Goal: Contribute content: Contribute content

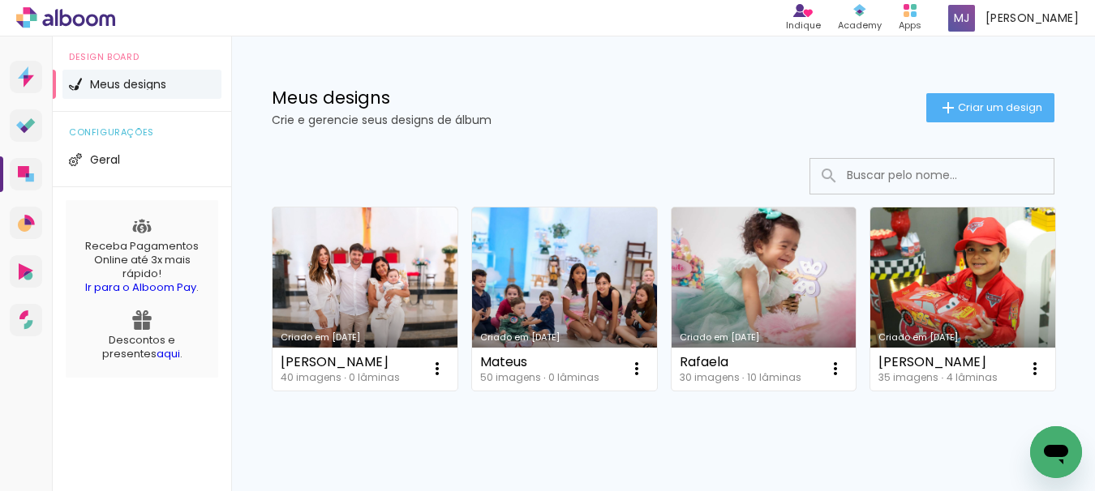
click at [816, 321] on link "Criado em [DATE]" at bounding box center [763, 299] width 185 height 183
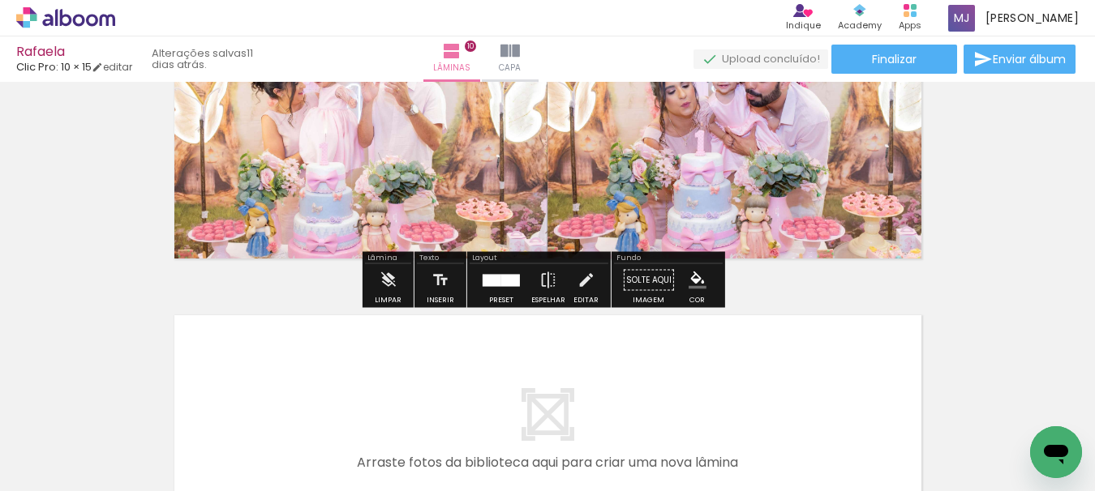
scroll to position [3000, 0]
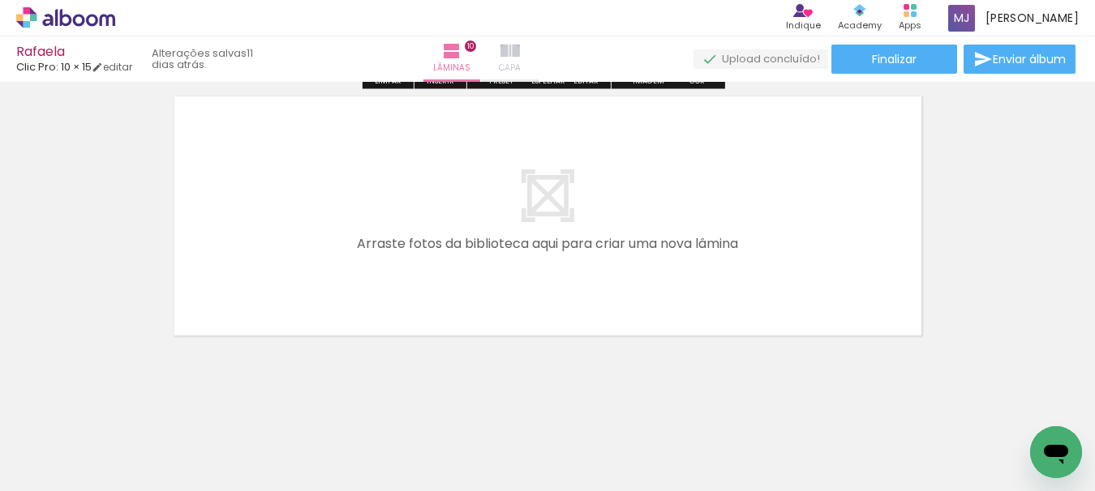
click at [520, 56] on iron-icon at bounding box center [509, 50] width 19 height 19
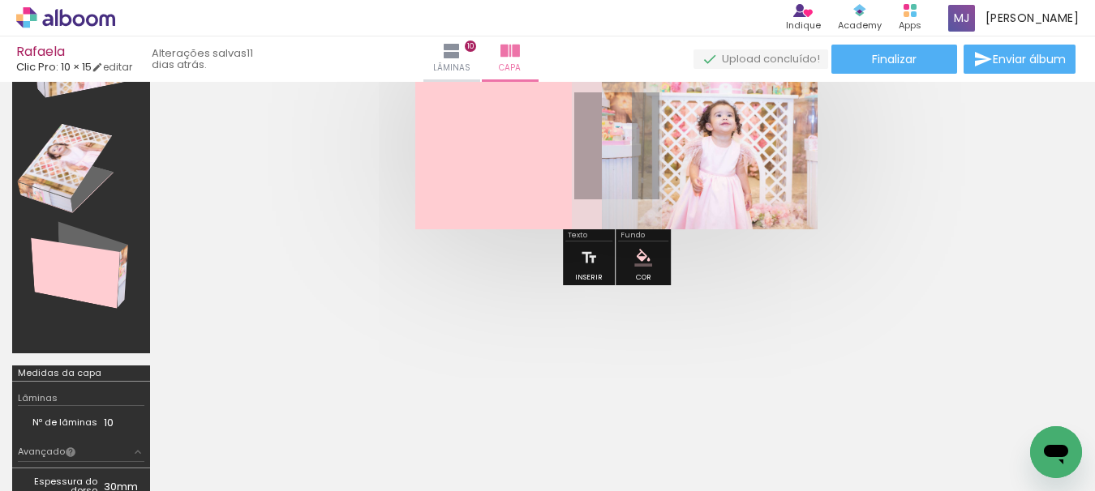
scroll to position [162, 0]
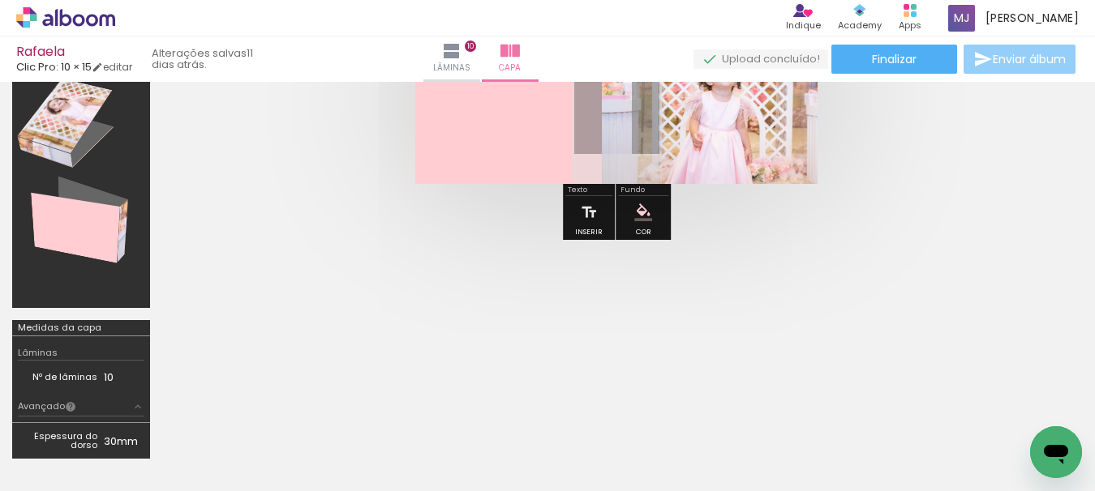
click at [1058, 54] on span "Enviar álbum" at bounding box center [1028, 59] width 73 height 11
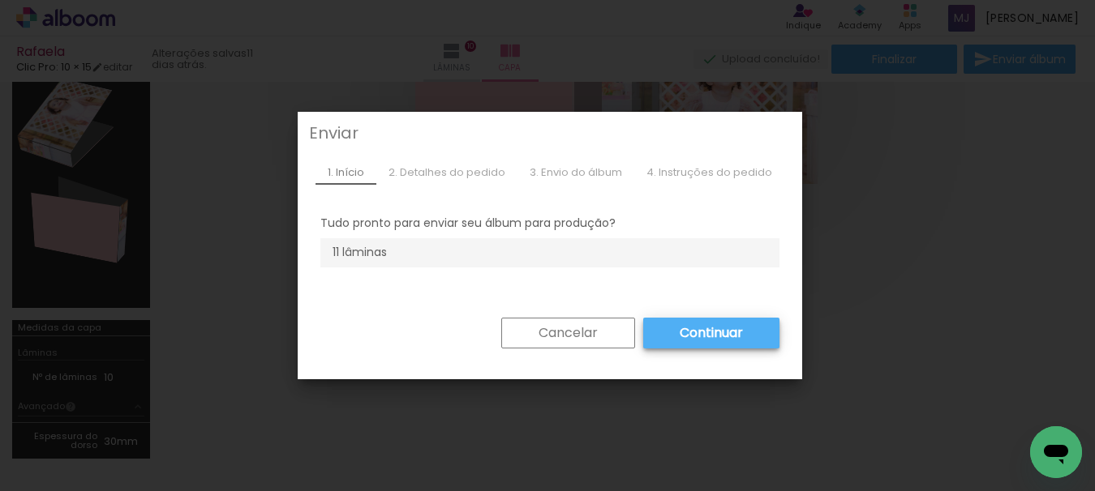
click at [0, 0] on slot "Continuar" at bounding box center [0, 0] width 0 height 0
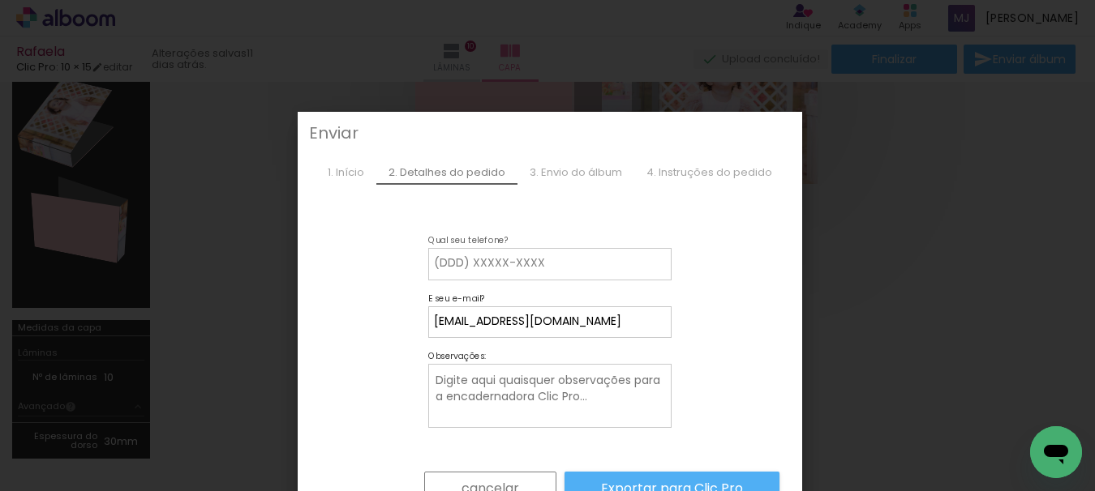
click at [615, 259] on input at bounding box center [550, 263] width 232 height 16
type input "34988245598"
type paper-input "34988245598"
click at [0, 0] on slot "Exportar para Clic Pro" at bounding box center [0, 0] width 0 height 0
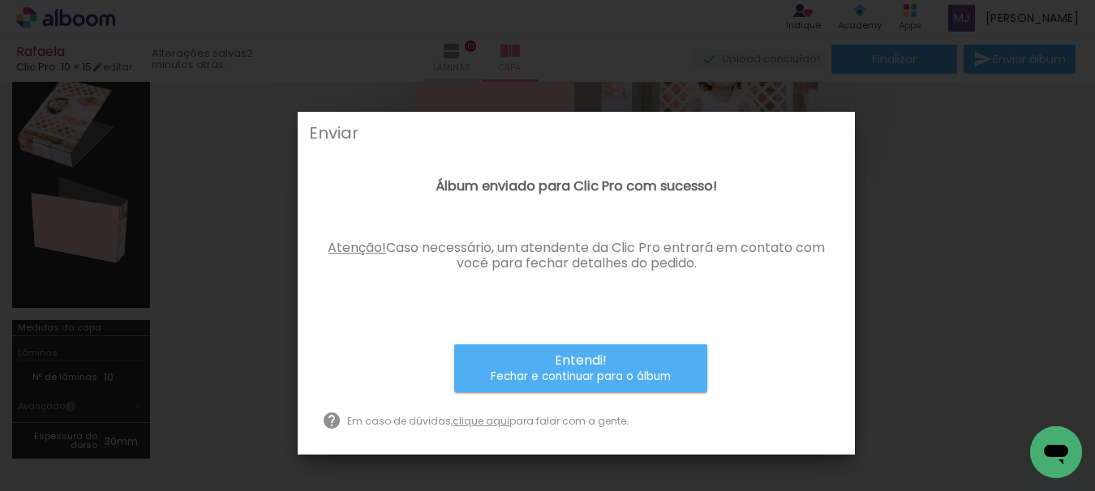
click at [620, 379] on small "Fechar e continuar para o álbum" at bounding box center [581, 377] width 180 height 16
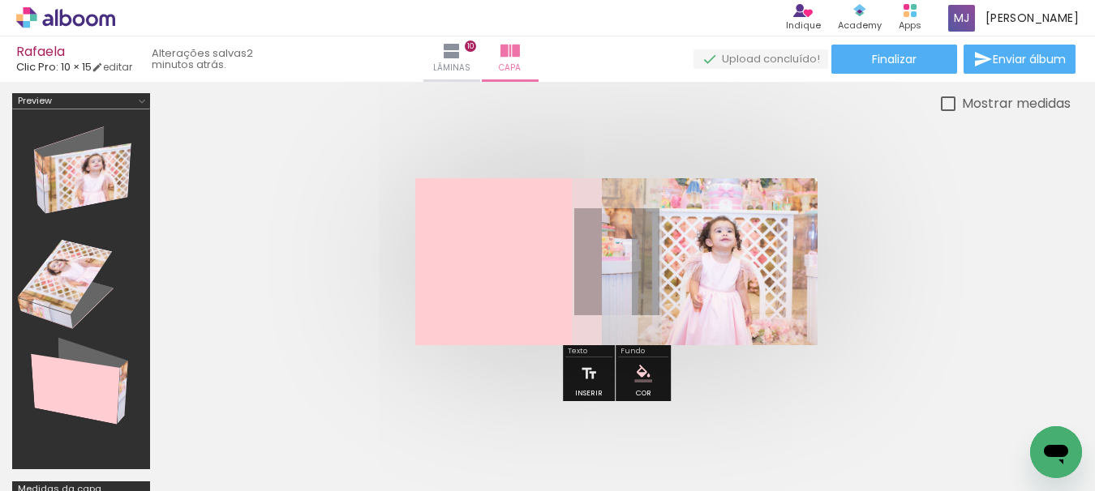
scroll to position [0, 0]
click at [35, 22] on icon at bounding box center [65, 17] width 99 height 21
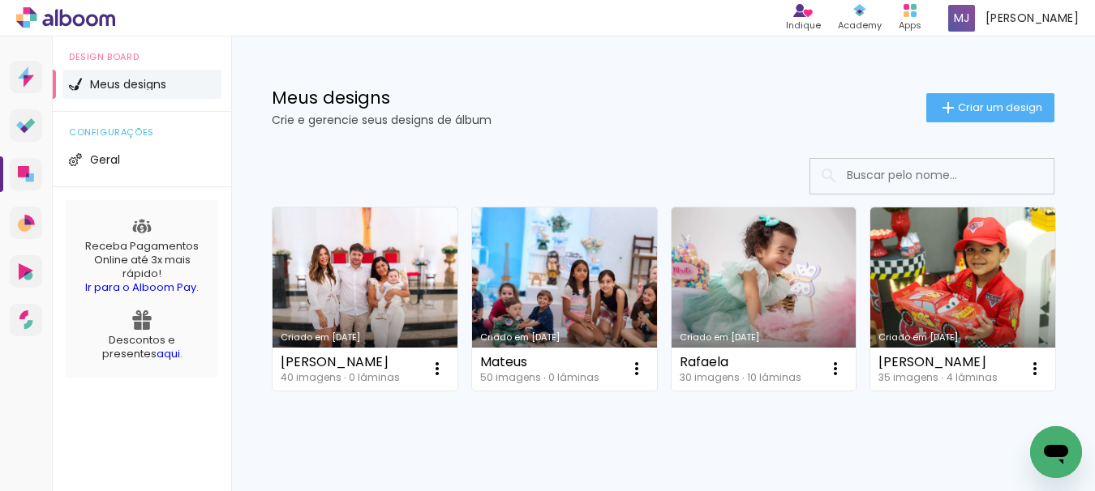
click at [547, 309] on link "Criado em [DATE]" at bounding box center [564, 299] width 185 height 183
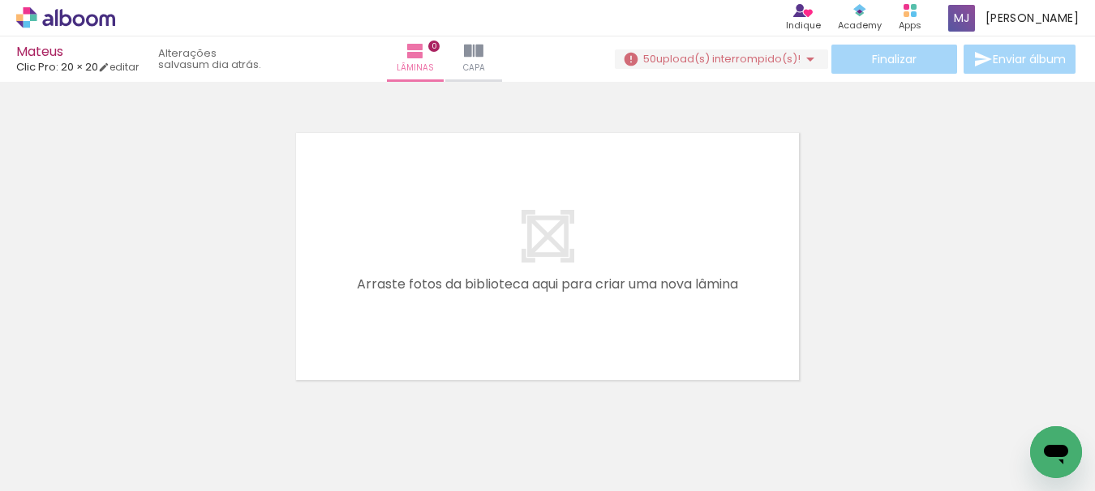
scroll to position [0, 780]
click at [133, 445] on iron-horizontal-list at bounding box center [117, 440] width 32 height 101
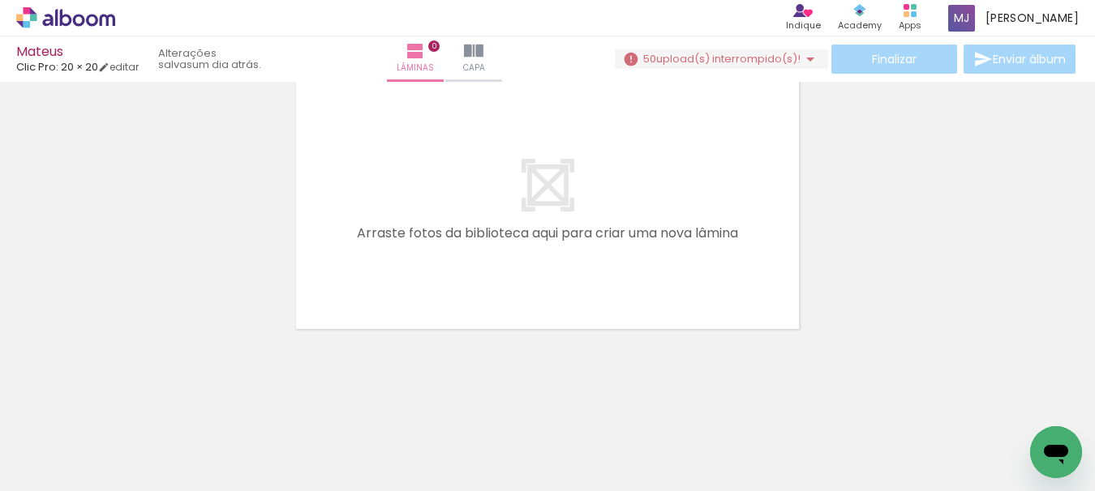
scroll to position [0, 0]
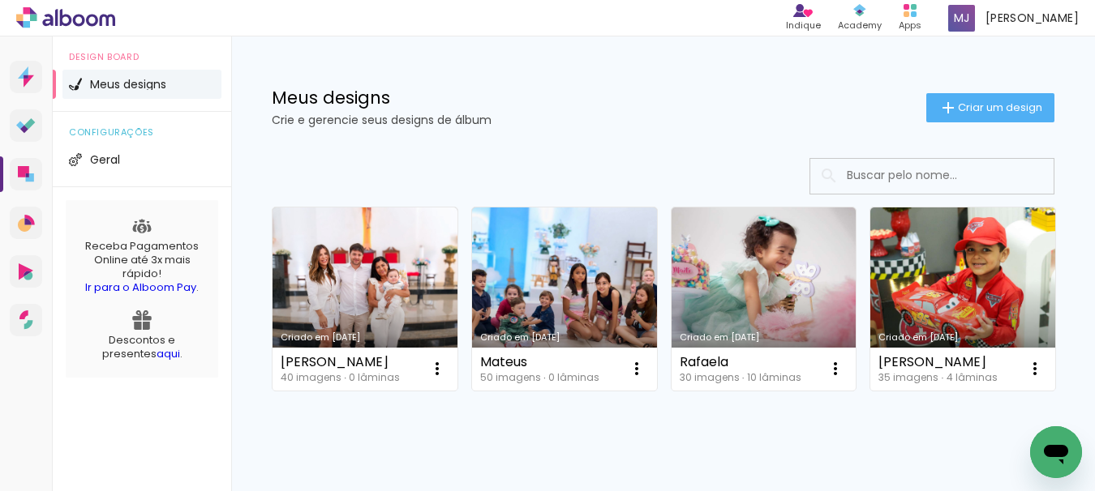
click at [369, 291] on link "Criado em [DATE]" at bounding box center [364, 299] width 185 height 183
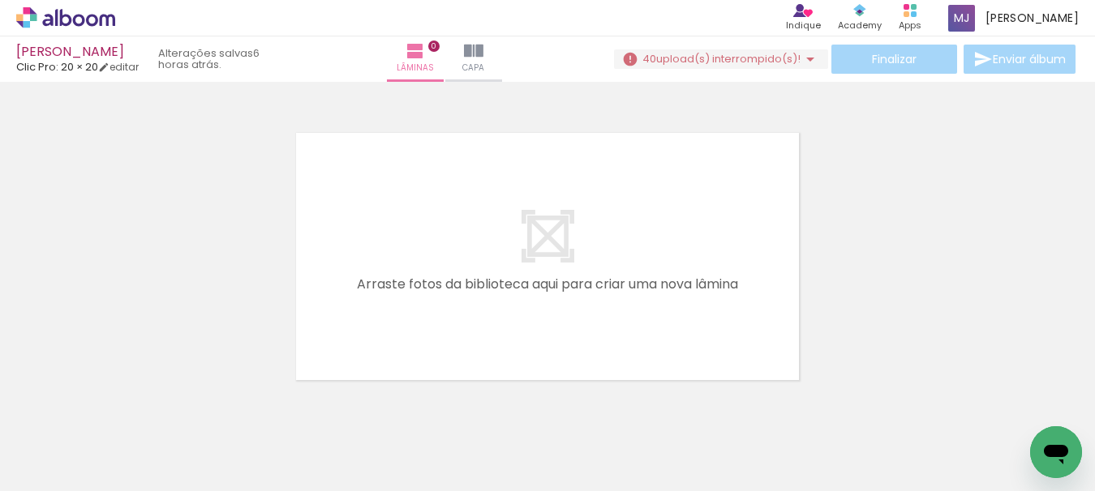
scroll to position [0, 1140]
drag, startPoint x: 555, startPoint y: 446, endPoint x: 589, endPoint y: 268, distance: 181.0
click at [589, 268] on quentale-workspace at bounding box center [547, 245] width 1095 height 491
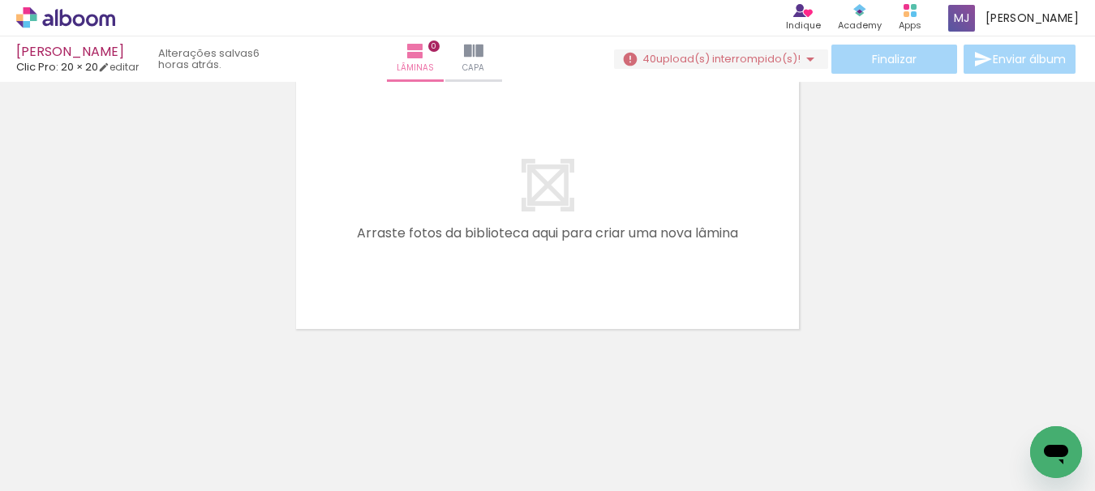
scroll to position [0, 0]
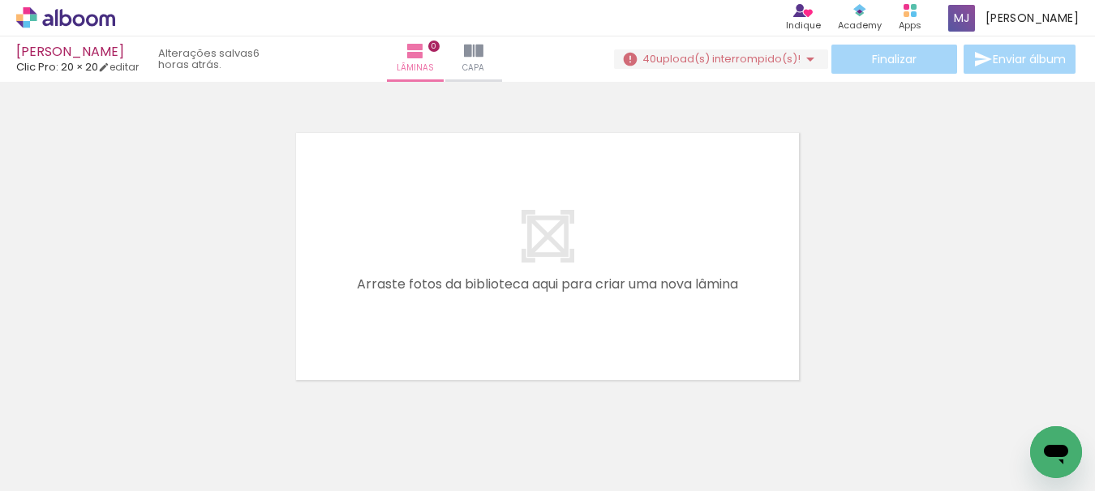
click at [71, 13] on icon at bounding box center [65, 17] width 99 height 21
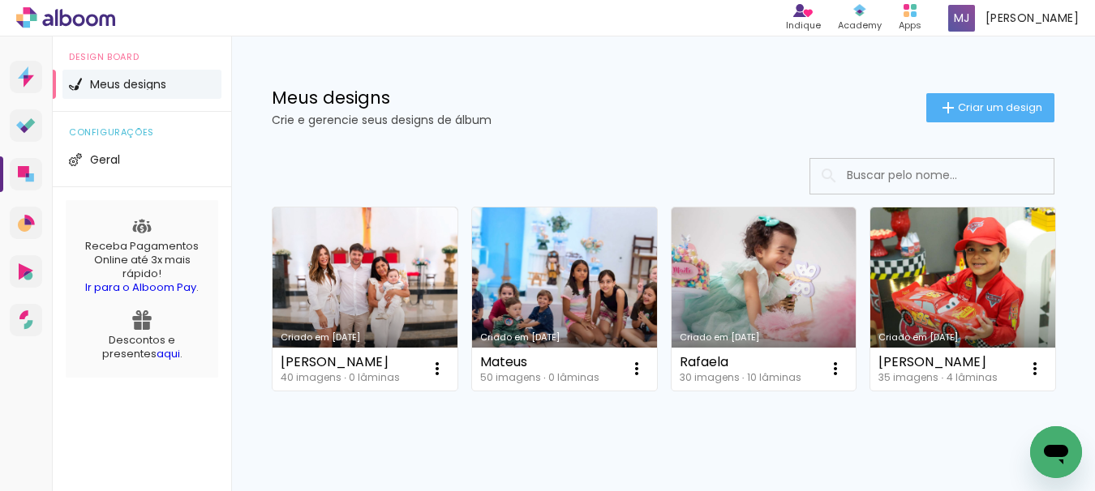
click at [505, 366] on div "Mateus" at bounding box center [539, 362] width 119 height 13
click at [538, 302] on link "Criado em [DATE]" at bounding box center [564, 299] width 185 height 183
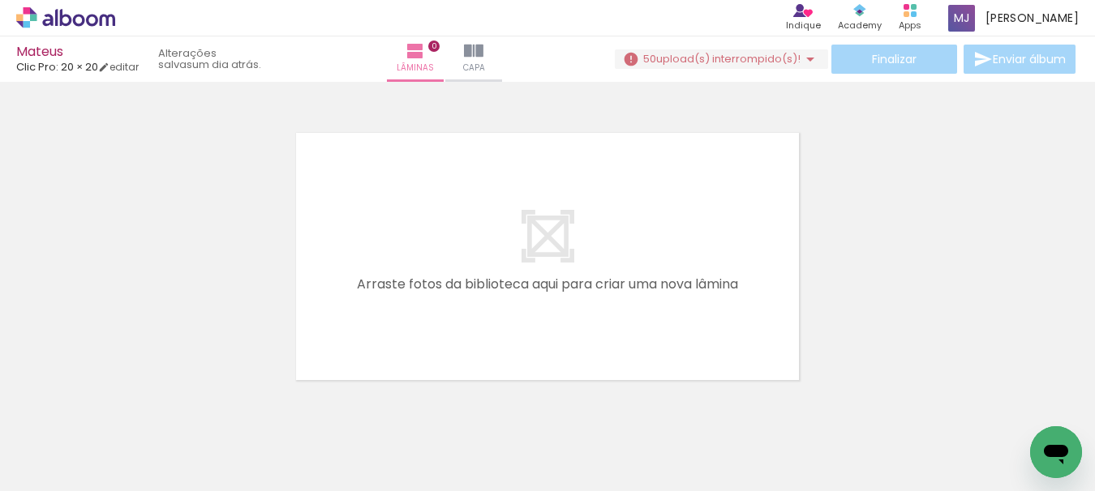
scroll to position [0, 2043]
click at [58, 471] on span "Adicionar Fotos" at bounding box center [57, 470] width 49 height 18
click at [0, 0] on input "file" at bounding box center [0, 0] width 0 height 0
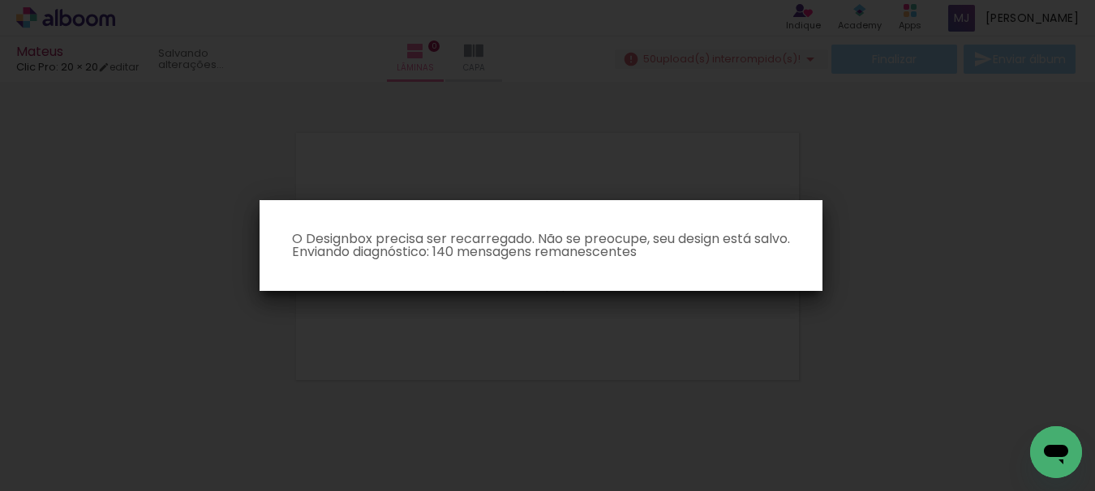
scroll to position [0, 0]
click at [866, 137] on iron-overlay-backdrop at bounding box center [547, 245] width 1095 height 491
click at [75, 202] on iron-overlay-backdrop at bounding box center [547, 245] width 1095 height 491
click at [980, 222] on iron-overlay-backdrop at bounding box center [547, 245] width 1095 height 491
click at [921, 279] on iron-overlay-backdrop at bounding box center [547, 245] width 1095 height 491
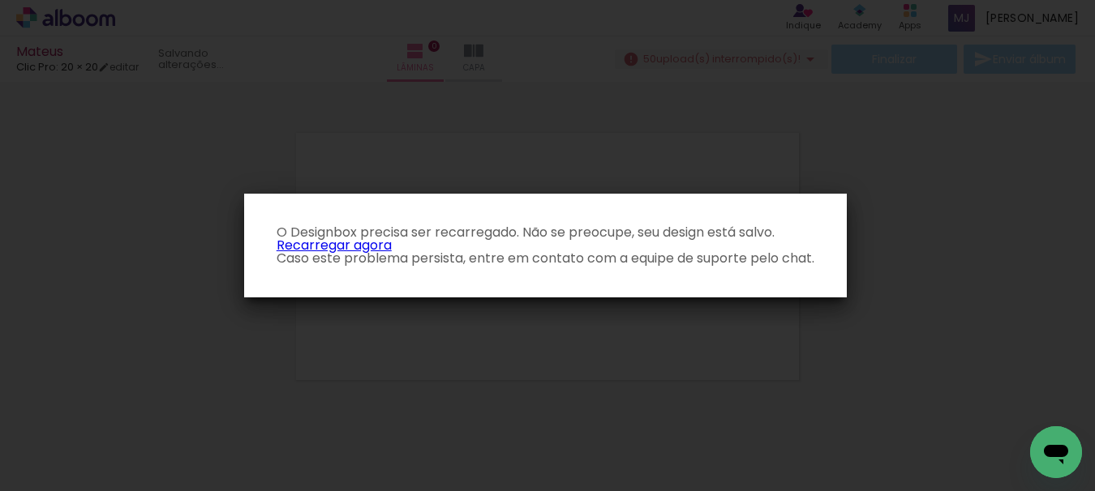
click at [362, 244] on link "Recarregar agora" at bounding box center [333, 245] width 115 height 19
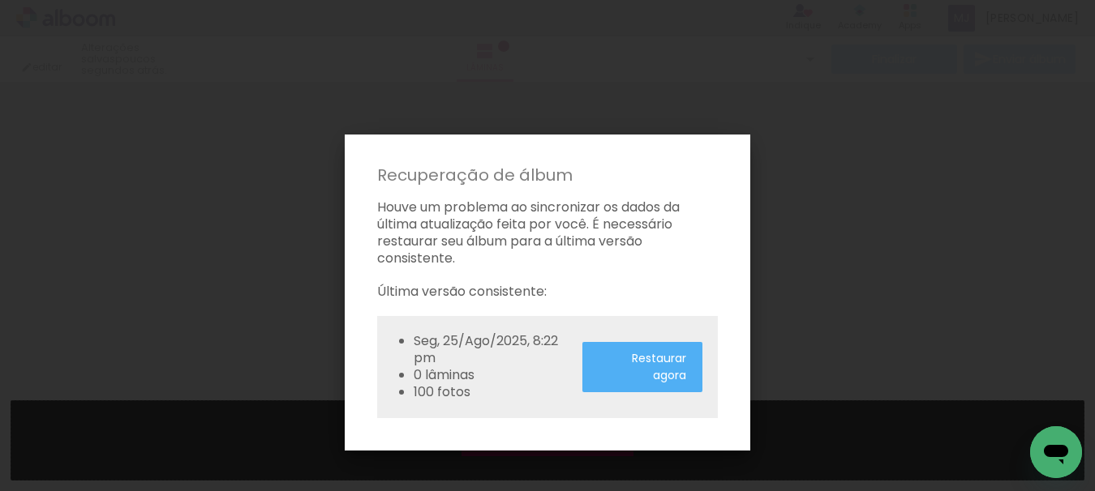
click at [0, 0] on slot "Restaurar agora" at bounding box center [0, 0] width 0 height 0
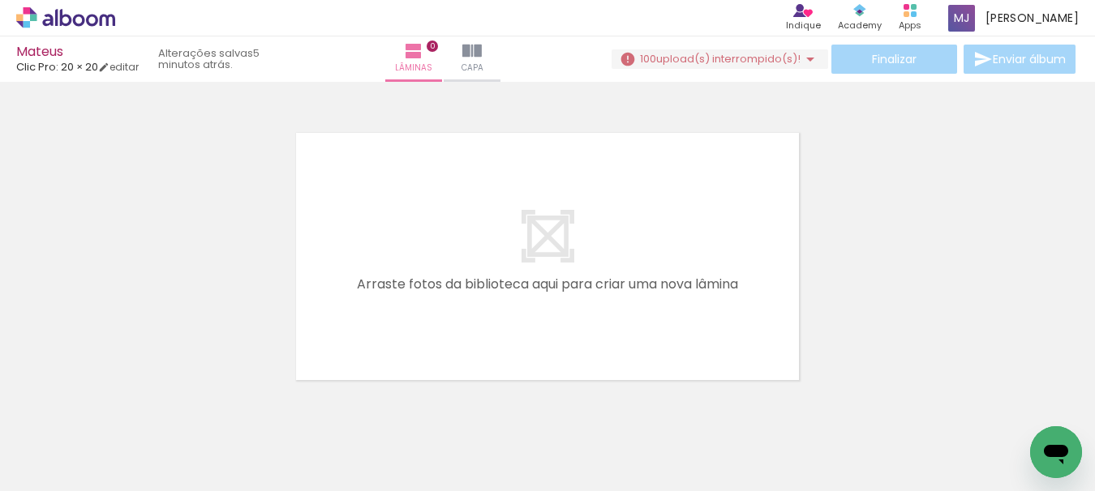
scroll to position [0, 8124]
click at [73, 19] on icon at bounding box center [65, 17] width 99 height 21
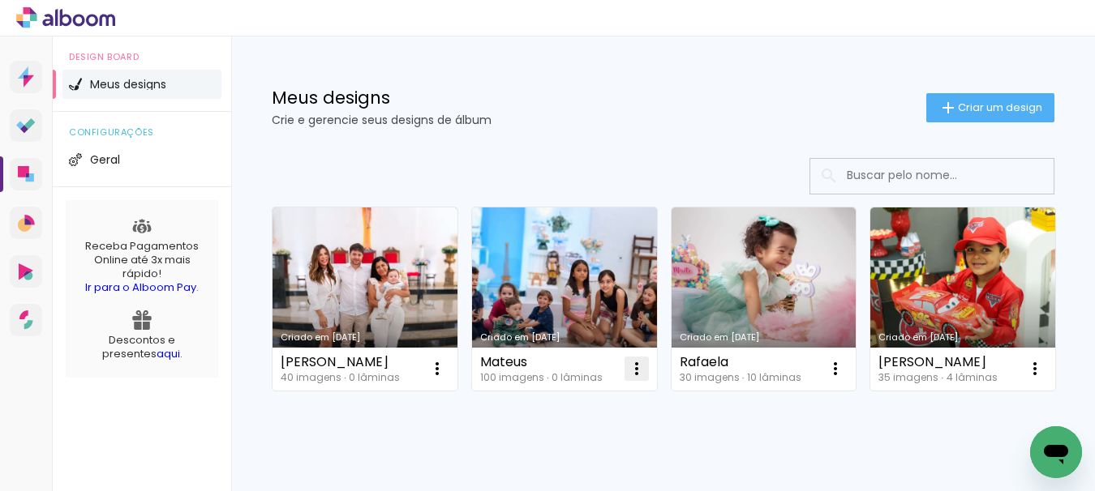
click at [647, 368] on paper-icon-button at bounding box center [636, 369] width 32 height 32
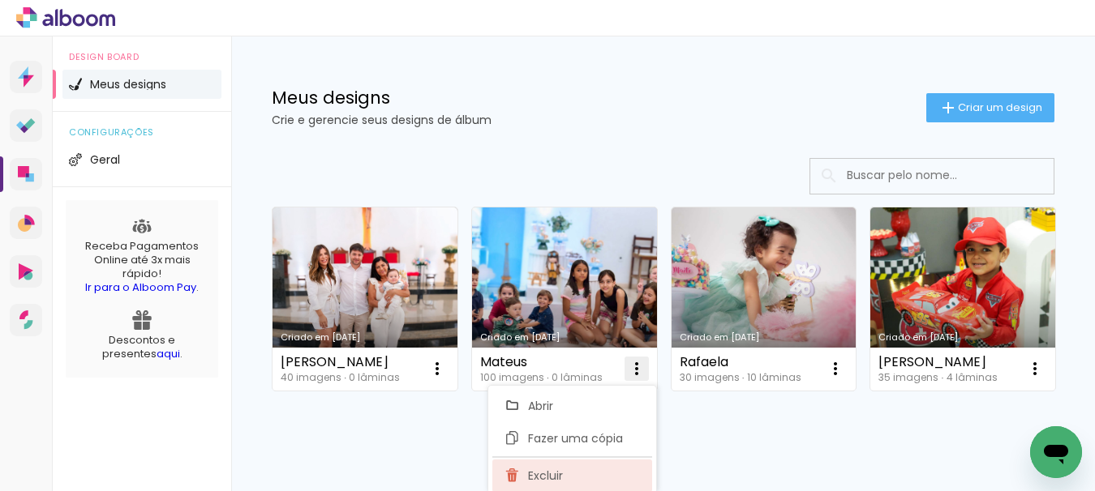
click at [569, 469] on paper-item "Excluir" at bounding box center [572, 476] width 160 height 32
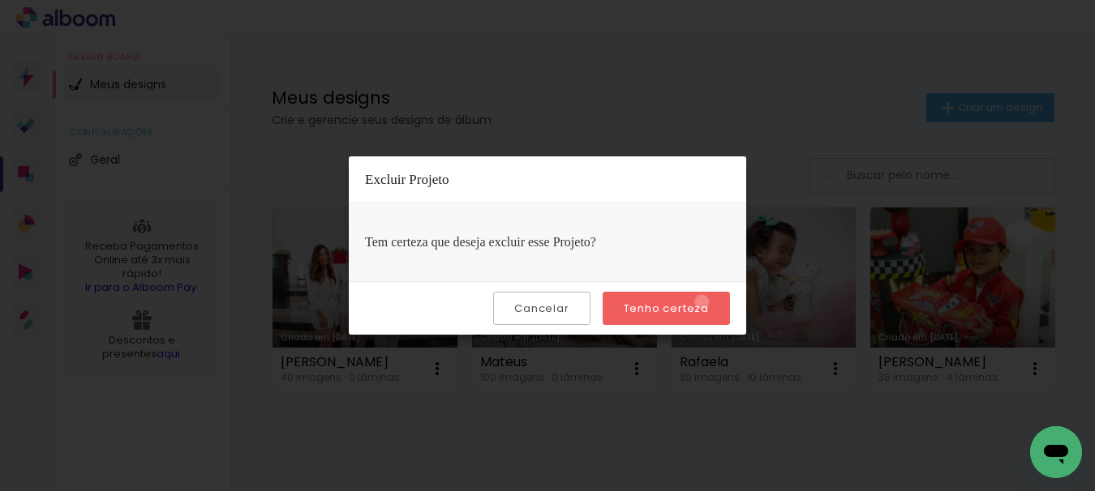
click at [0, 0] on slot "Tenho certeza" at bounding box center [0, 0] width 0 height 0
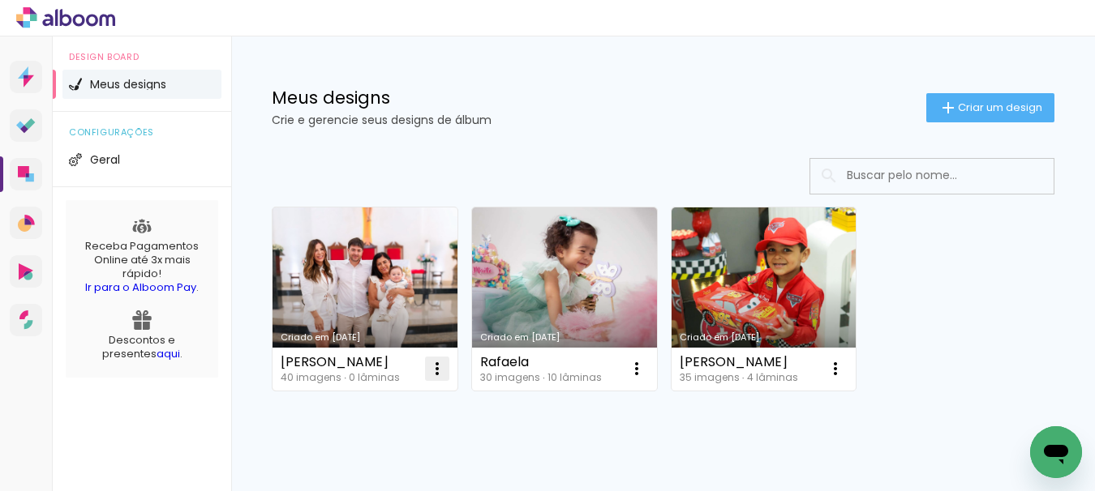
click at [442, 375] on iron-icon at bounding box center [436, 368] width 19 height 19
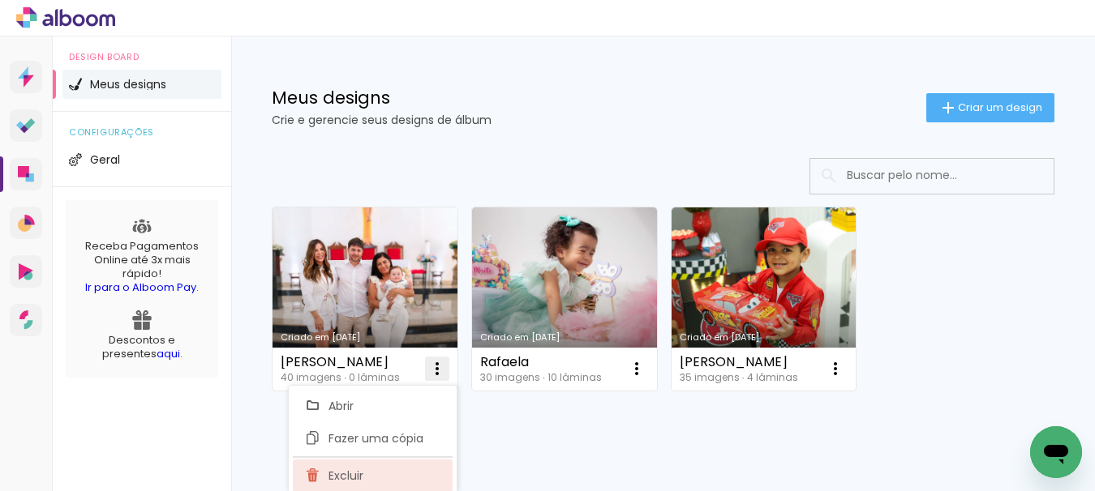
click at [387, 466] on paper-item "Excluir" at bounding box center [373, 476] width 160 height 32
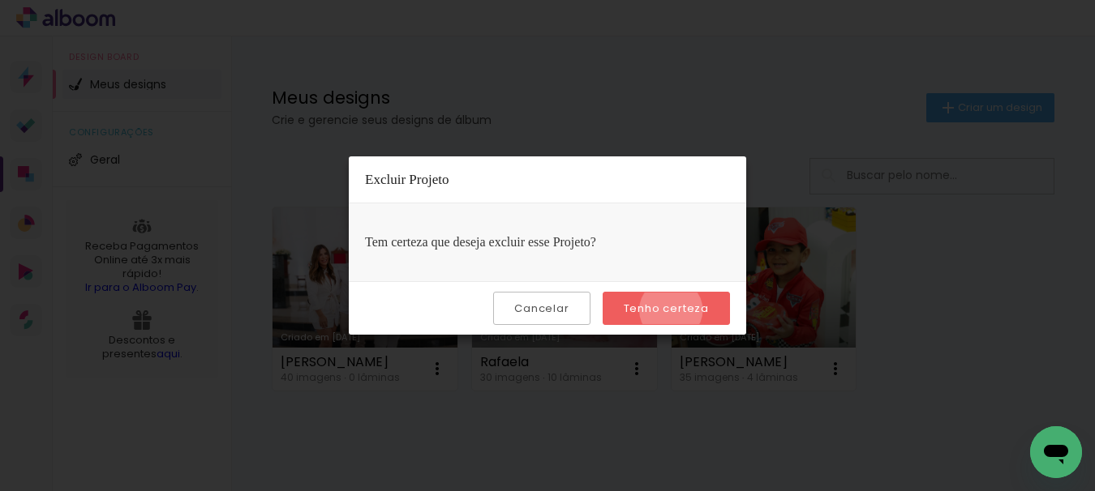
click at [0, 0] on slot "Tenho certeza" at bounding box center [0, 0] width 0 height 0
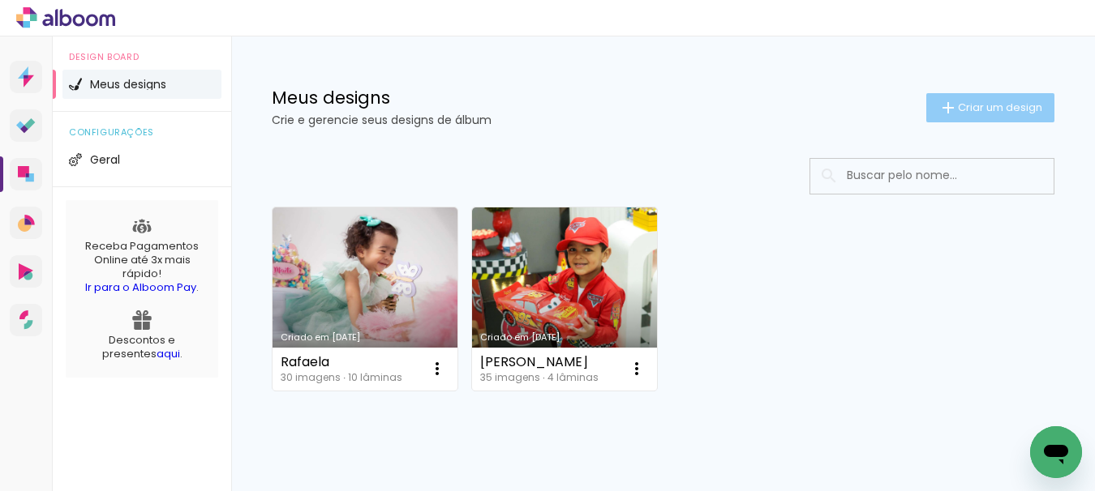
click at [1000, 102] on span "Criar um design" at bounding box center [1000, 107] width 84 height 11
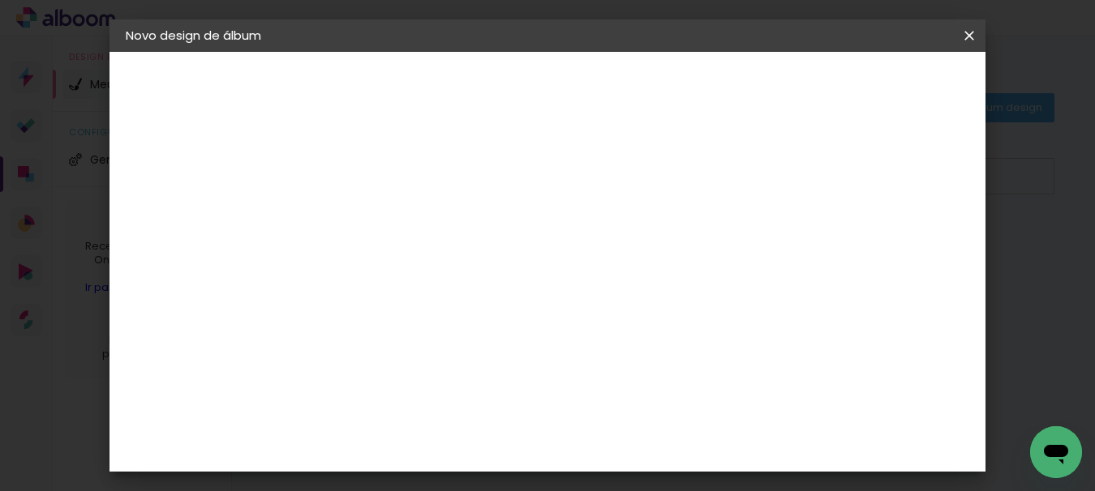
click at [391, 210] on input at bounding box center [391, 217] width 0 height 25
type input "matheus niver"
type paper-input "matheus niver"
click at [0, 0] on slot "Avançar" at bounding box center [0, 0] width 0 height 0
click at [444, 266] on div "Clic Pro" at bounding box center [433, 269] width 24 height 26
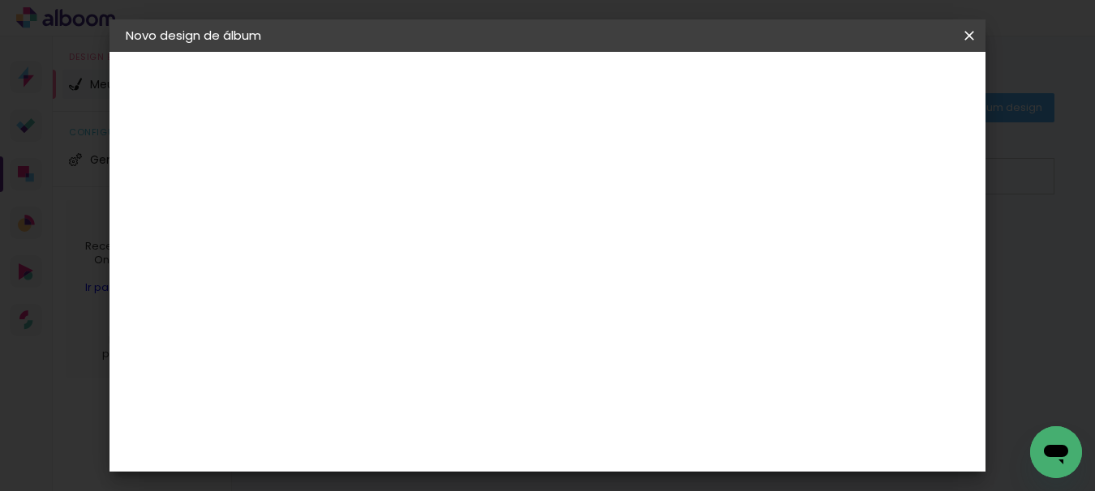
click at [0, 0] on slot "Avançar" at bounding box center [0, 0] width 0 height 0
click at [454, 270] on input "text" at bounding box center [422, 282] width 63 height 25
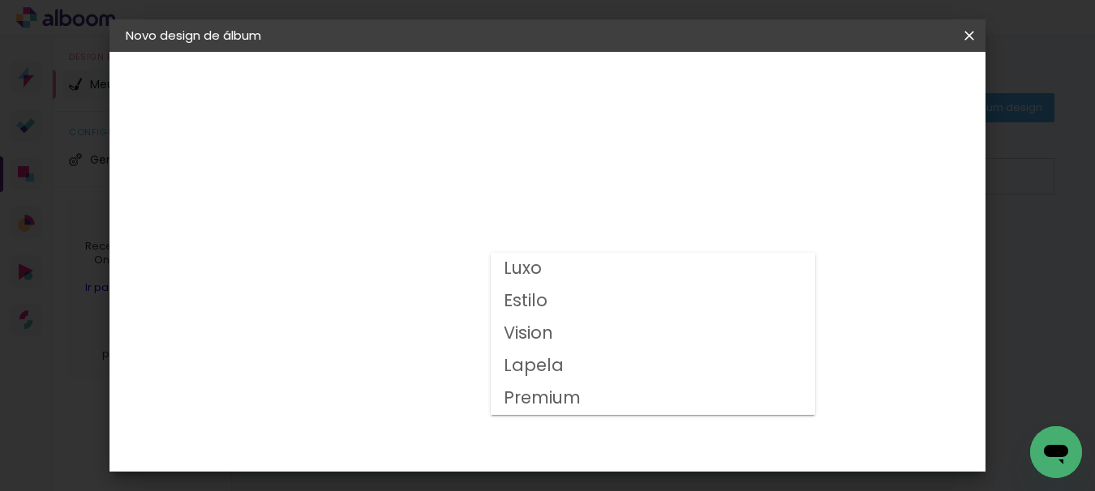
click at [598, 261] on paper-item "Luxo" at bounding box center [653, 269] width 324 height 32
type input "Luxo"
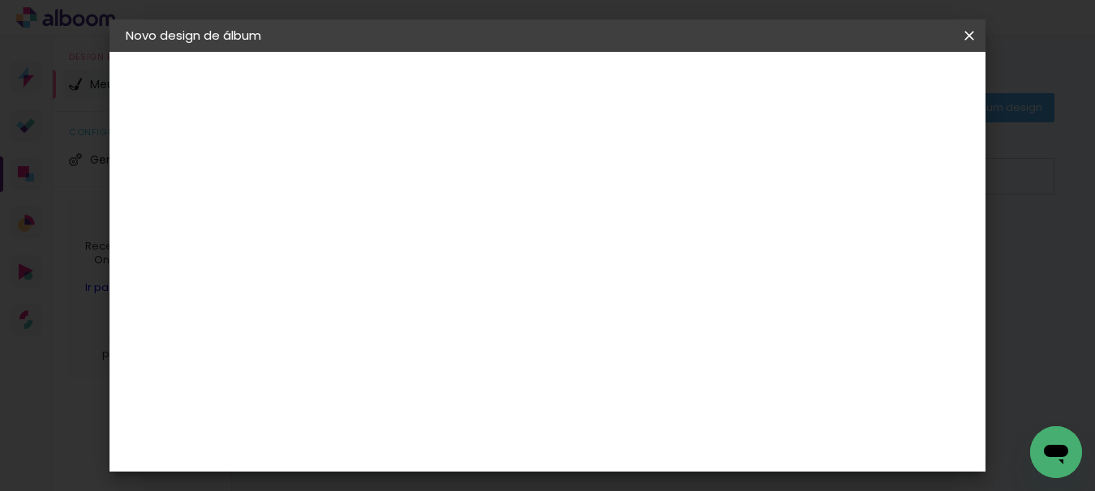
scroll to position [324, 0]
click at [500, 451] on span "20 × 20" at bounding box center [462, 472] width 75 height 43
click at [655, 92] on paper-button "Avançar" at bounding box center [615, 86] width 79 height 28
click at [633, 80] on span "Iniciar design" at bounding box center [614, 91] width 37 height 23
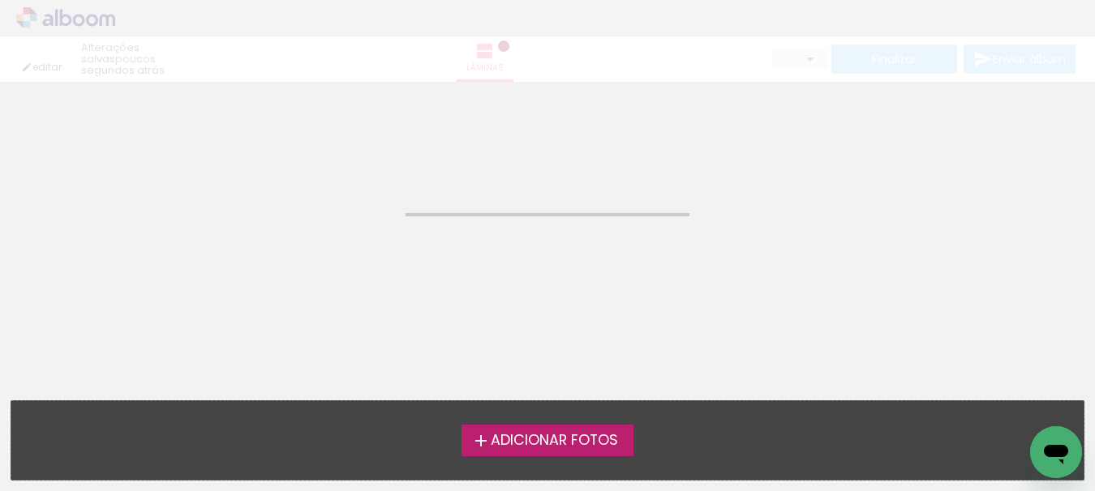
click at [612, 429] on label "Adicionar Fotos" at bounding box center [547, 440] width 173 height 31
click at [0, 0] on input "file" at bounding box center [0, 0] width 0 height 0
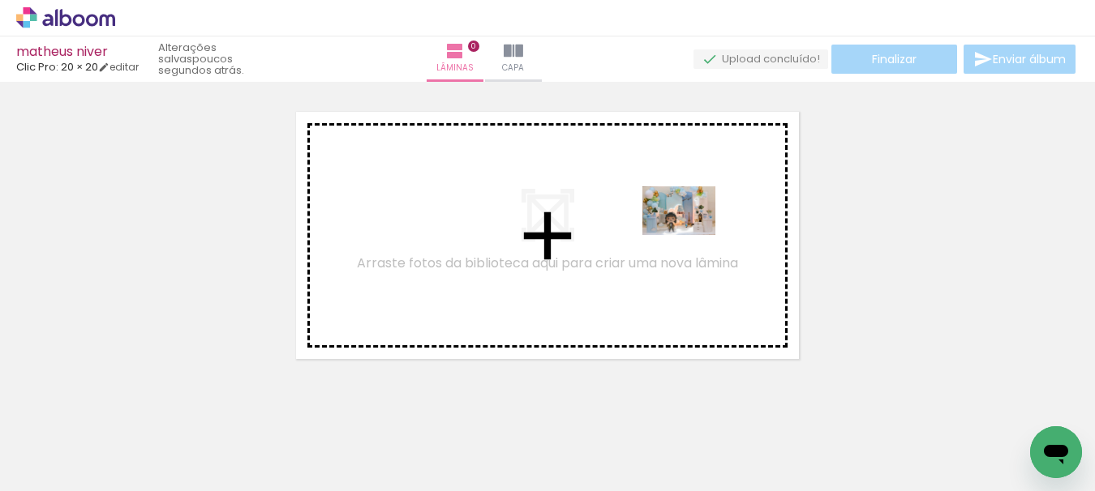
drag, startPoint x: 946, startPoint y: 448, endPoint x: 691, endPoint y: 235, distance: 332.2
click at [691, 235] on quentale-workspace at bounding box center [547, 245] width 1095 height 491
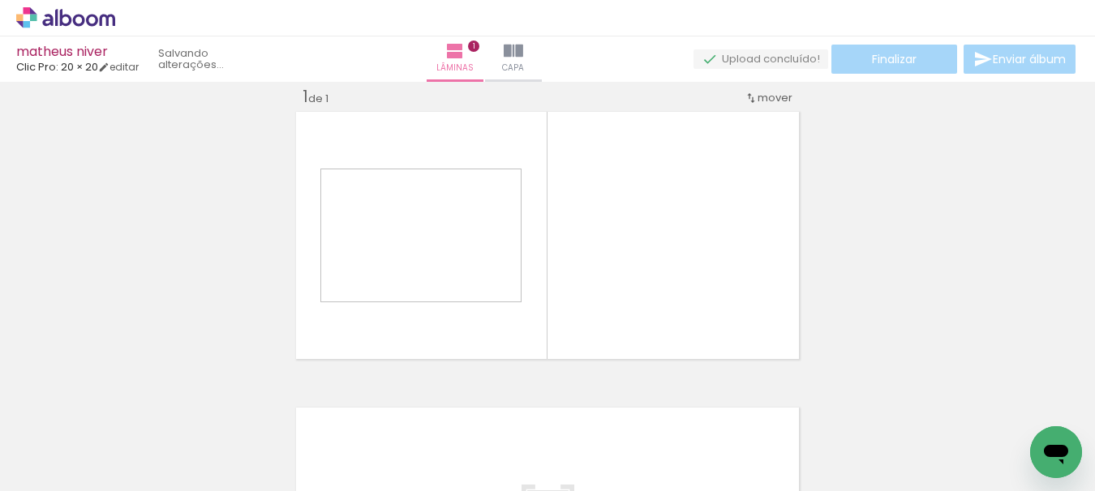
scroll to position [21, 0]
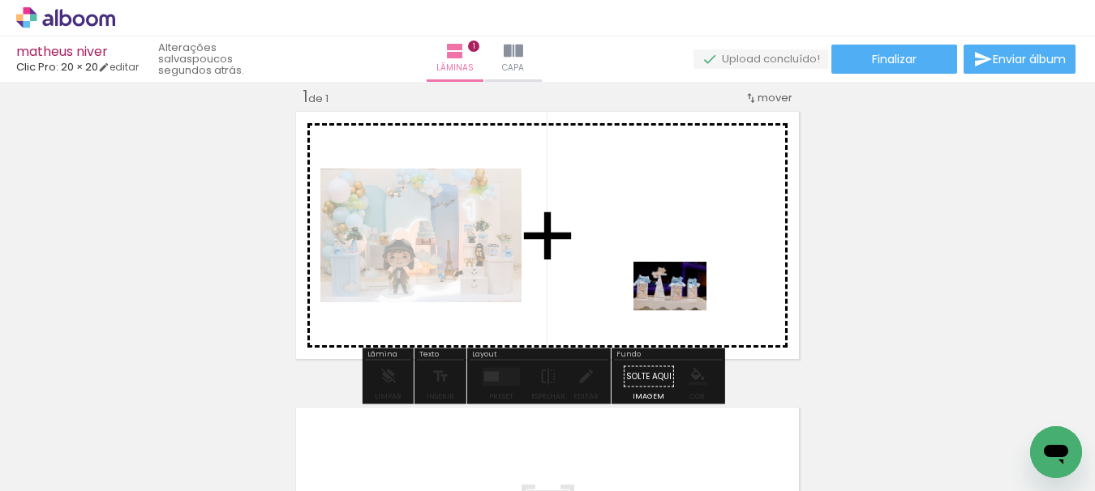
drag, startPoint x: 852, startPoint y: 460, endPoint x: 682, endPoint y: 311, distance: 226.4
click at [682, 311] on quentale-workspace at bounding box center [547, 245] width 1095 height 491
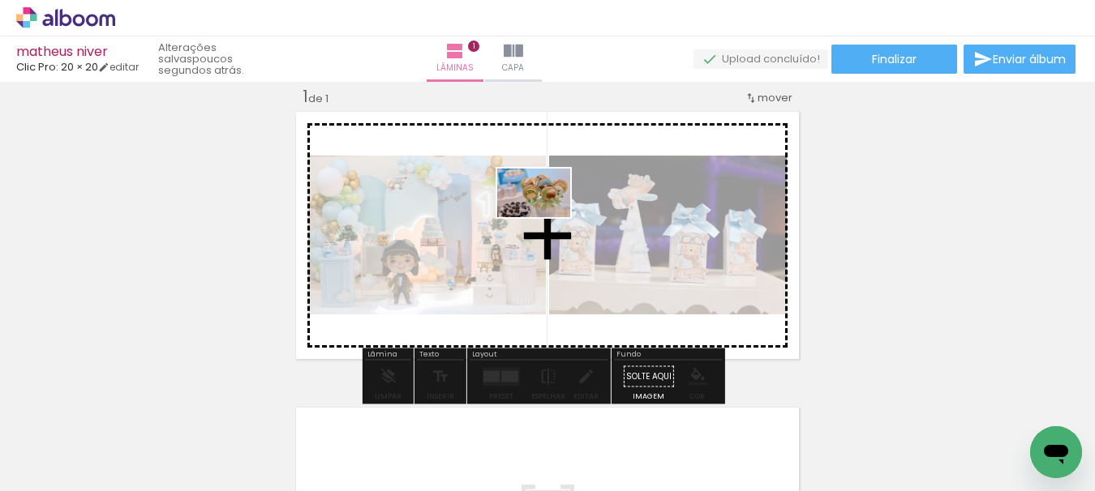
drag, startPoint x: 1014, startPoint y: 439, endPoint x: 498, endPoint y: 332, distance: 527.3
click at [538, 209] on quentale-workspace at bounding box center [547, 245] width 1095 height 491
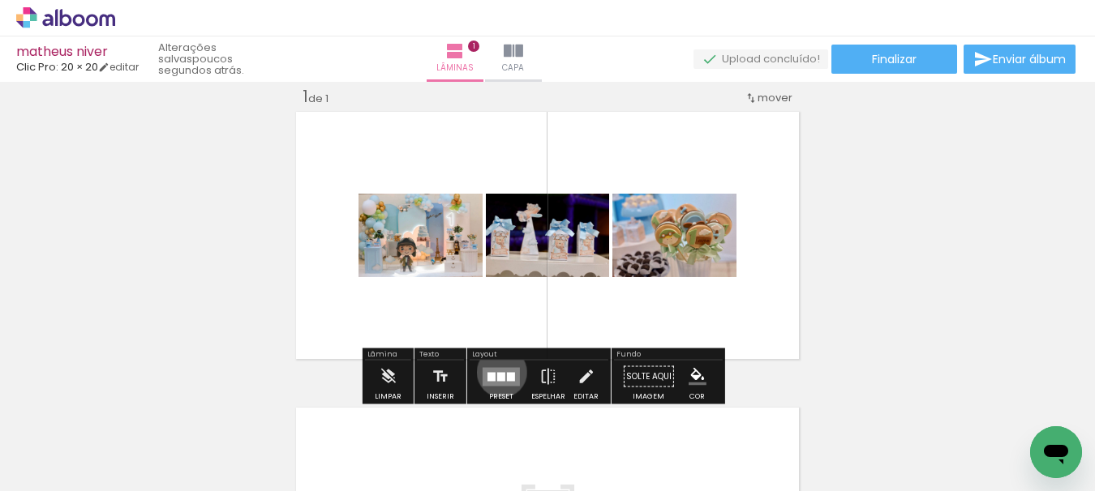
click at [498, 372] on div at bounding box center [501, 376] width 8 height 9
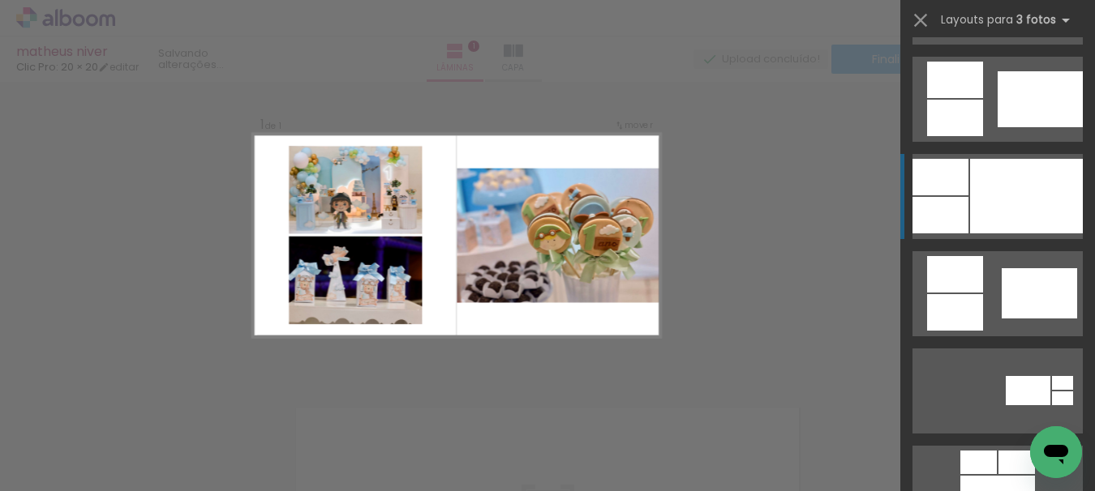
scroll to position [1216, 0]
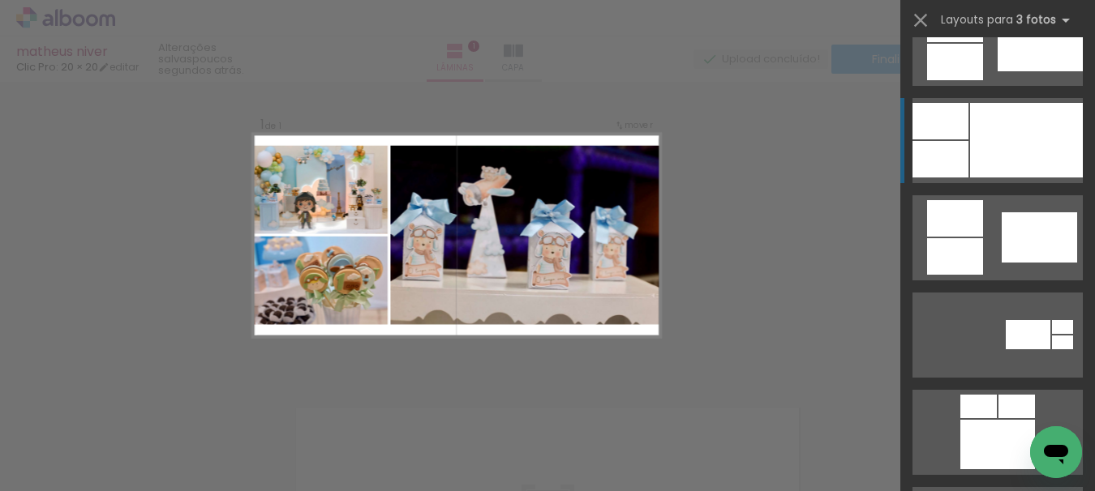
click at [1043, 136] on div at bounding box center [1026, 140] width 113 height 75
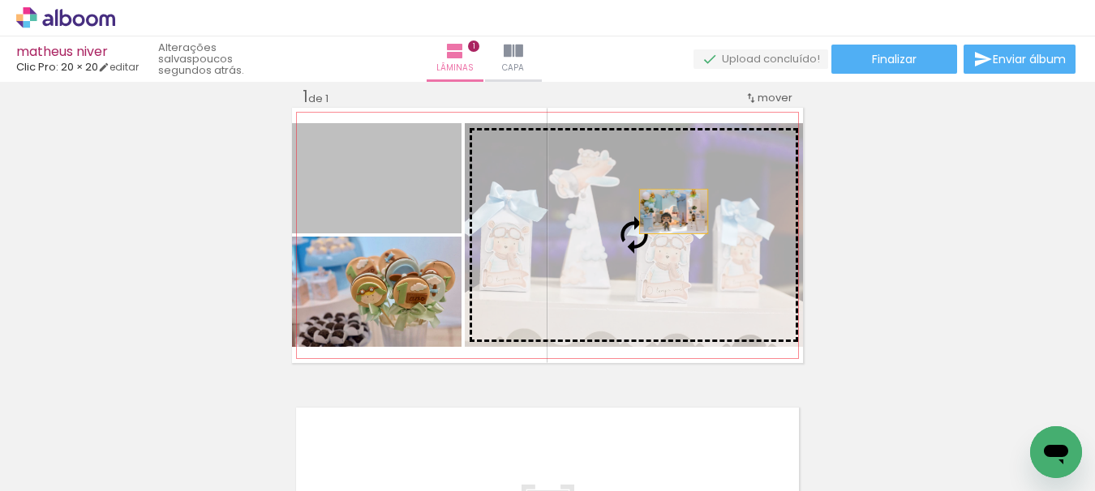
drag, startPoint x: 392, startPoint y: 209, endPoint x: 683, endPoint y: 212, distance: 290.3
click at [0, 0] on slot at bounding box center [0, 0] width 0 height 0
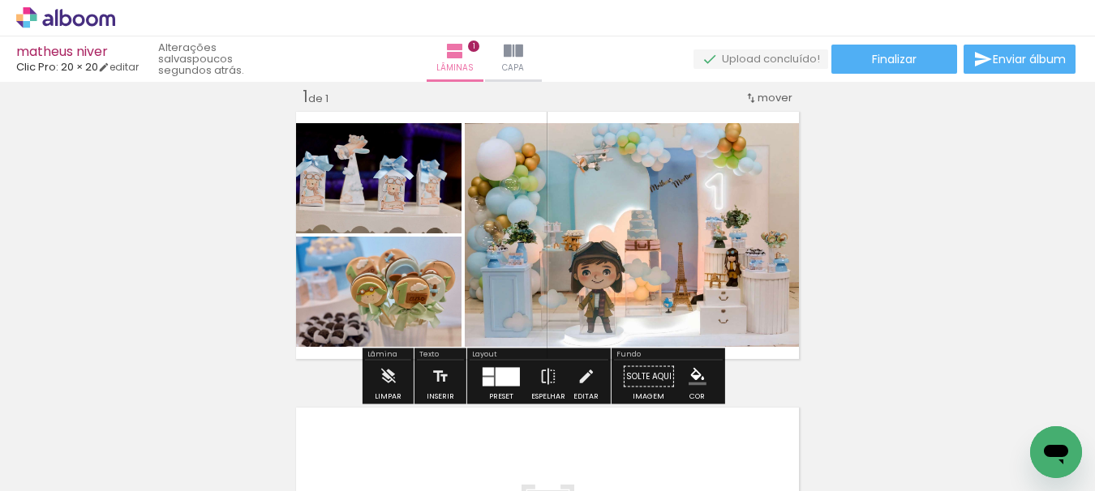
click at [958, 223] on div "Inserir lâmina 1 de 1" at bounding box center [547, 362] width 1095 height 593
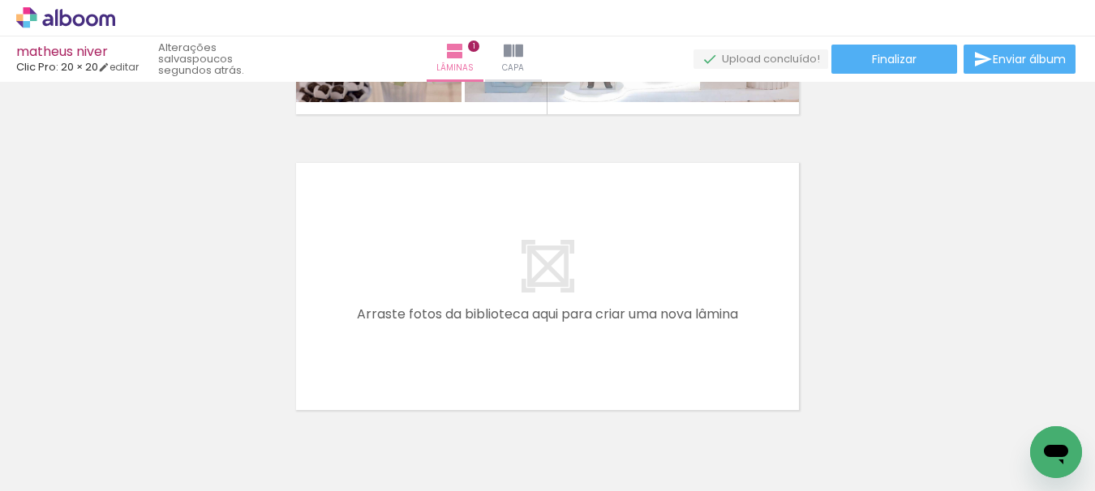
scroll to position [0, 2263]
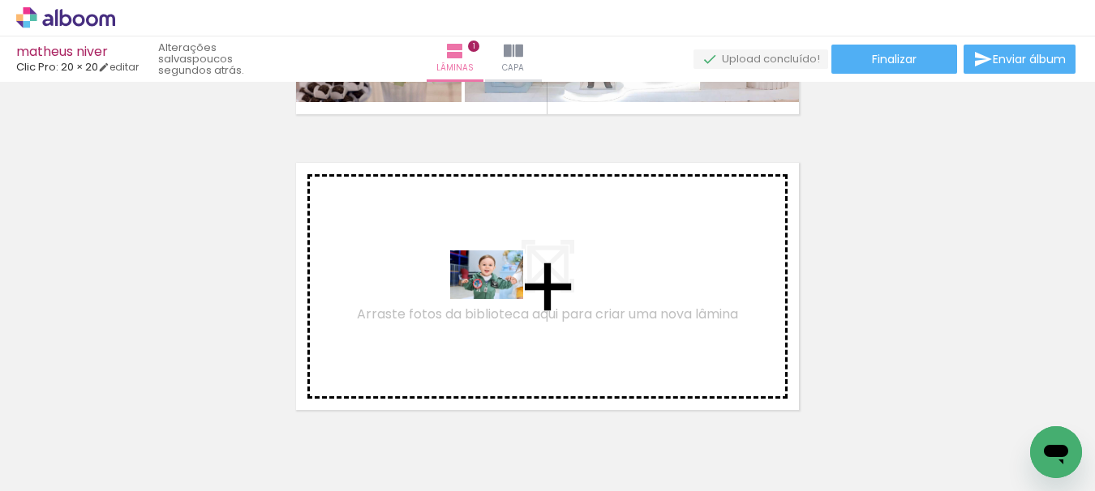
drag, startPoint x: 549, startPoint y: 439, endPoint x: 499, endPoint y: 299, distance: 149.0
click at [499, 299] on quentale-workspace at bounding box center [547, 245] width 1095 height 491
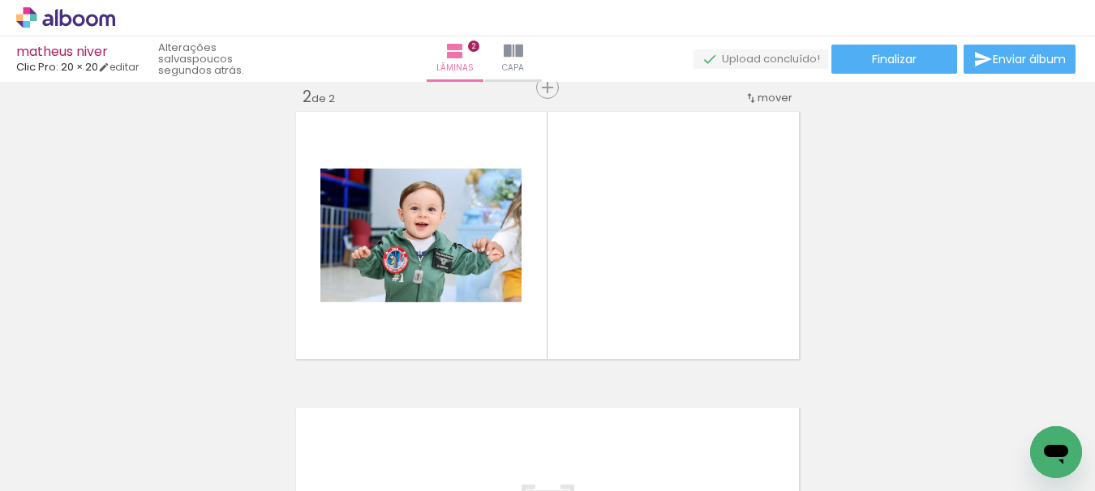
scroll to position [0, 3584]
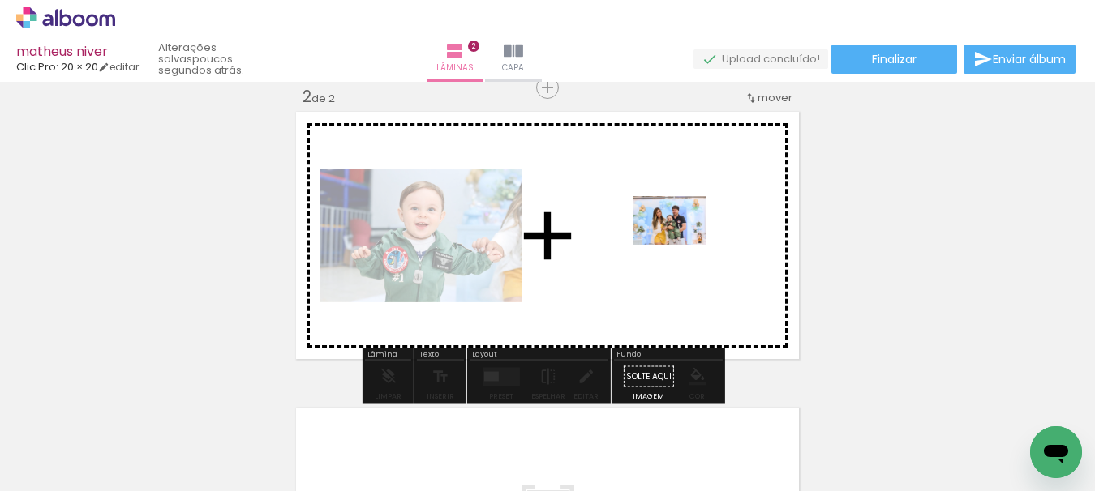
drag, startPoint x: 782, startPoint y: 456, endPoint x: 682, endPoint y: 245, distance: 234.3
click at [682, 245] on quentale-workspace at bounding box center [547, 245] width 1095 height 491
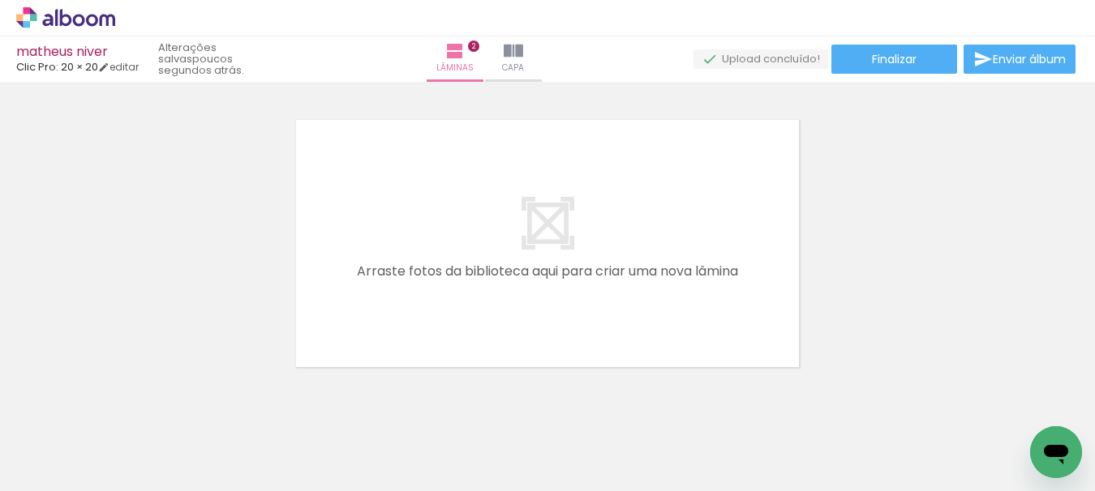
scroll to position [641, 0]
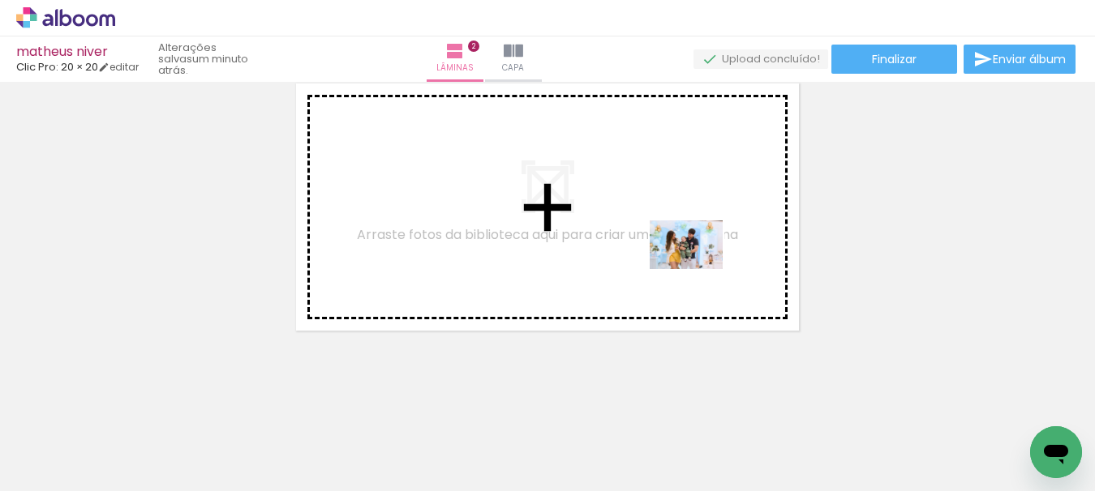
drag, startPoint x: 588, startPoint y: 435, endPoint x: 698, endPoint y: 269, distance: 198.8
click at [698, 269] on quentale-workspace at bounding box center [547, 245] width 1095 height 491
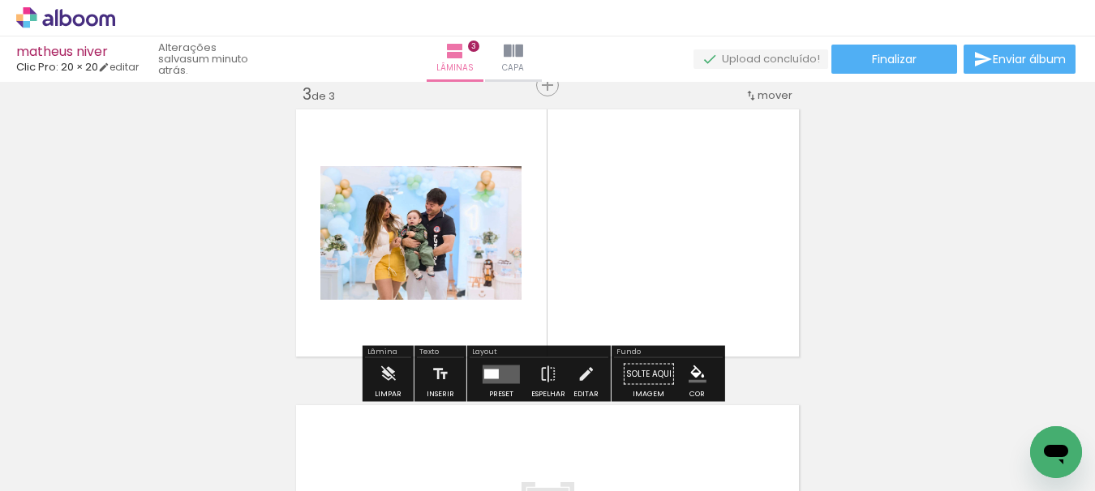
scroll to position [613, 0]
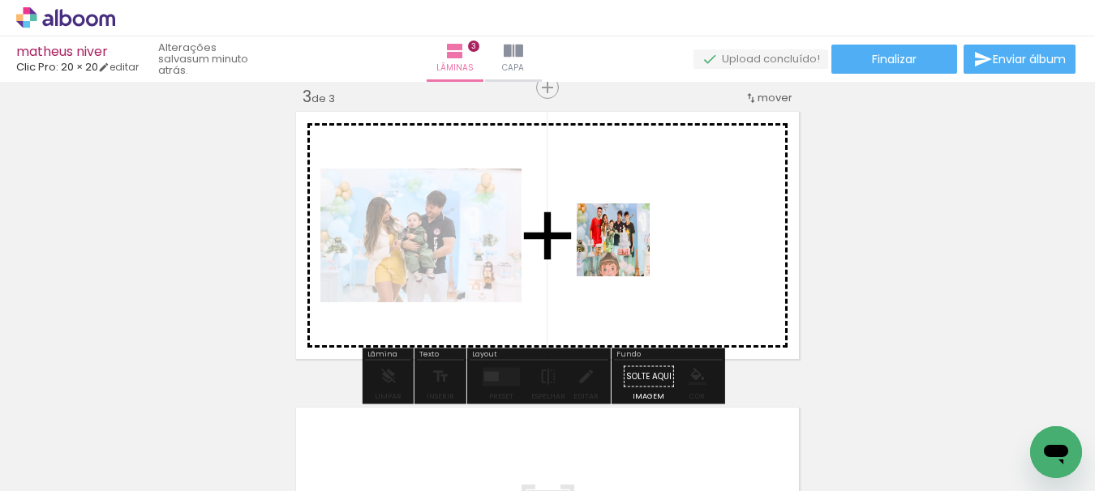
drag, startPoint x: 489, startPoint y: 428, endPoint x: 644, endPoint y: 239, distance: 244.3
click at [644, 239] on quentale-workspace at bounding box center [547, 245] width 1095 height 491
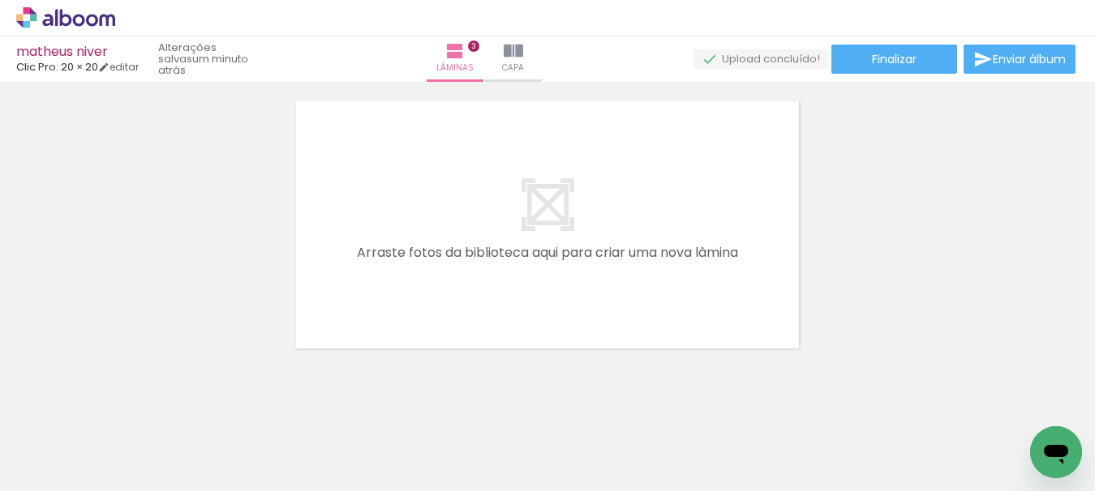
scroll to position [939, 0]
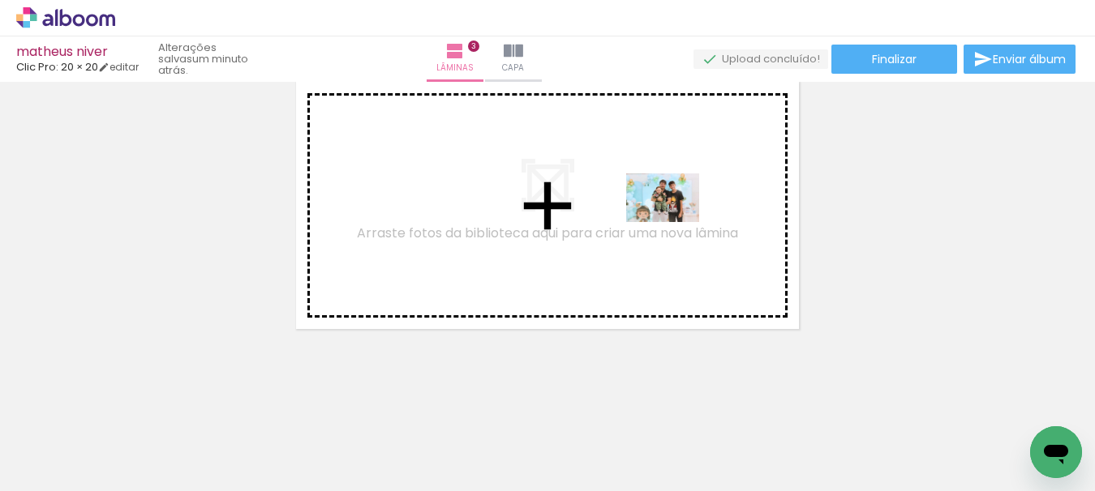
drag, startPoint x: 679, startPoint y: 442, endPoint x: 675, endPoint y: 222, distance: 219.8
click at [675, 222] on quentale-workspace at bounding box center [547, 245] width 1095 height 491
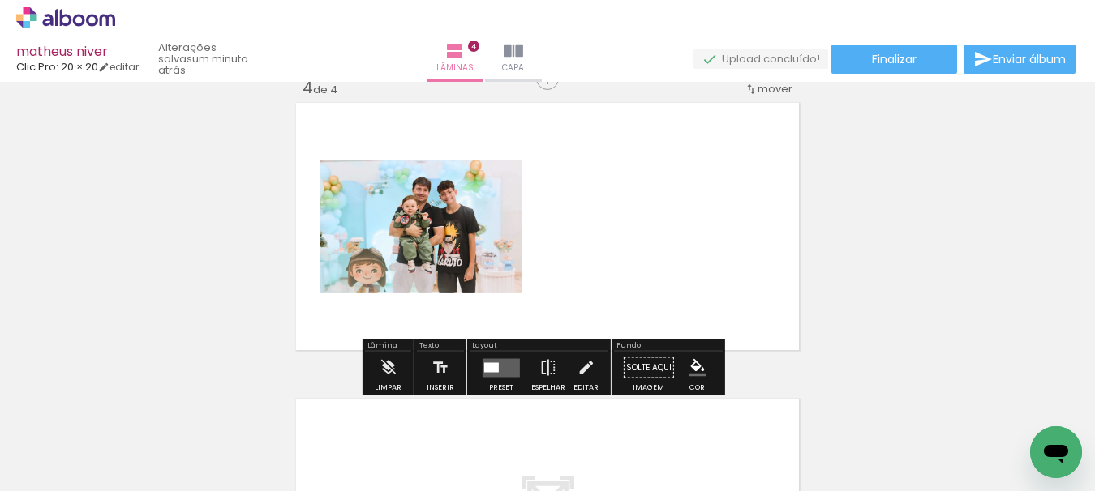
scroll to position [909, 0]
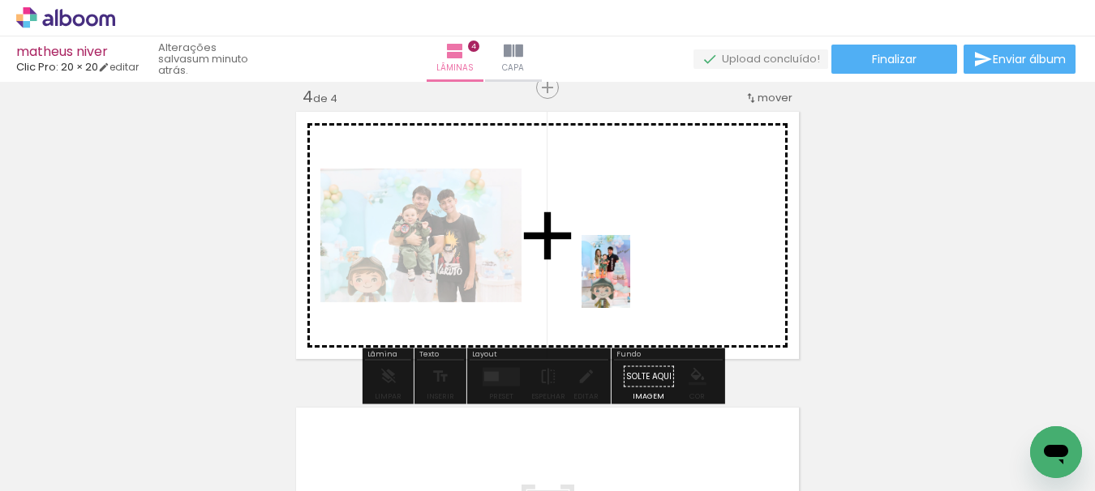
drag, startPoint x: 426, startPoint y: 435, endPoint x: 630, endPoint y: 284, distance: 253.8
click at [630, 284] on quentale-workspace at bounding box center [547, 245] width 1095 height 491
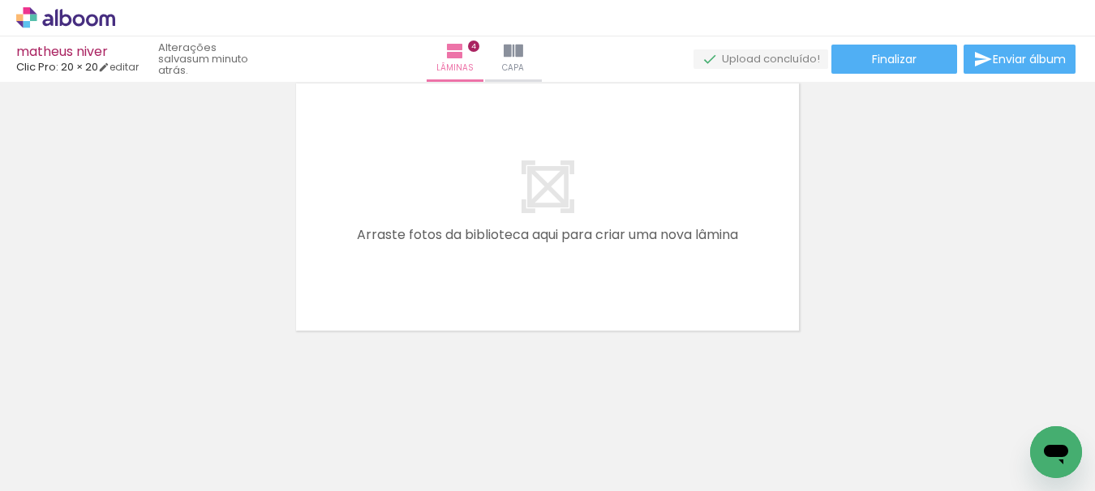
scroll to position [0, 3167]
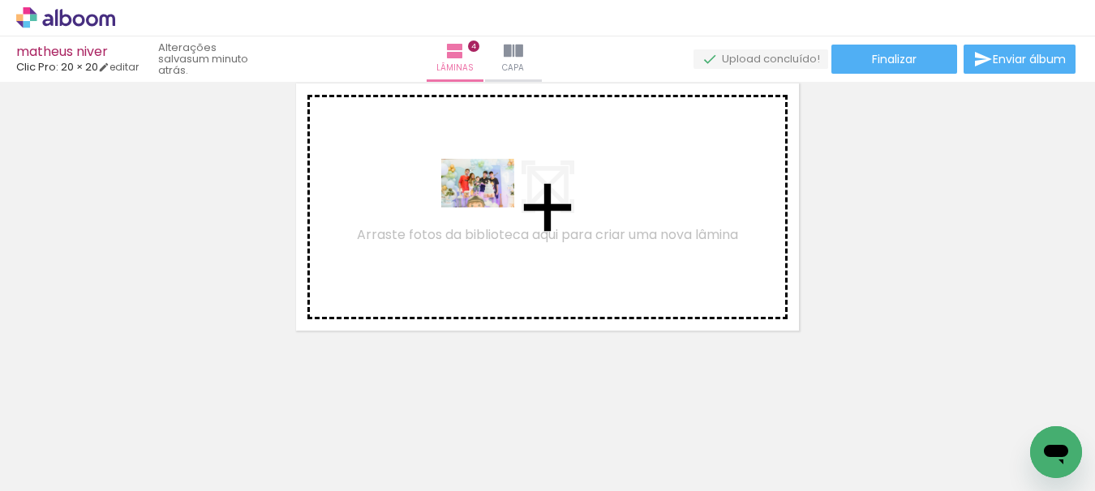
drag, startPoint x: 742, startPoint y: 443, endPoint x: 594, endPoint y: 312, distance: 197.6
click at [489, 208] on quentale-workspace at bounding box center [547, 245] width 1095 height 491
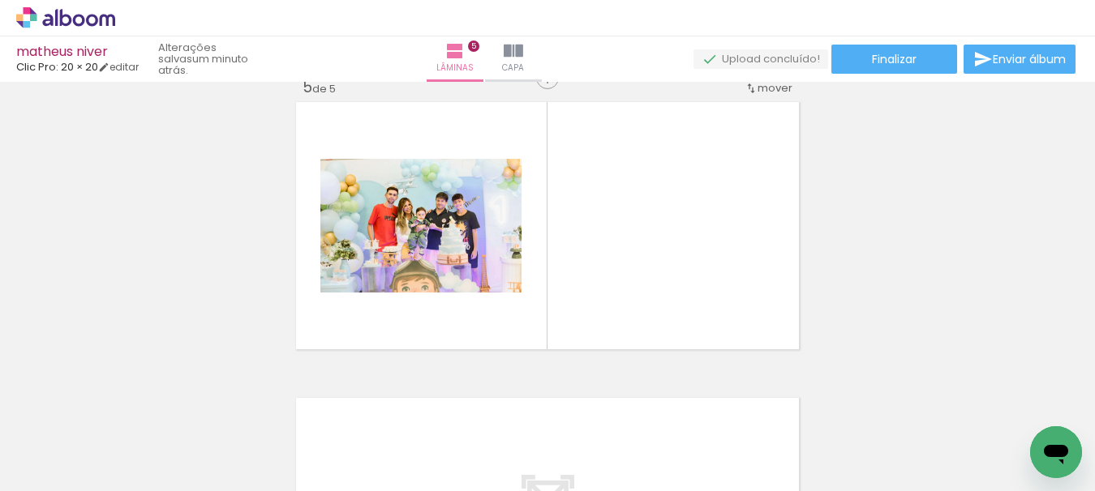
scroll to position [1205, 0]
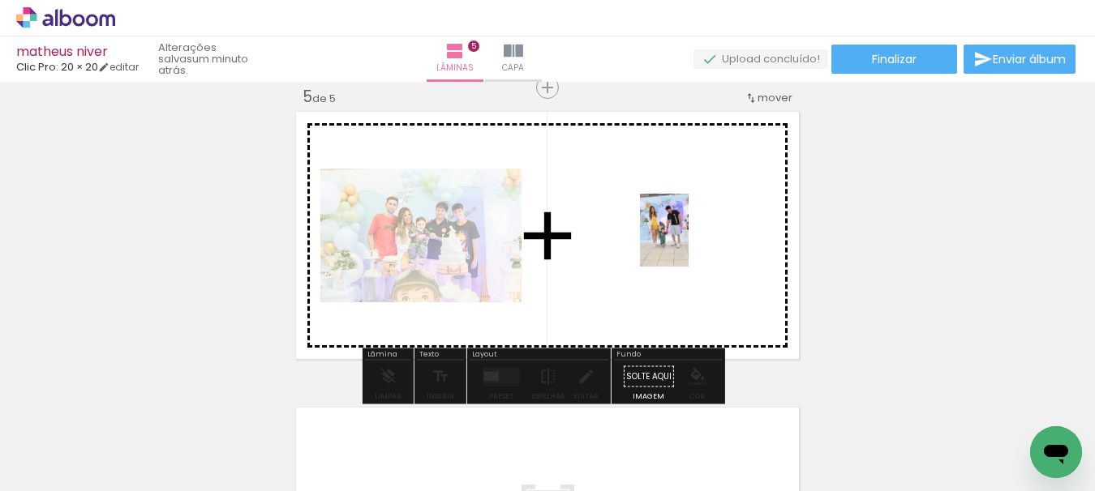
drag, startPoint x: 362, startPoint y: 441, endPoint x: 688, endPoint y: 242, distance: 382.4
click at [688, 242] on quentale-workspace at bounding box center [547, 245] width 1095 height 491
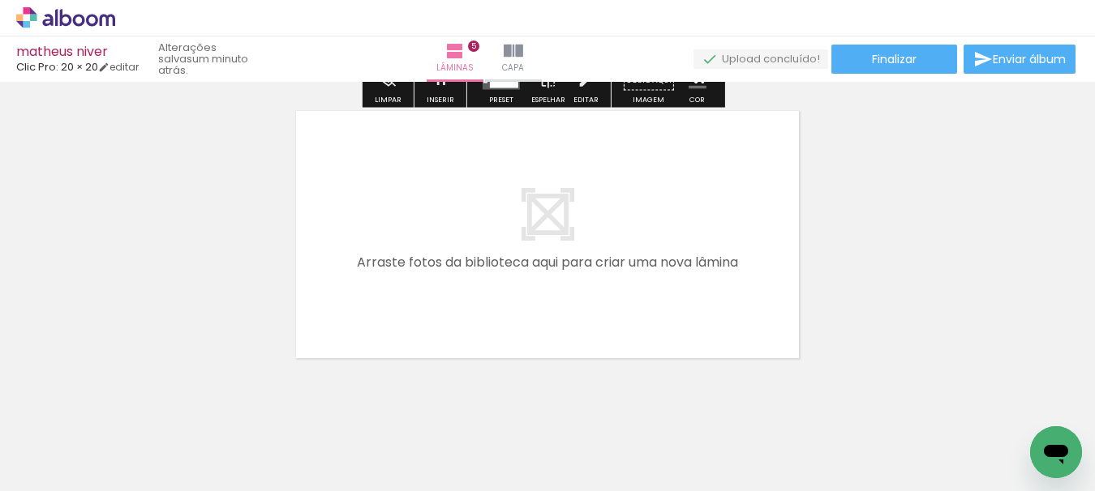
scroll to position [1531, 0]
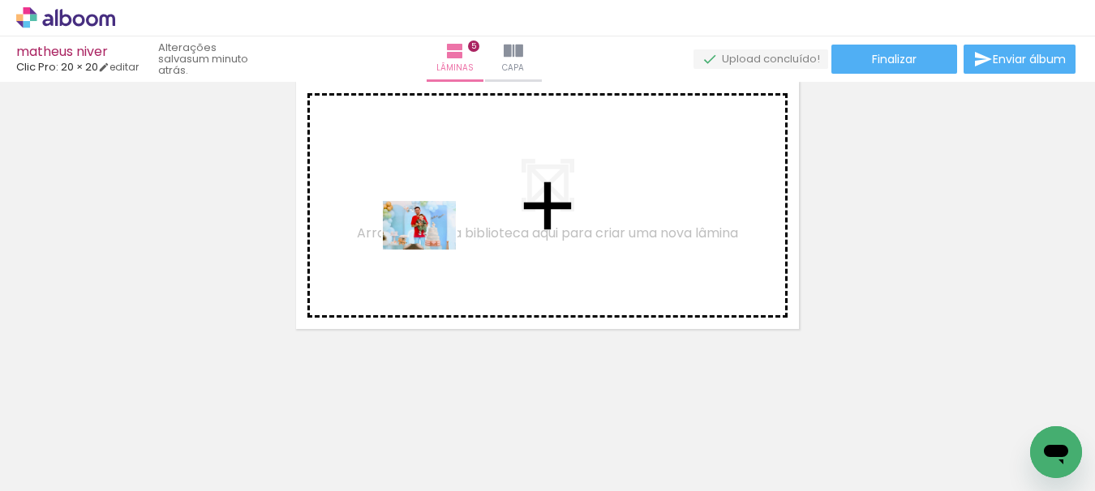
drag, startPoint x: 567, startPoint y: 429, endPoint x: 645, endPoint y: 384, distance: 89.7
click at [431, 250] on quentale-workspace at bounding box center [547, 245] width 1095 height 491
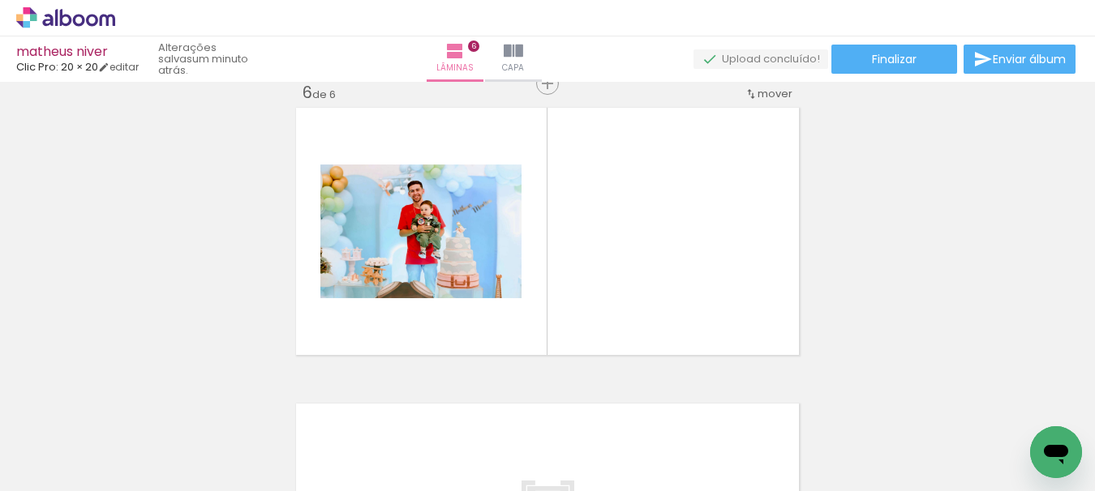
scroll to position [1501, 0]
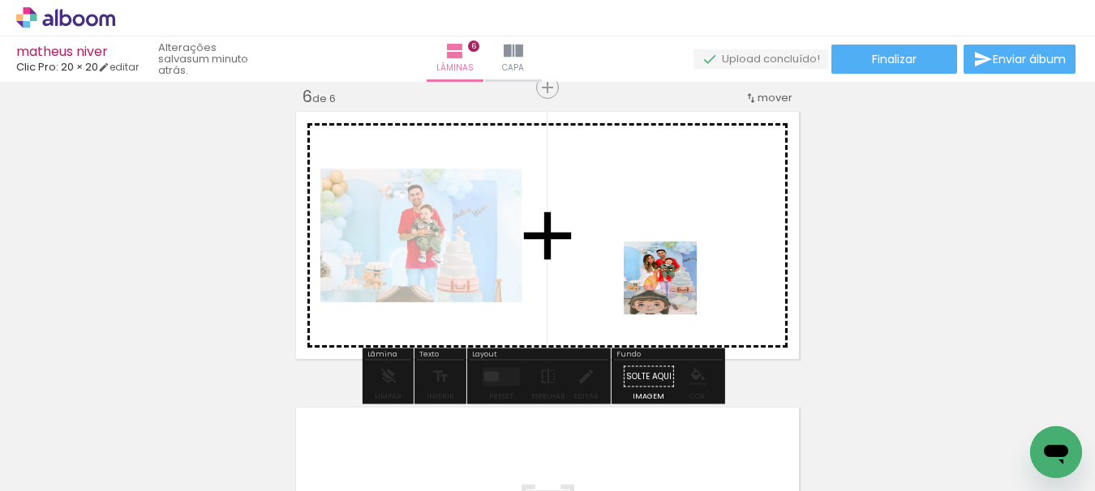
drag, startPoint x: 631, startPoint y: 436, endPoint x: 668, endPoint y: 281, distance: 160.1
click at [671, 280] on quentale-workspace at bounding box center [547, 245] width 1095 height 491
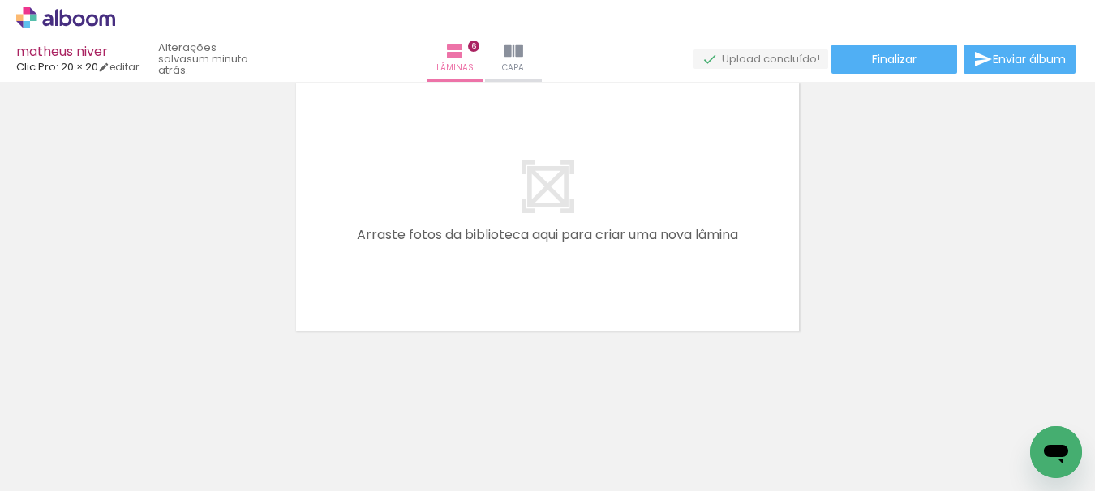
scroll to position [0, 2769]
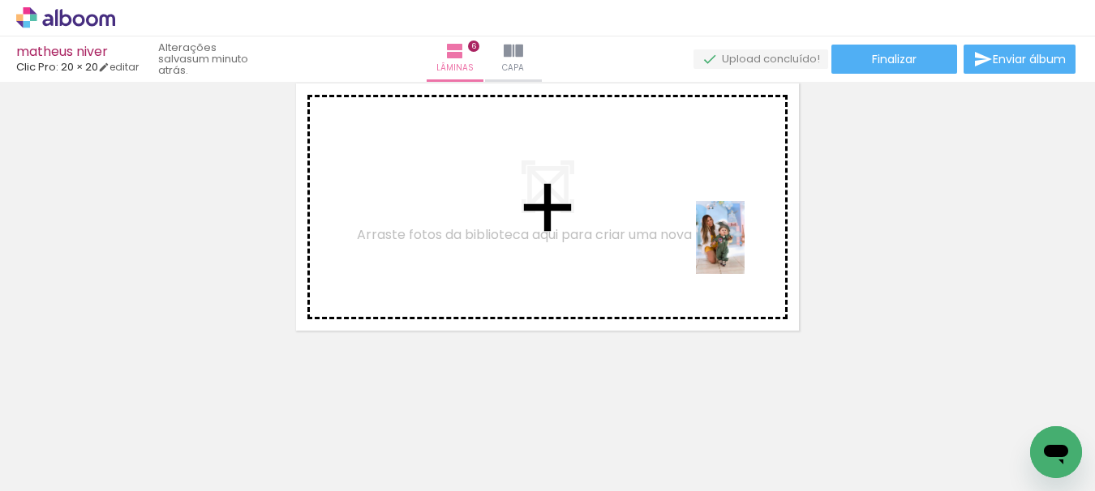
drag, startPoint x: 846, startPoint y: 426, endPoint x: 744, endPoint y: 250, distance: 203.8
click at [744, 250] on quentale-workspace at bounding box center [547, 245] width 1095 height 491
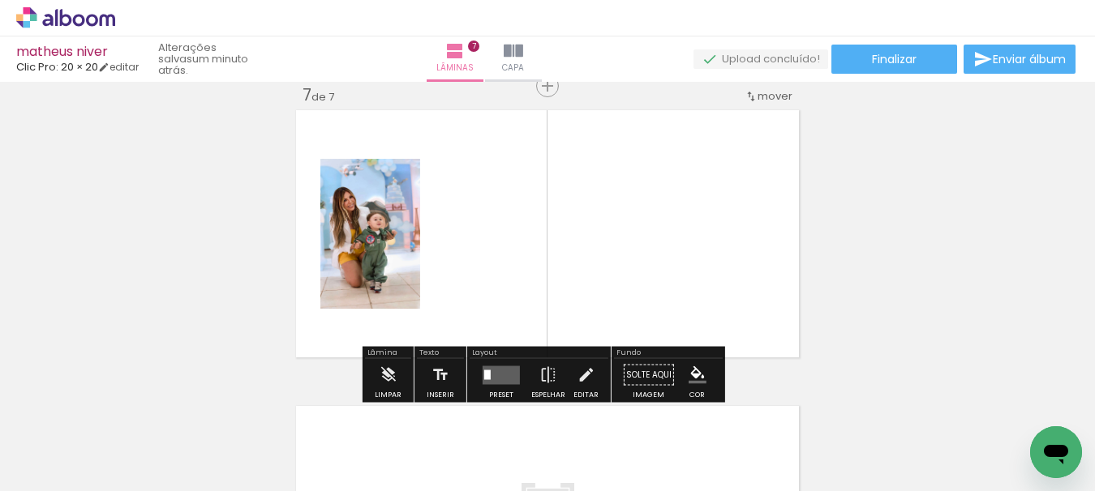
scroll to position [1797, 0]
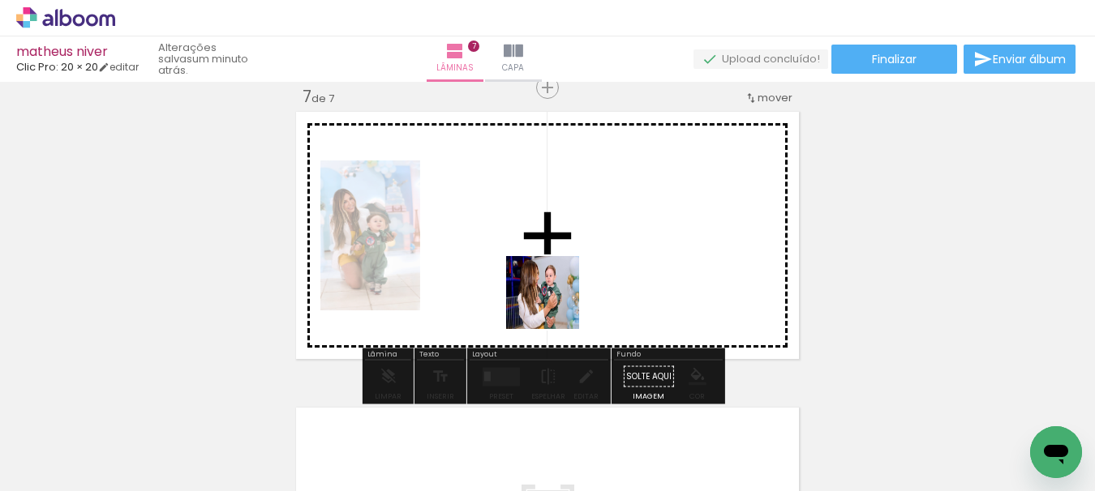
drag, startPoint x: 319, startPoint y: 436, endPoint x: 571, endPoint y: 289, distance: 291.8
click at [571, 289] on quentale-workspace at bounding box center [547, 245] width 1095 height 491
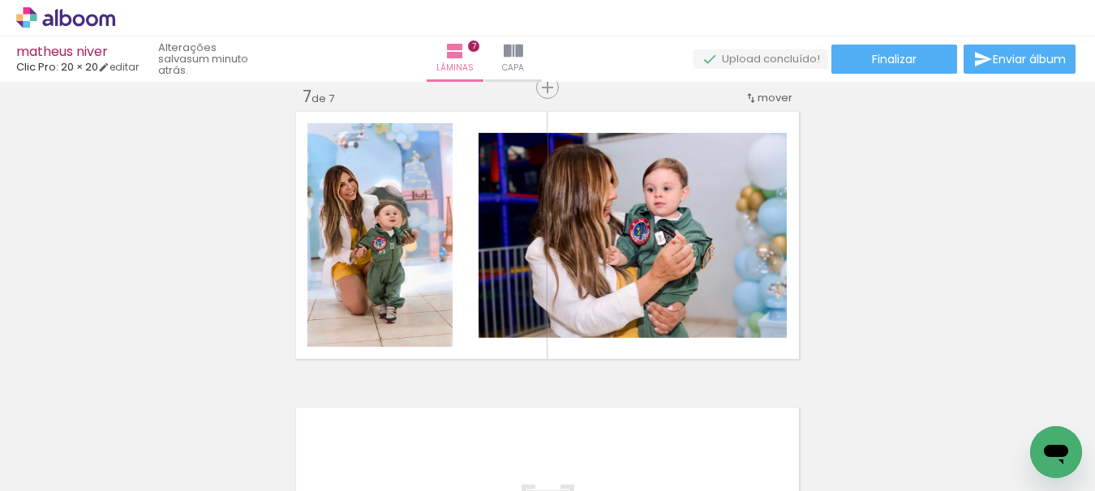
scroll to position [0, 1151]
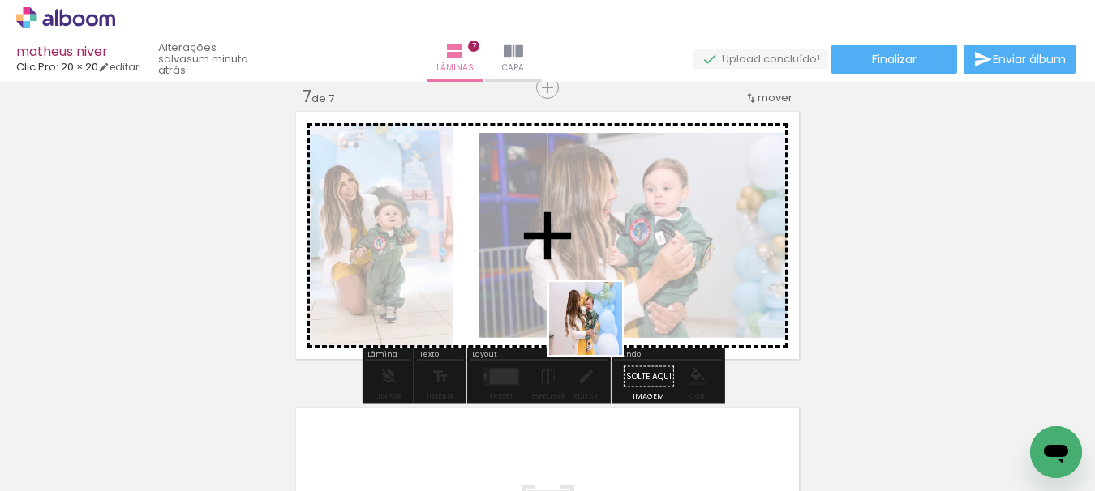
drag, startPoint x: 538, startPoint y: 447, endPoint x: 590, endPoint y: 400, distance: 70.6
click at [621, 290] on quentale-workspace at bounding box center [547, 245] width 1095 height 491
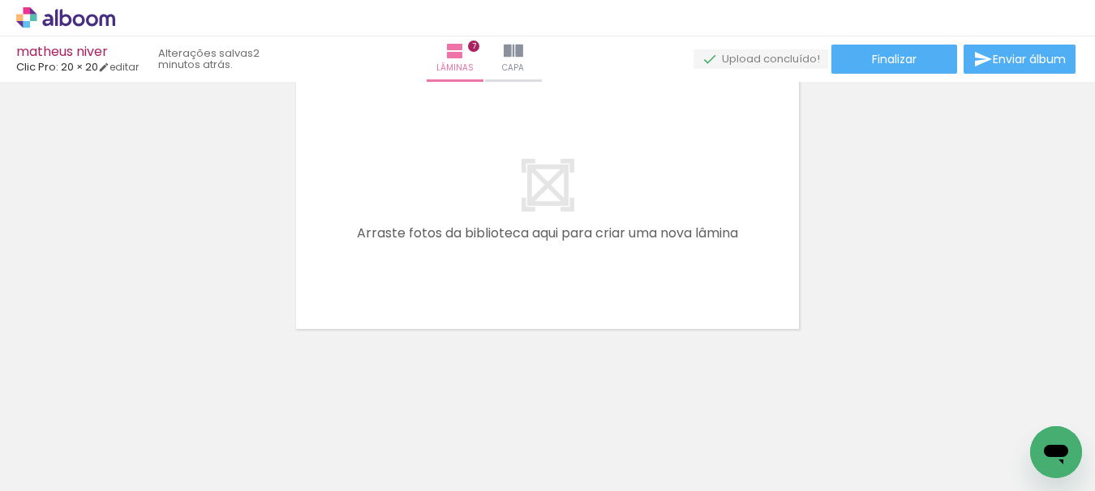
scroll to position [0, 3584]
drag, startPoint x: 765, startPoint y: 486, endPoint x: 43, endPoint y: 43, distance: 847.7
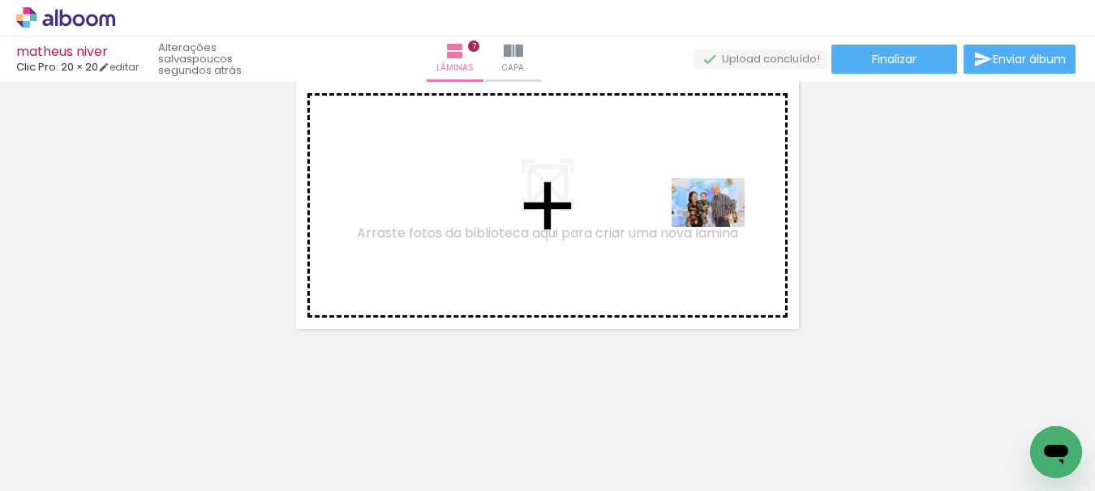
drag, startPoint x: 550, startPoint y: 458, endPoint x: 720, endPoint y: 227, distance: 287.0
click at [720, 227] on quentale-workspace at bounding box center [547, 245] width 1095 height 491
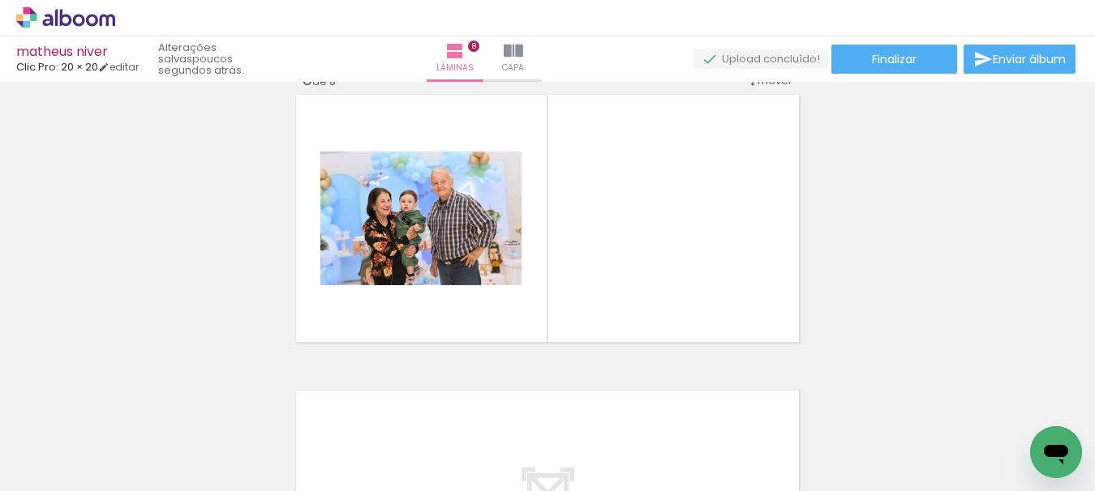
scroll to position [2093, 0]
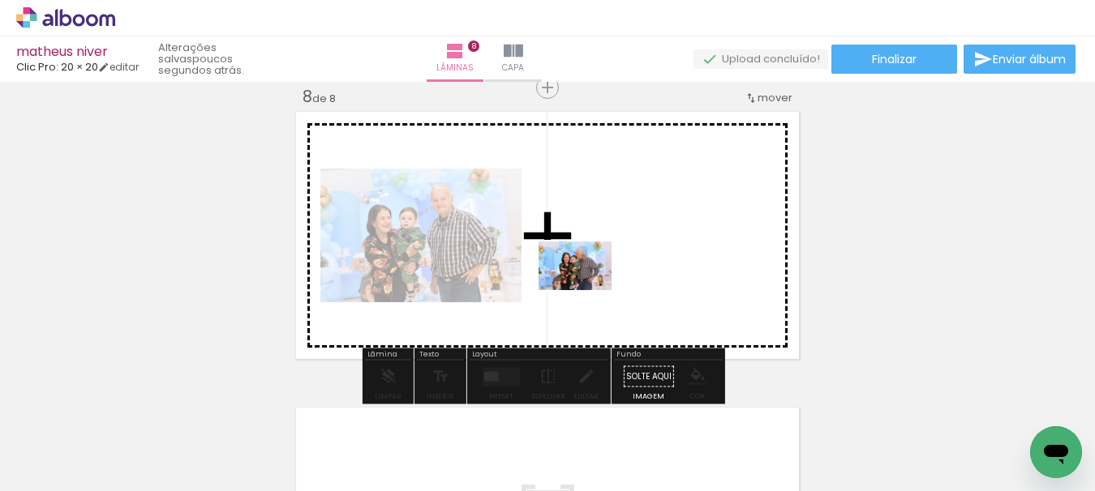
drag, startPoint x: 465, startPoint y: 439, endPoint x: 587, endPoint y: 289, distance: 193.1
click at [587, 289] on quentale-workspace at bounding box center [547, 245] width 1095 height 491
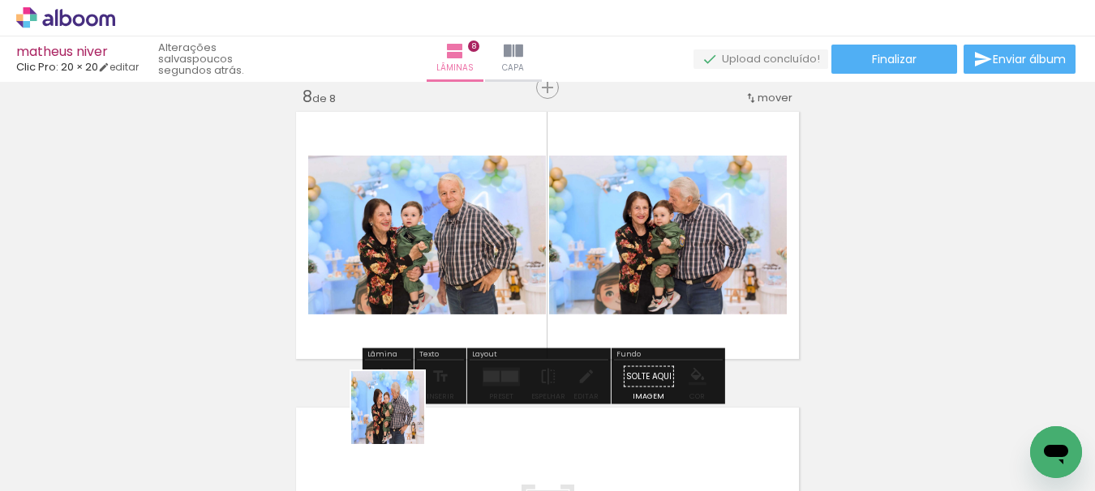
drag, startPoint x: 358, startPoint y: 450, endPoint x: 508, endPoint y: 311, distance: 204.8
click at [508, 310] on quentale-workspace at bounding box center [547, 245] width 1095 height 491
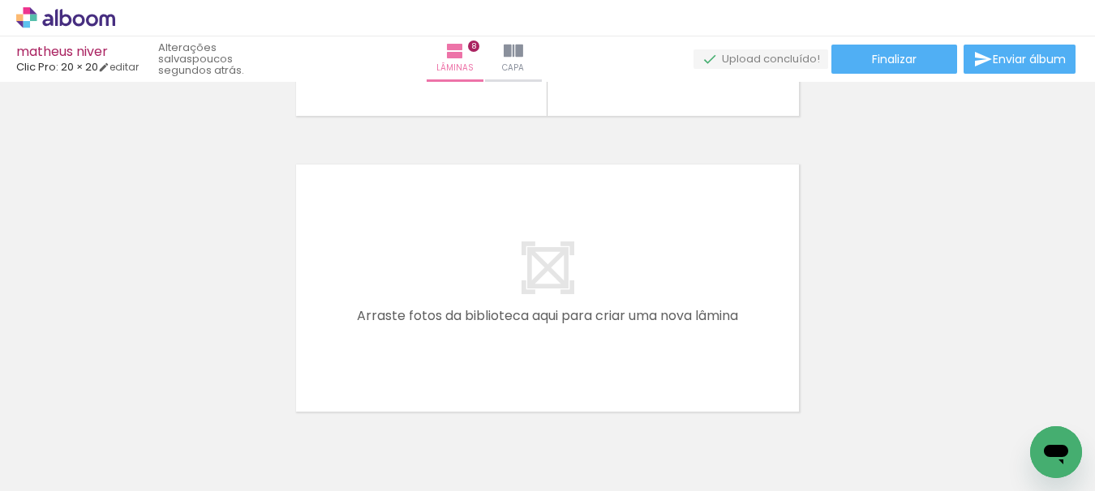
scroll to position [0, 1985]
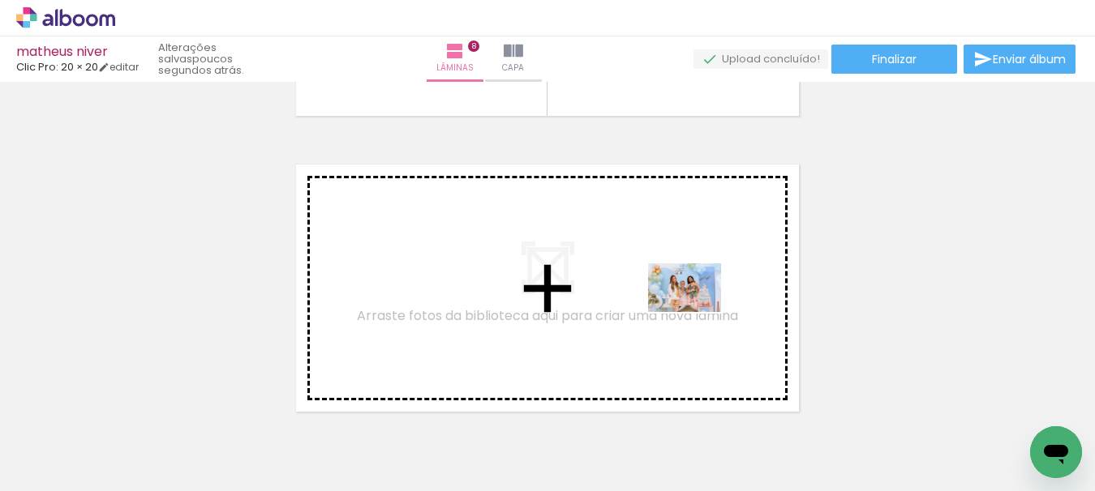
drag, startPoint x: 643, startPoint y: 453, endPoint x: 696, endPoint y: 312, distance: 150.9
click at [696, 312] on quentale-workspace at bounding box center [547, 245] width 1095 height 491
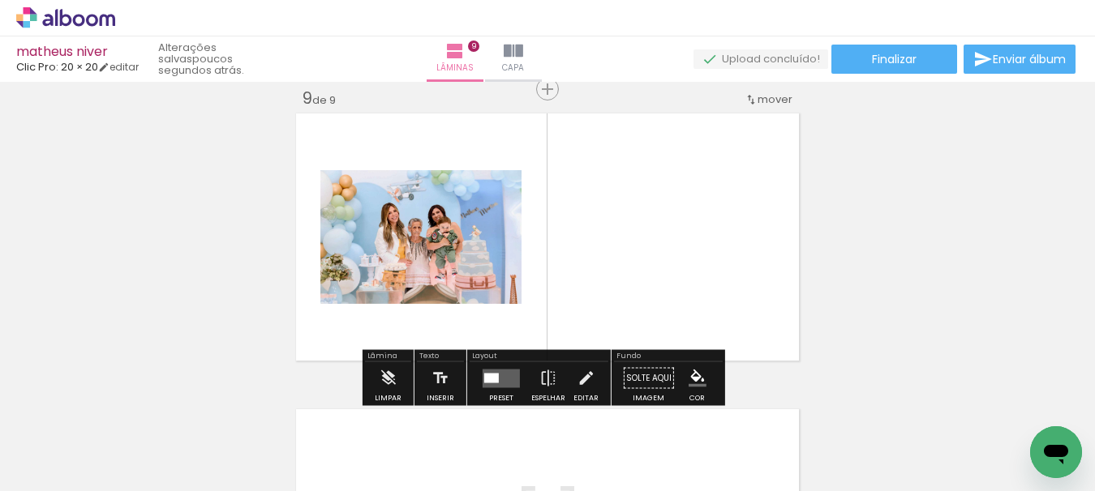
scroll to position [2389, 0]
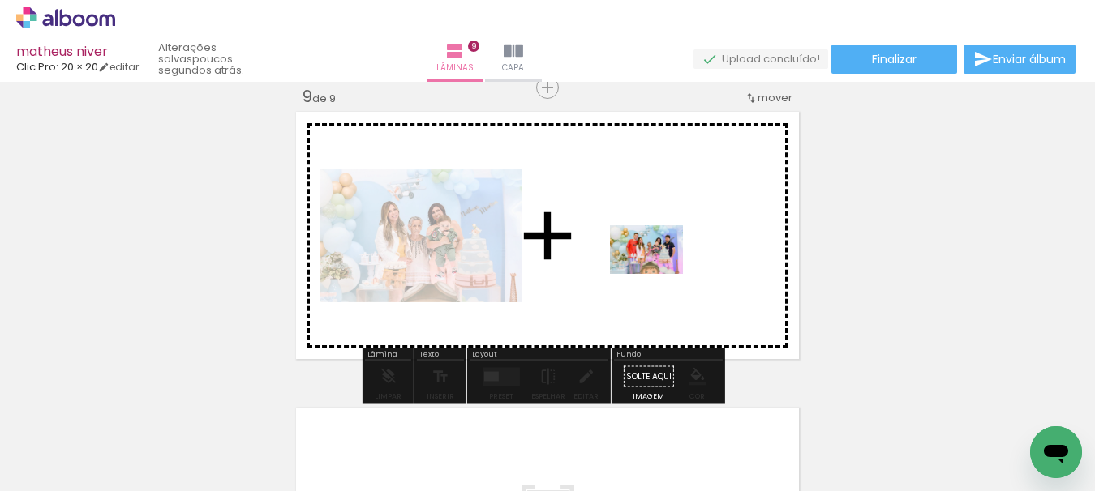
drag, startPoint x: 553, startPoint y: 437, endPoint x: 658, endPoint y: 273, distance: 194.8
click at [658, 273] on quentale-workspace at bounding box center [547, 245] width 1095 height 491
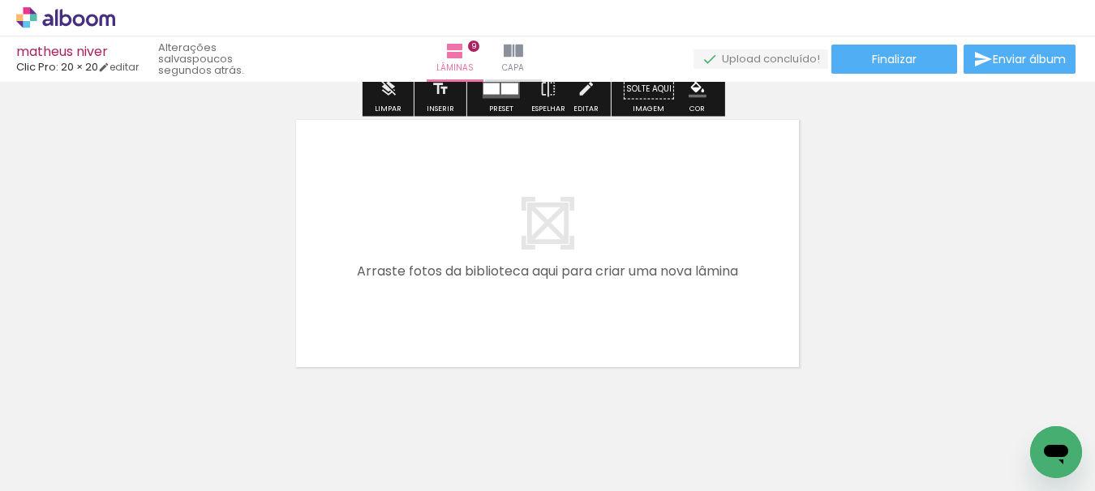
scroll to position [2715, 0]
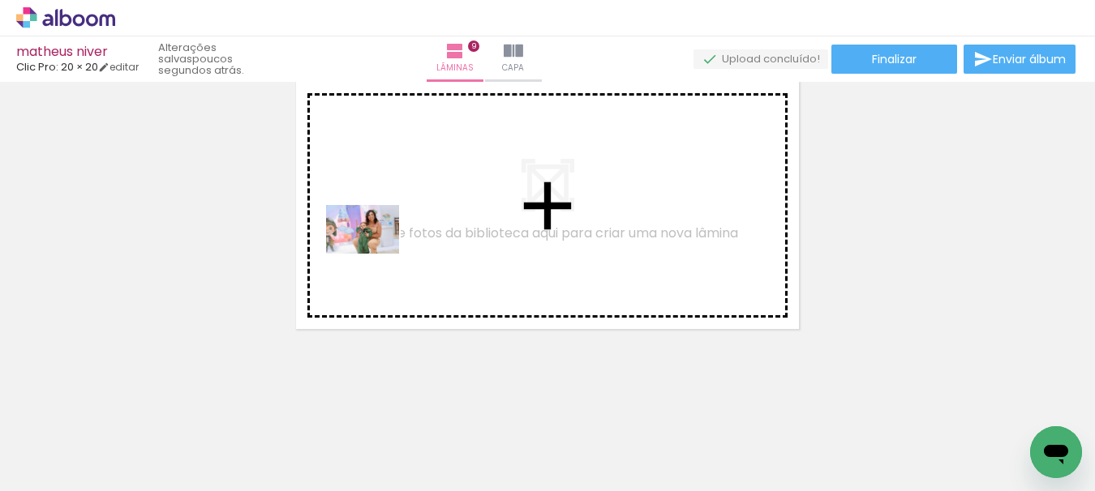
drag, startPoint x: 448, startPoint y: 443, endPoint x: 375, endPoint y: 254, distance: 202.5
click at [375, 254] on quentale-workspace at bounding box center [547, 245] width 1095 height 491
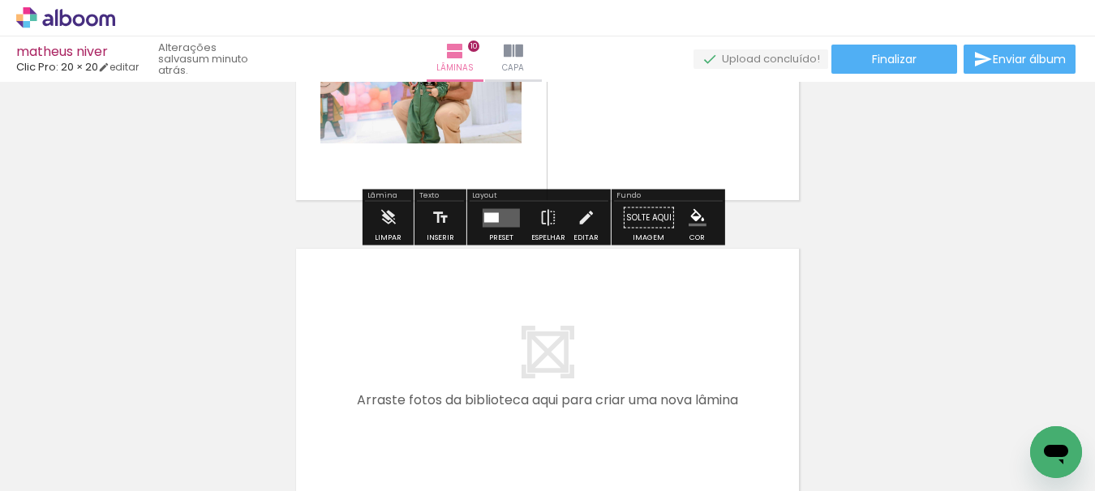
scroll to position [2847, 0]
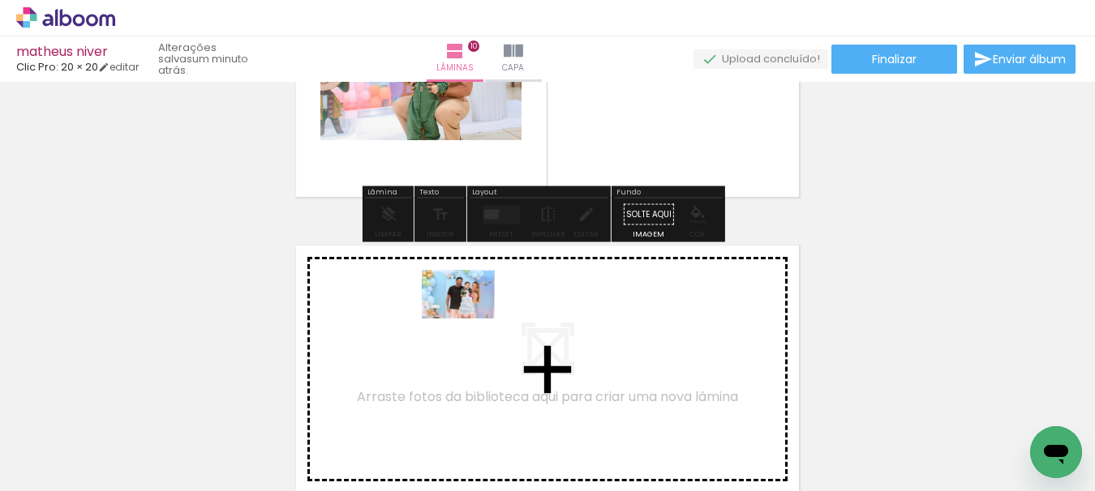
drag, startPoint x: 565, startPoint y: 450, endPoint x: 440, endPoint y: 439, distance: 125.4
click at [469, 317] on quentale-workspace at bounding box center [547, 245] width 1095 height 491
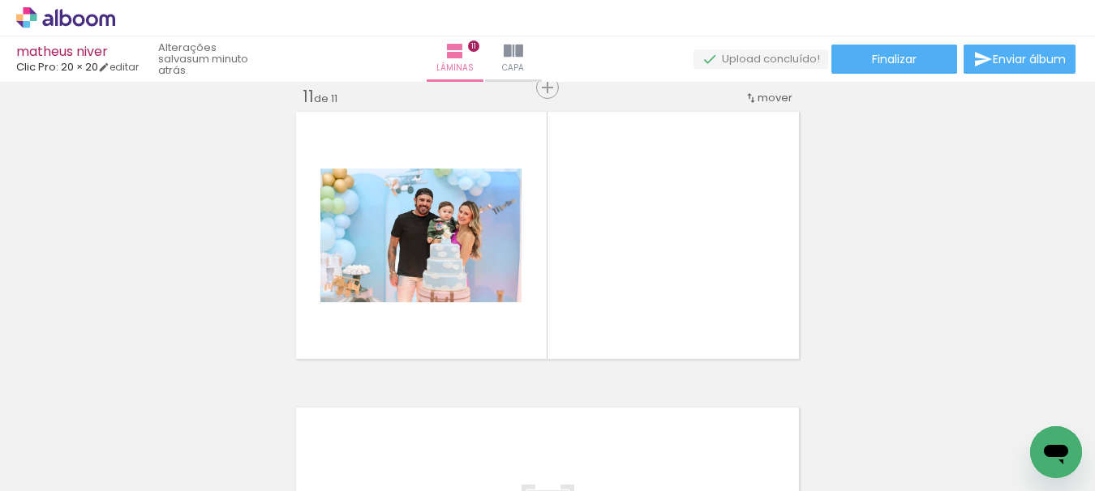
scroll to position [2981, 0]
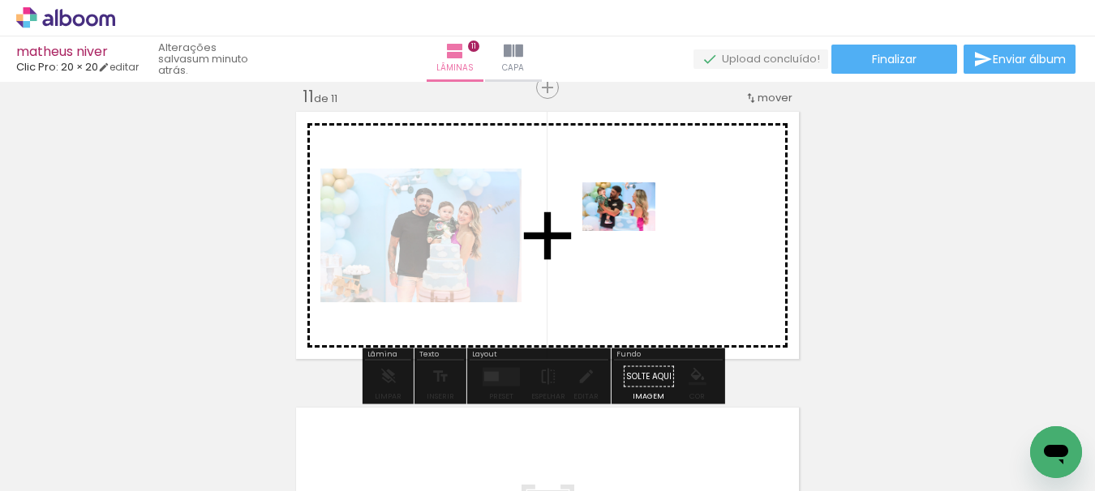
drag, startPoint x: 455, startPoint y: 445, endPoint x: 631, endPoint y: 231, distance: 277.1
click at [631, 231] on quentale-workspace at bounding box center [547, 245] width 1095 height 491
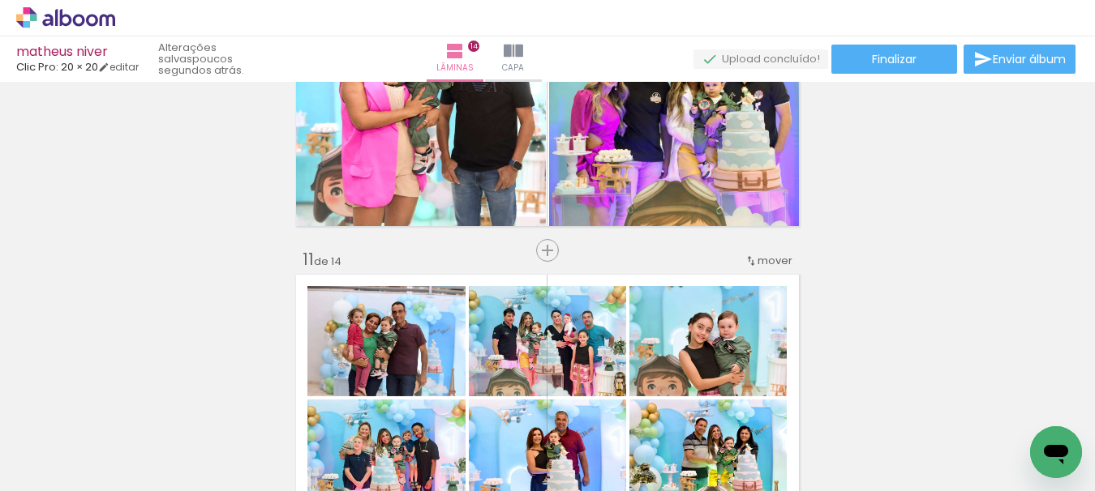
scroll to position [2816, 0]
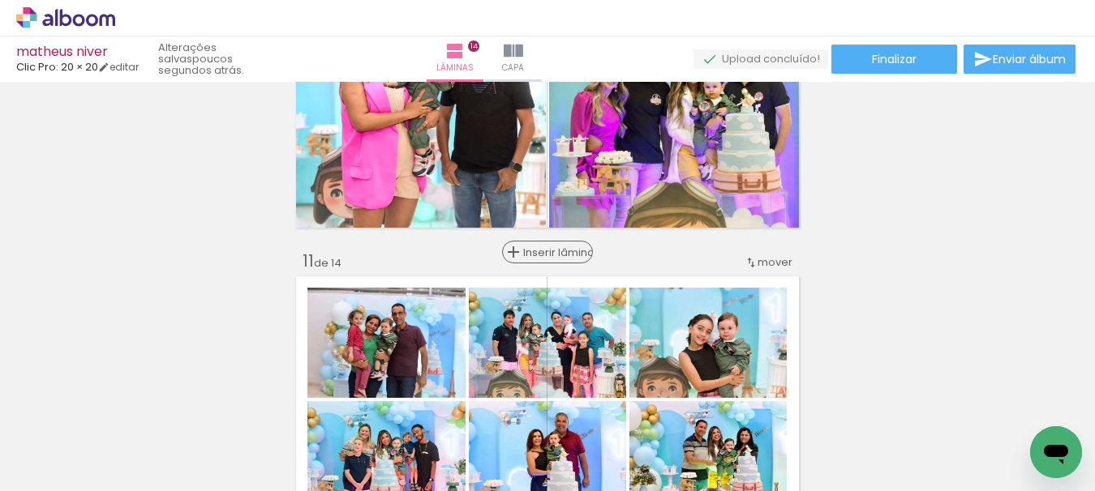
click at [544, 256] on span "Inserir lâmina" at bounding box center [554, 252] width 63 height 11
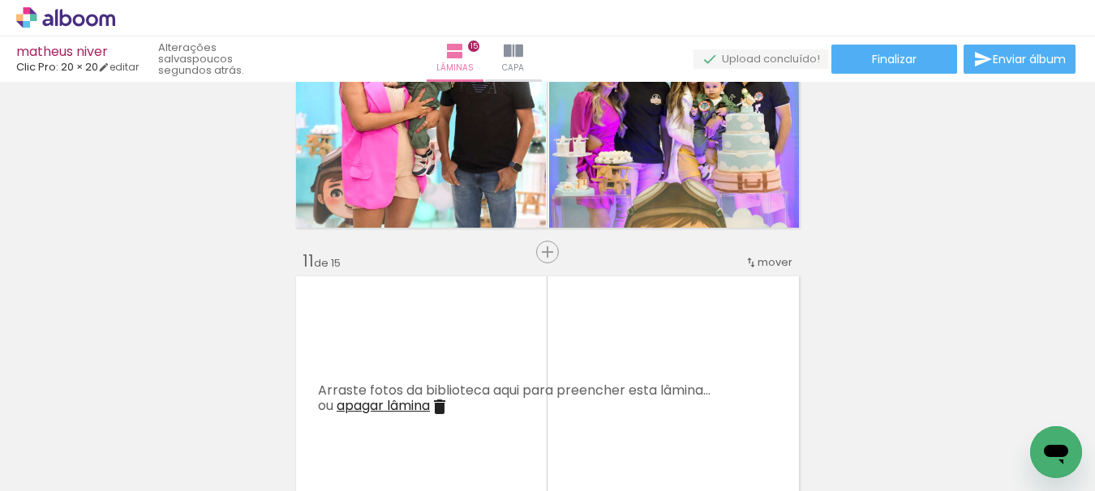
scroll to position [0, 1305]
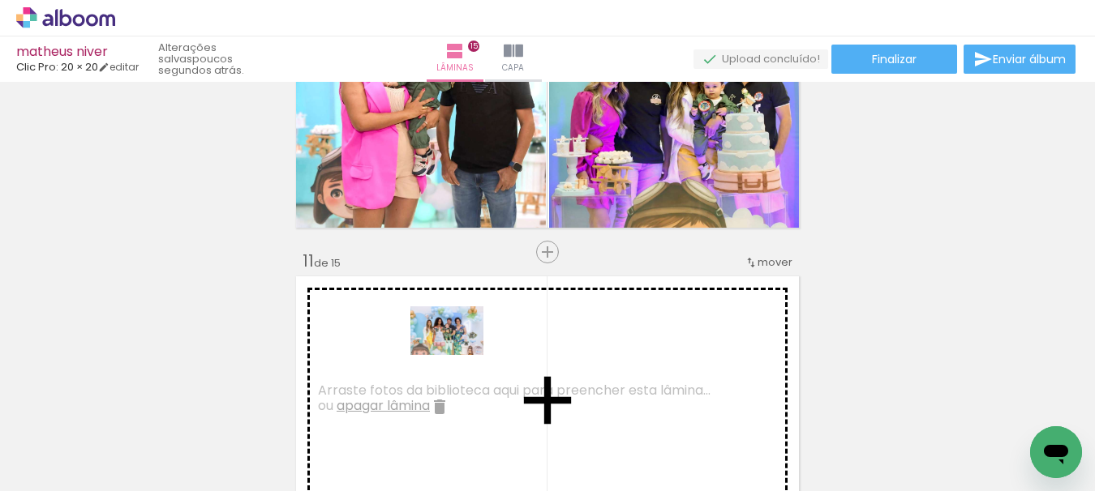
click at [458, 355] on quentale-workspace at bounding box center [547, 245] width 1095 height 491
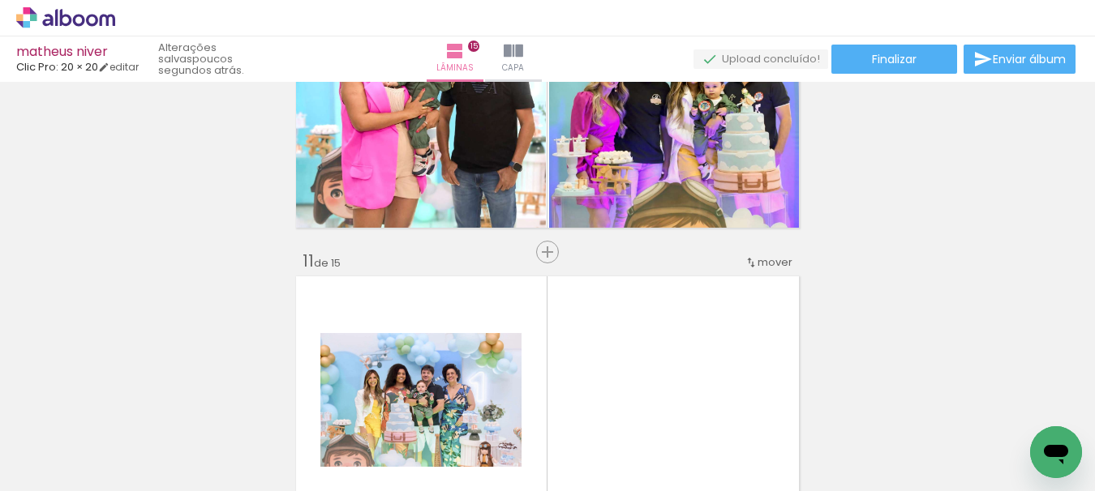
scroll to position [0, 2097]
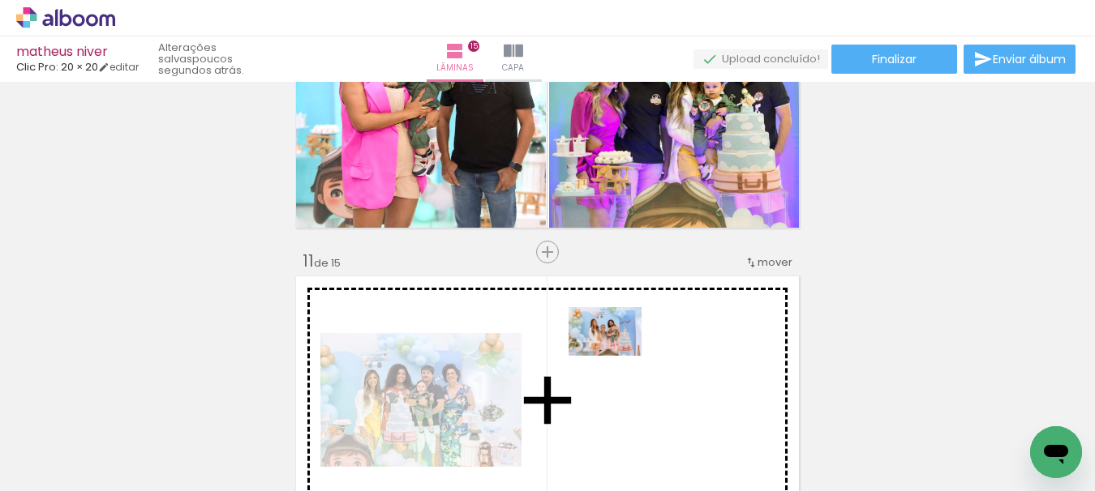
drag, startPoint x: 516, startPoint y: 441, endPoint x: 617, endPoint y: 356, distance: 132.4
click at [617, 356] on quentale-workspace at bounding box center [547, 245] width 1095 height 491
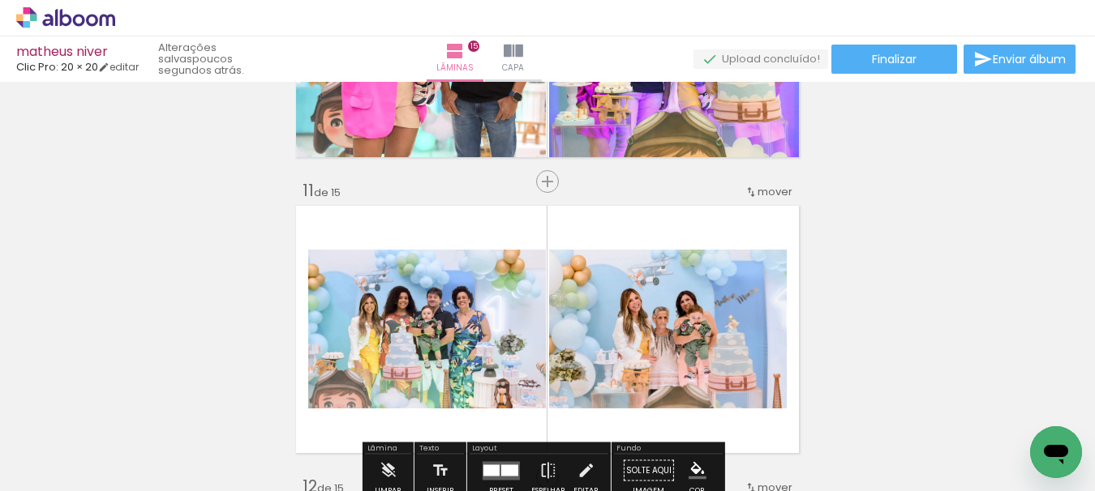
scroll to position [3059, 0]
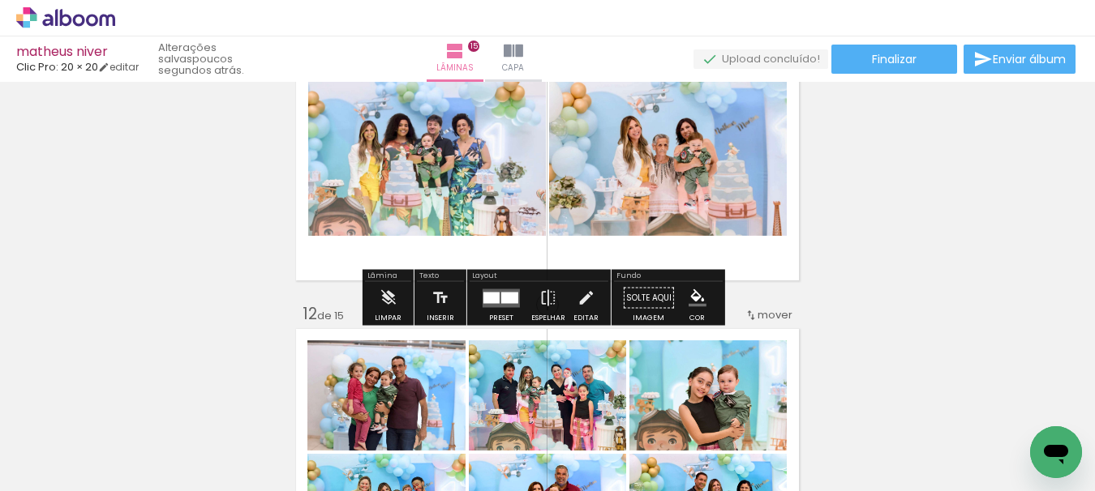
click at [504, 302] on div at bounding box center [509, 297] width 17 height 11
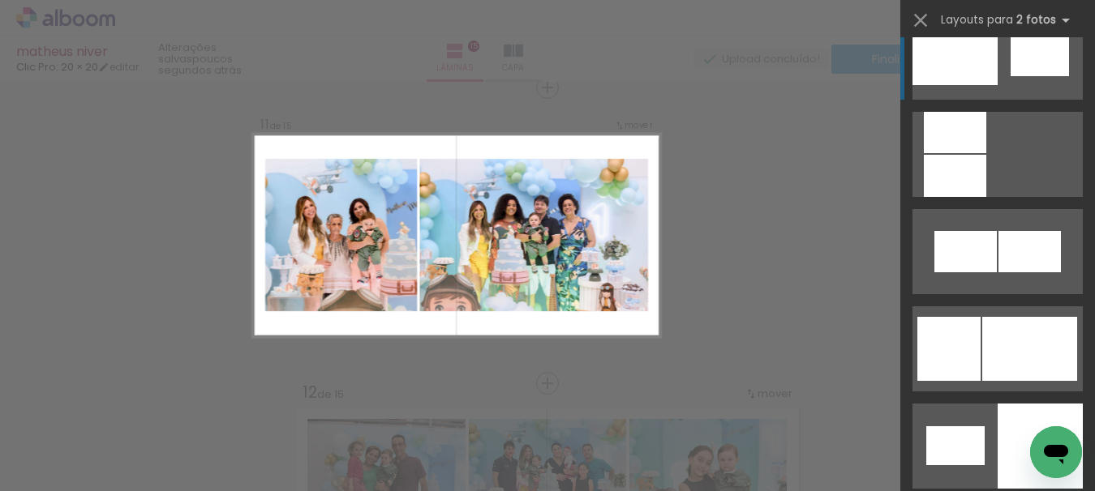
scroll to position [1946, 0]
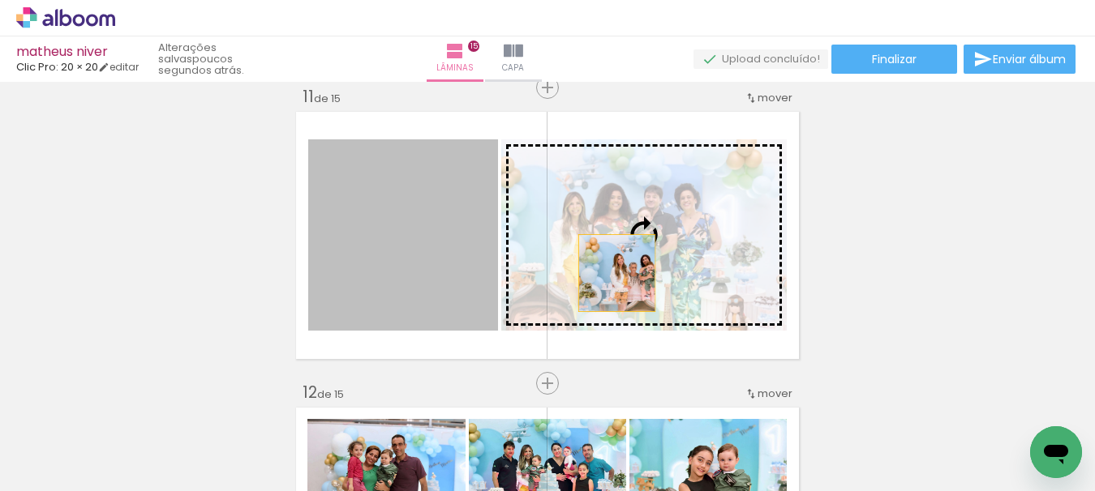
drag, startPoint x: 374, startPoint y: 289, endPoint x: 611, endPoint y: 273, distance: 237.3
click at [0, 0] on slot at bounding box center [0, 0] width 0 height 0
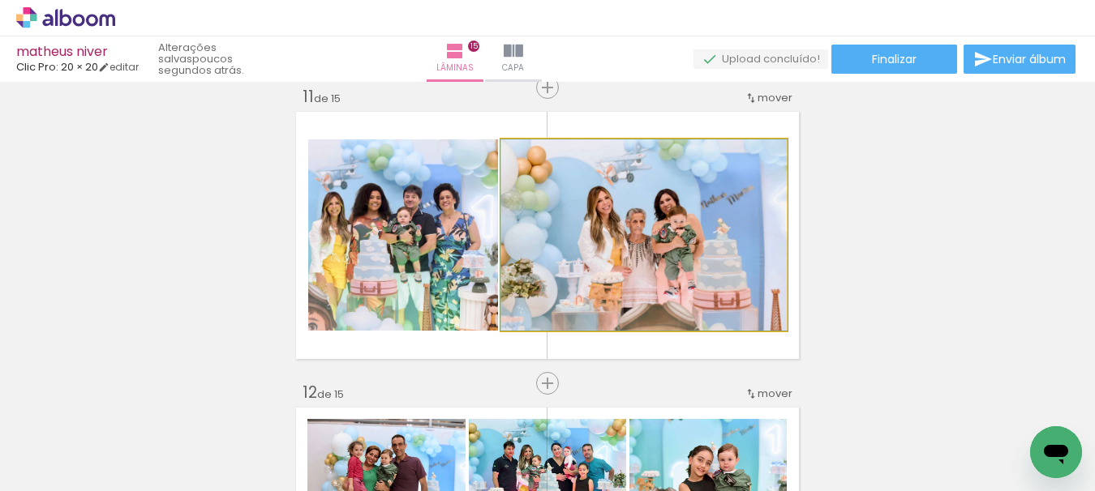
click at [707, 244] on quentale-photo at bounding box center [643, 234] width 285 height 191
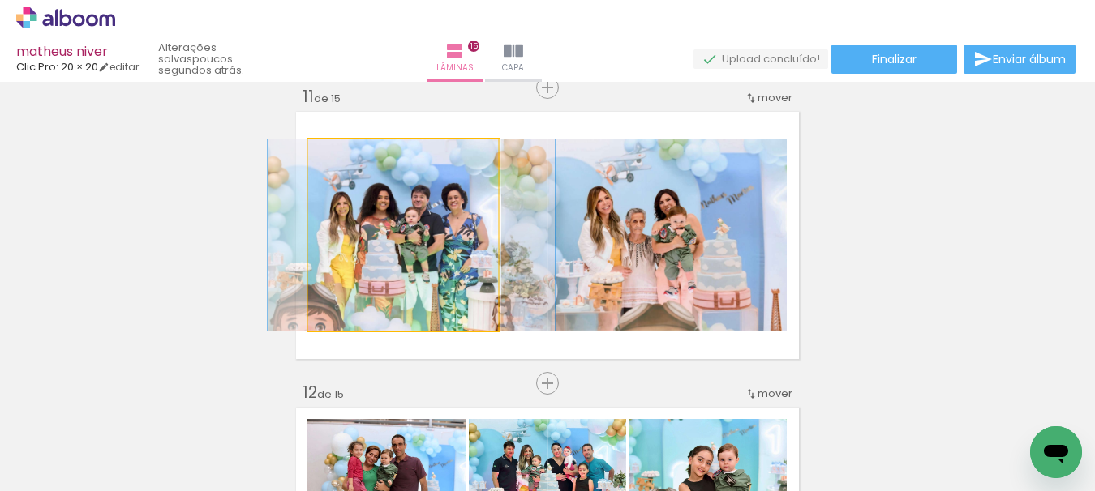
drag, startPoint x: 424, startPoint y: 245, endPoint x: 432, endPoint y: 244, distance: 8.1
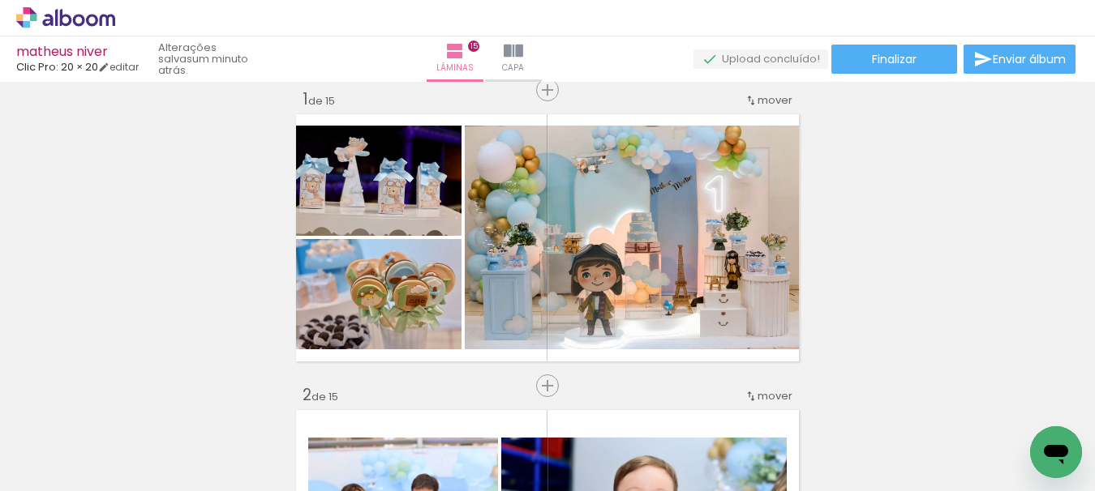
scroll to position [0, 0]
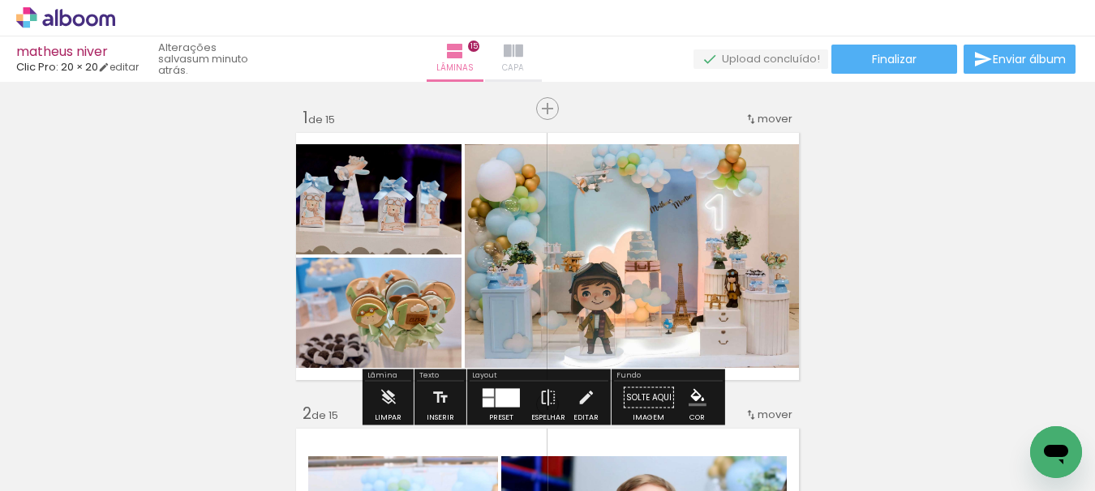
click at [542, 71] on paper-button "Capa" at bounding box center [513, 58] width 57 height 45
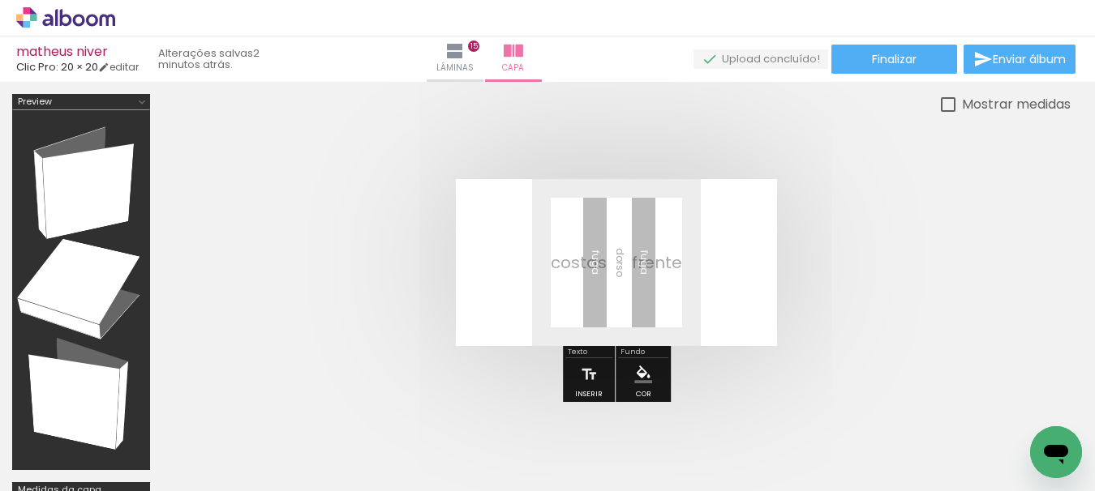
scroll to position [0, 2097]
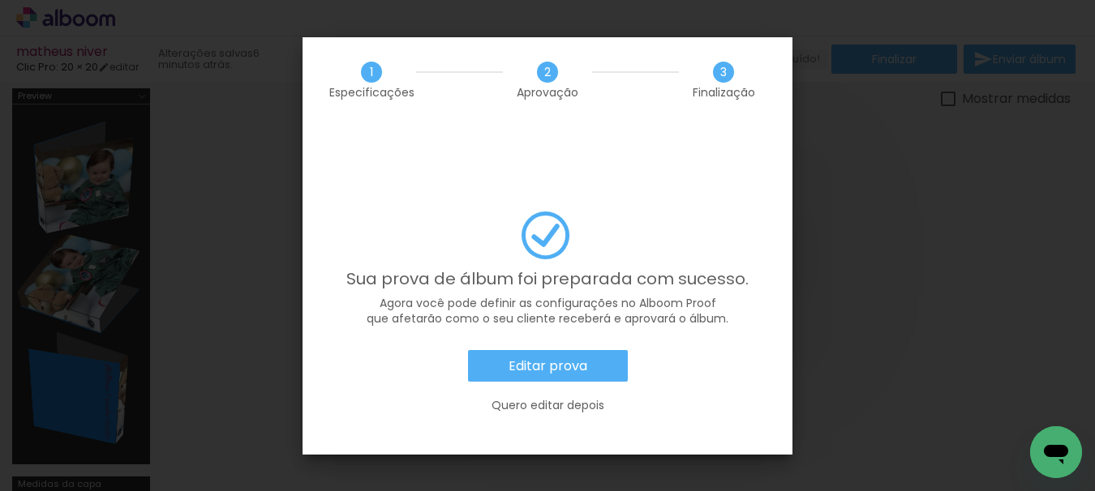
scroll to position [0, 3765]
click at [0, 0] on slot "Editar prova" at bounding box center [0, 0] width 0 height 0
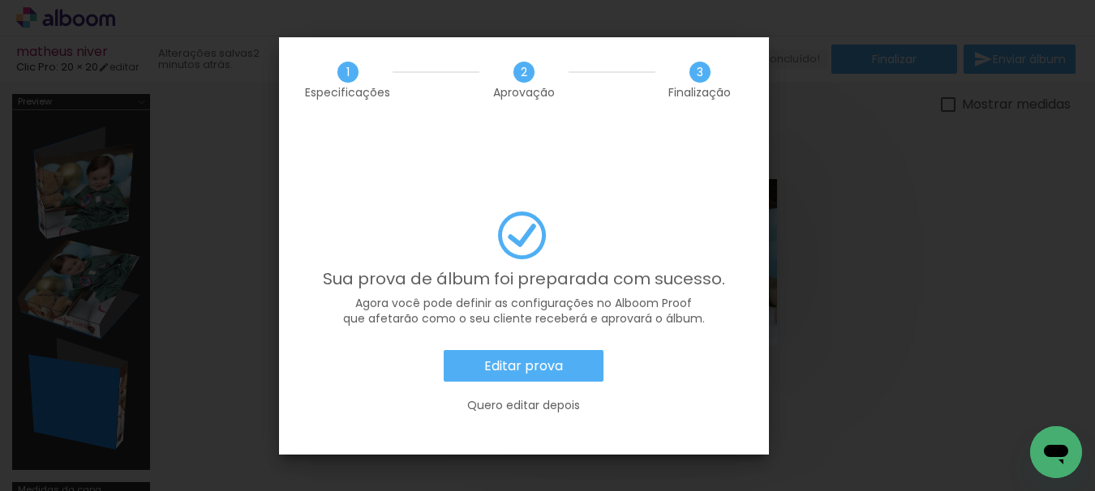
scroll to position [0, 3765]
click at [0, 0] on slot "Editar prova" at bounding box center [0, 0] width 0 height 0
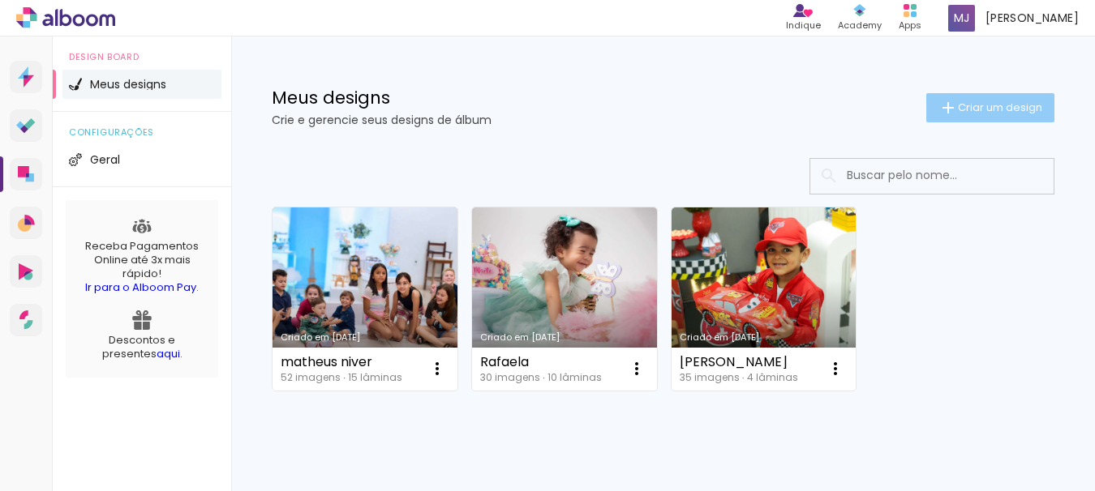
click at [994, 110] on span "Criar um design" at bounding box center [1000, 107] width 84 height 11
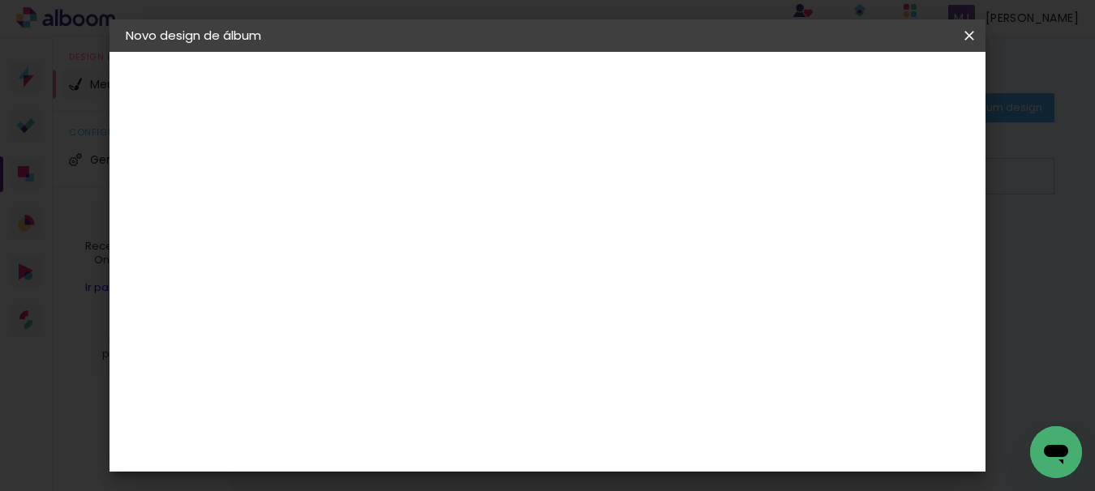
click at [391, 219] on input at bounding box center [391, 217] width 0 height 25
type input "BatizadoMatheus"
type paper-input "BatizadoMatheus"
click at [0, 0] on slot "Avançar" at bounding box center [0, 0] width 0 height 0
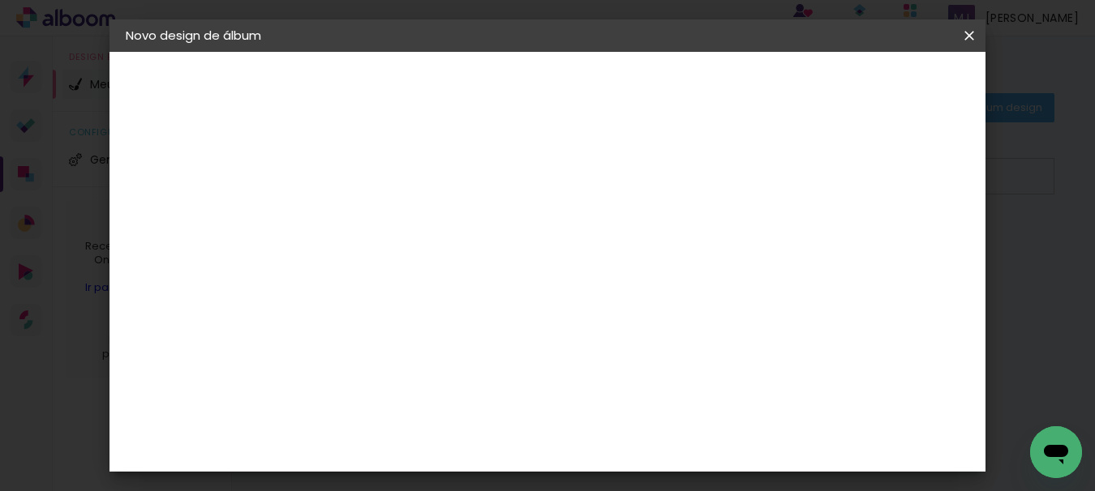
click at [454, 270] on input "text" at bounding box center [422, 282] width 63 height 25
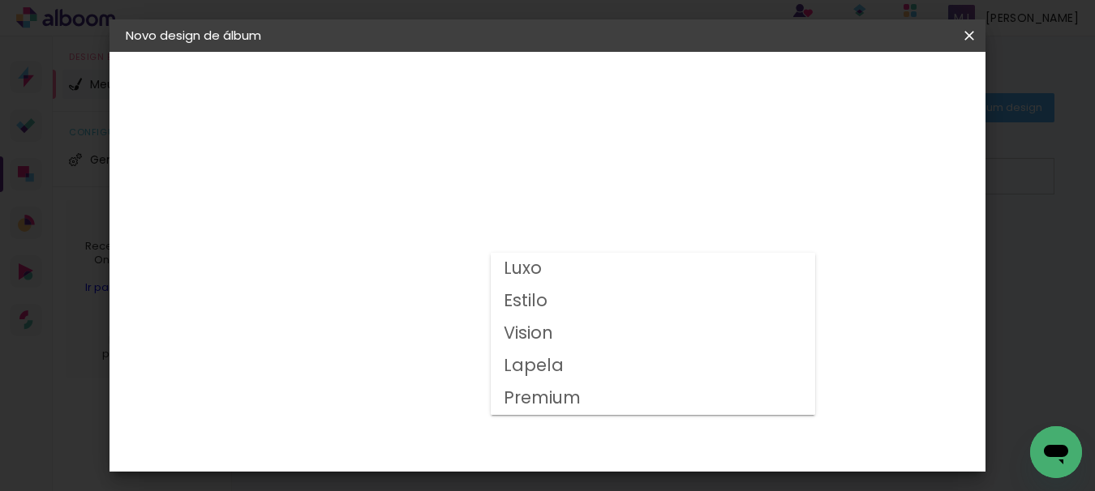
click at [591, 275] on paper-item "Luxo" at bounding box center [653, 269] width 324 height 32
type input "Luxo"
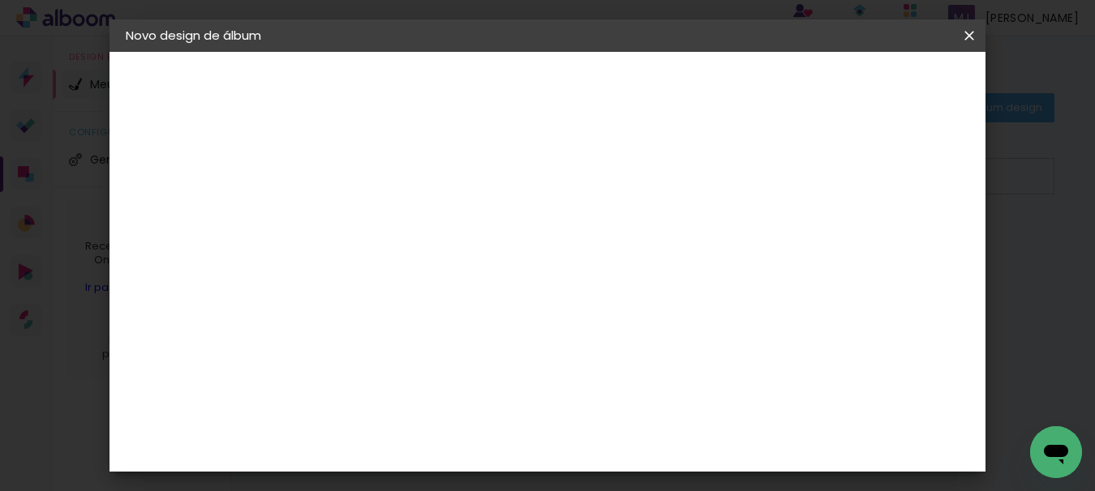
scroll to position [324, 0]
click at [500, 451] on span "20 × 20" at bounding box center [462, 472] width 75 height 43
click at [0, 0] on slot "Avançar" at bounding box center [0, 0] width 0 height 0
click at [633, 82] on span "Iniciar design" at bounding box center [614, 91] width 37 height 23
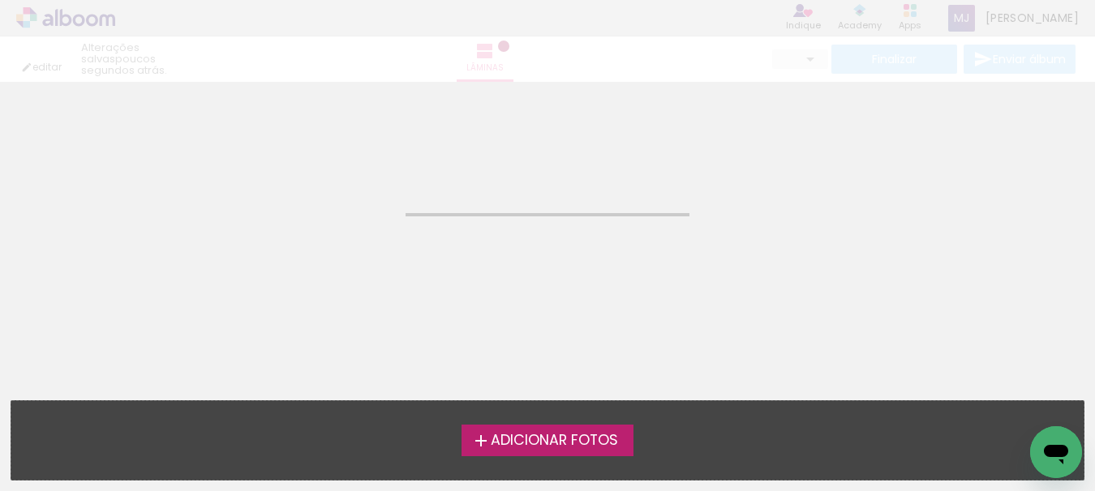
click at [595, 439] on span "Adicionar Fotos" at bounding box center [554, 441] width 127 height 15
click at [0, 0] on input "file" at bounding box center [0, 0] width 0 height 0
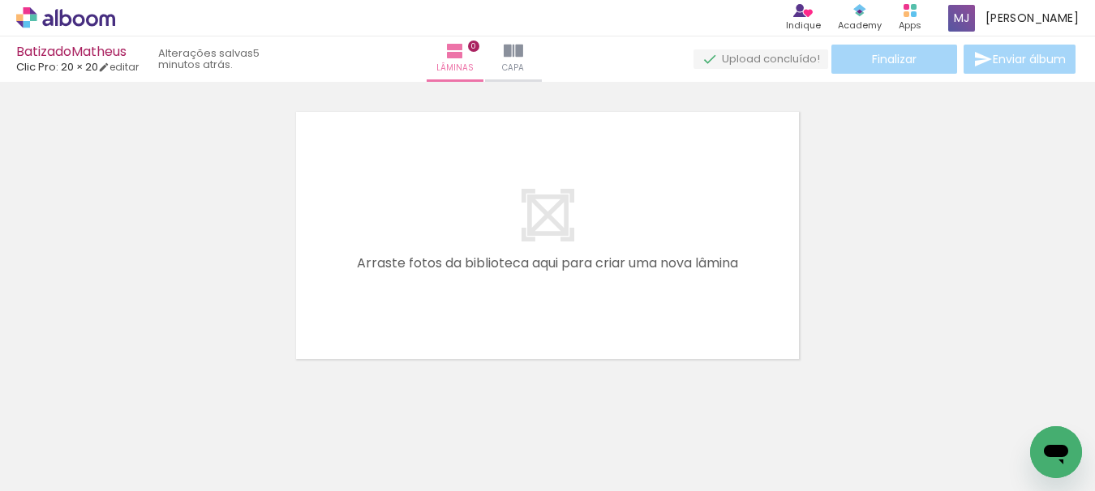
scroll to position [0, 3947]
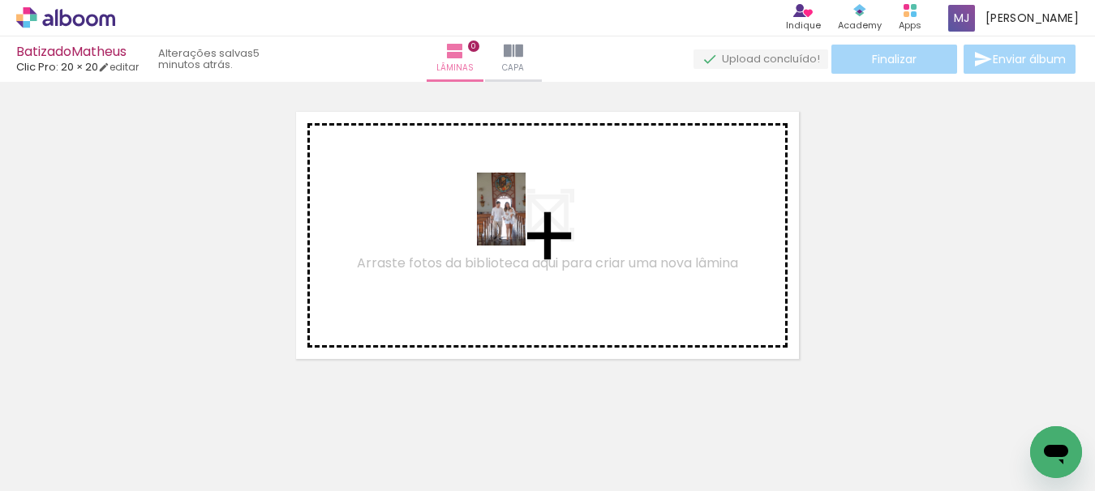
drag, startPoint x: 1036, startPoint y: 422, endPoint x: 525, endPoint y: 221, distance: 549.0
click at [525, 221] on quentale-workspace at bounding box center [547, 245] width 1095 height 491
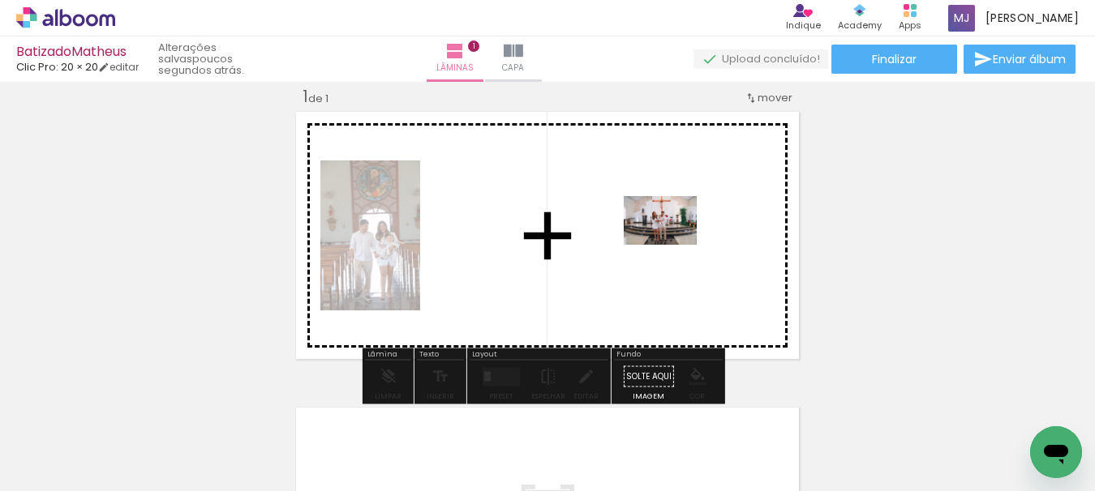
drag, startPoint x: 953, startPoint y: 448, endPoint x: 672, endPoint y: 245, distance: 346.1
click at [672, 245] on quentale-workspace at bounding box center [547, 245] width 1095 height 491
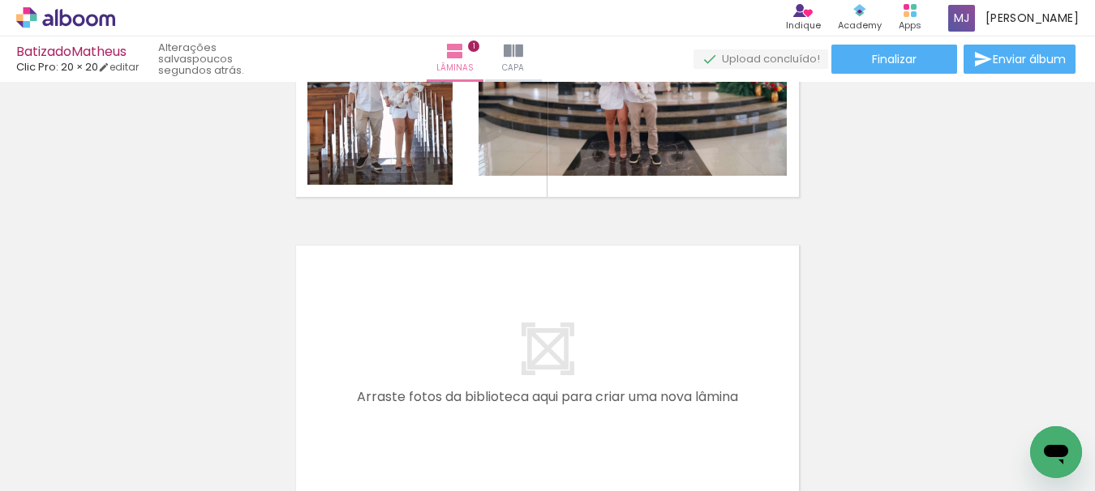
scroll to position [0, 2551]
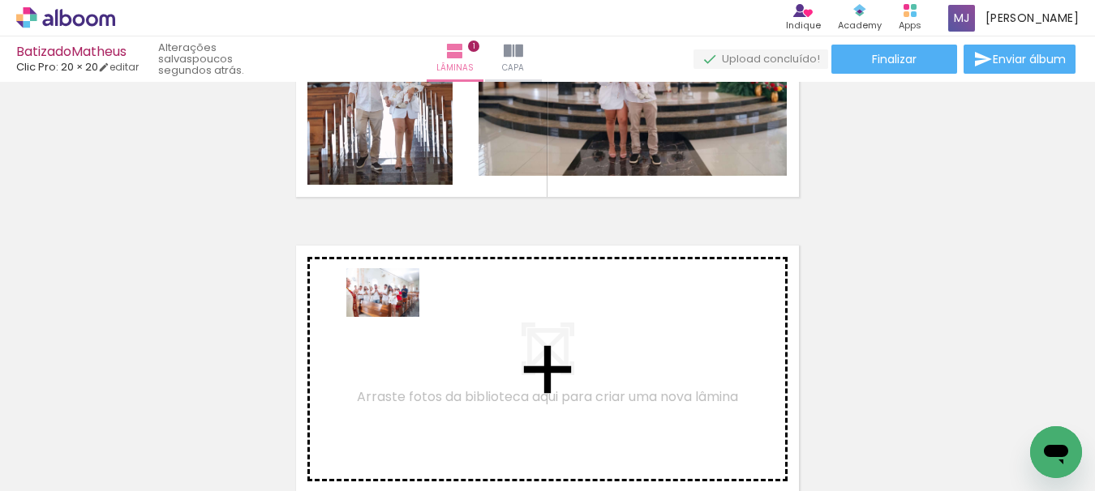
drag, startPoint x: 358, startPoint y: 448, endPoint x: 395, endPoint y: 317, distance: 136.5
click at [395, 317] on quentale-workspace at bounding box center [547, 245] width 1095 height 491
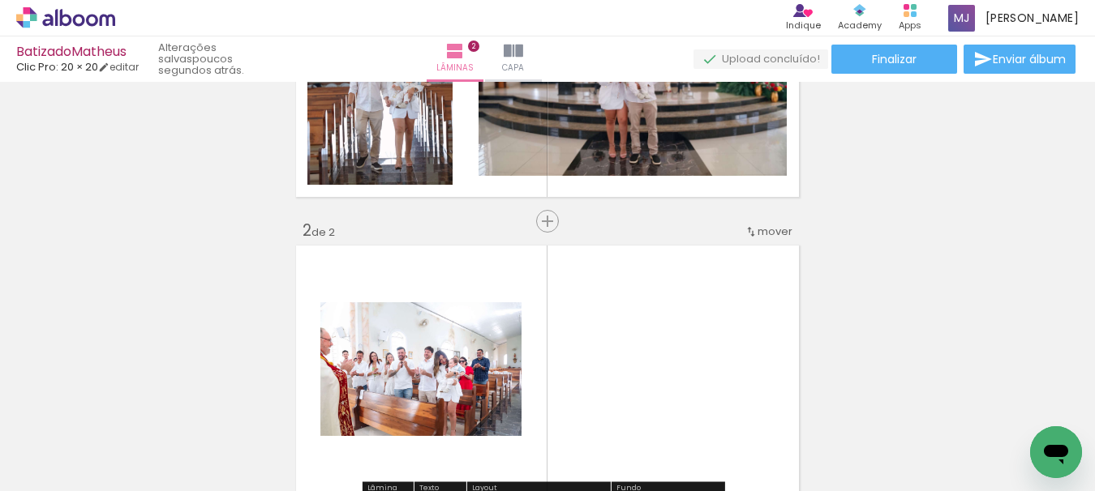
scroll to position [317, 0]
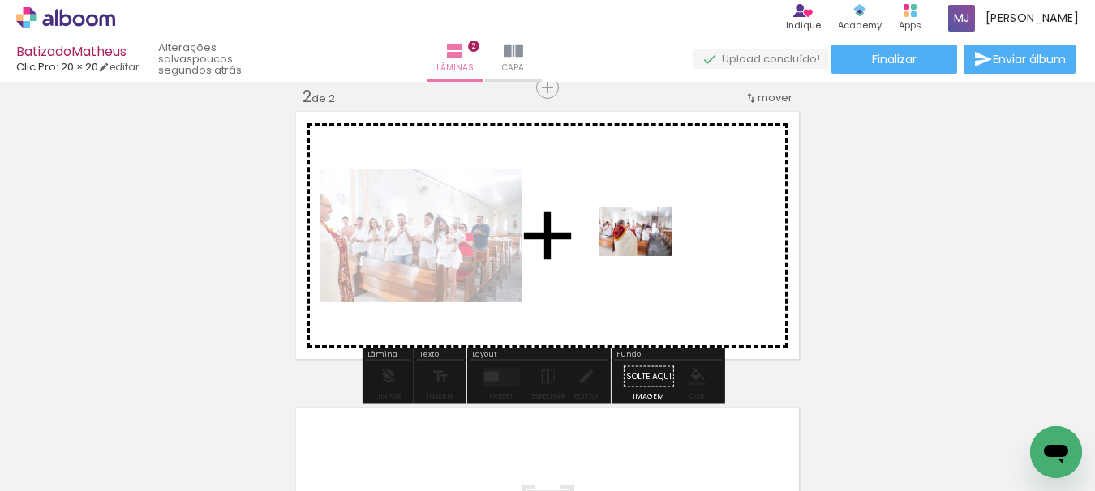
drag, startPoint x: 156, startPoint y: 442, endPoint x: 648, endPoint y: 256, distance: 526.0
click at [648, 256] on quentale-workspace at bounding box center [547, 245] width 1095 height 491
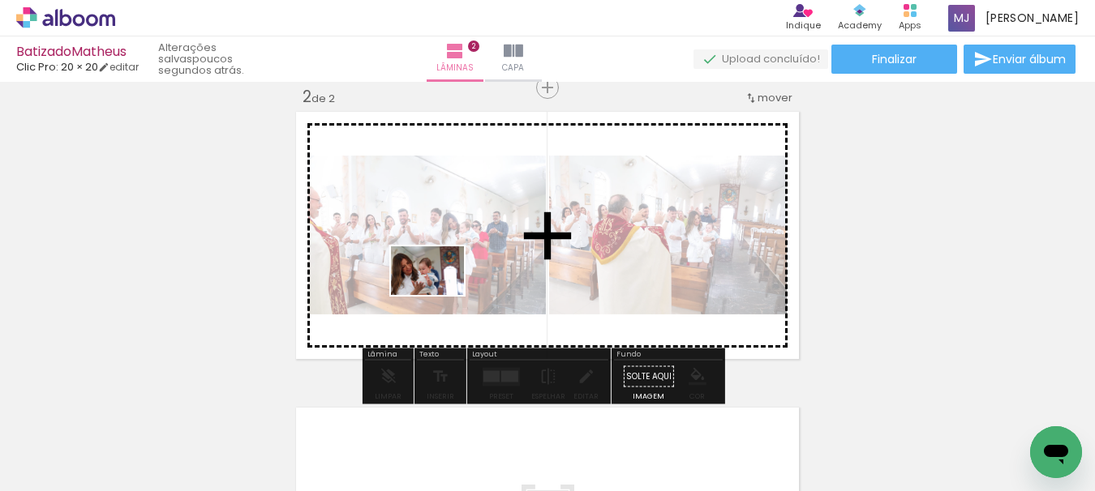
drag, startPoint x: 426, startPoint y: 462, endPoint x: 439, endPoint y: 295, distance: 167.5
click at [439, 295] on quentale-workspace at bounding box center [547, 245] width 1095 height 491
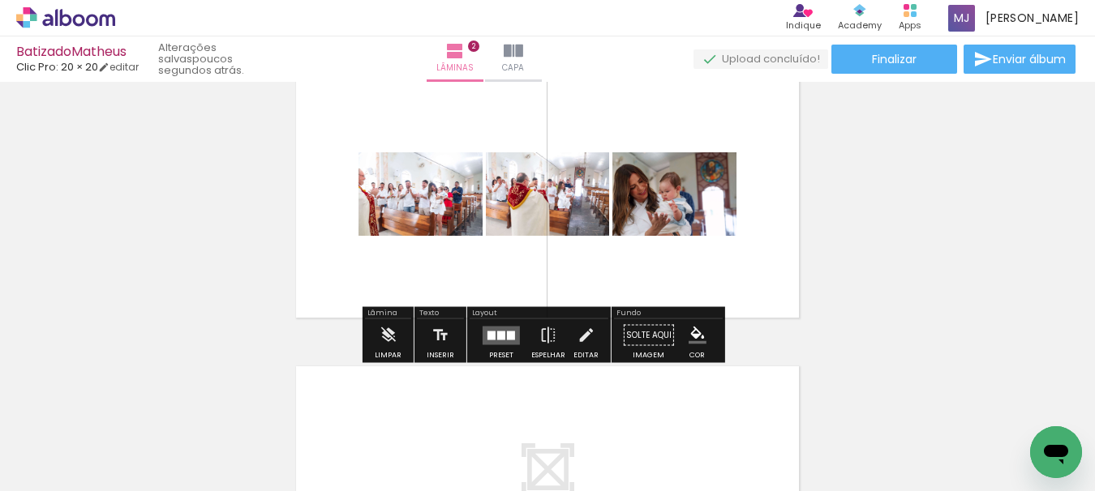
scroll to position [398, 0]
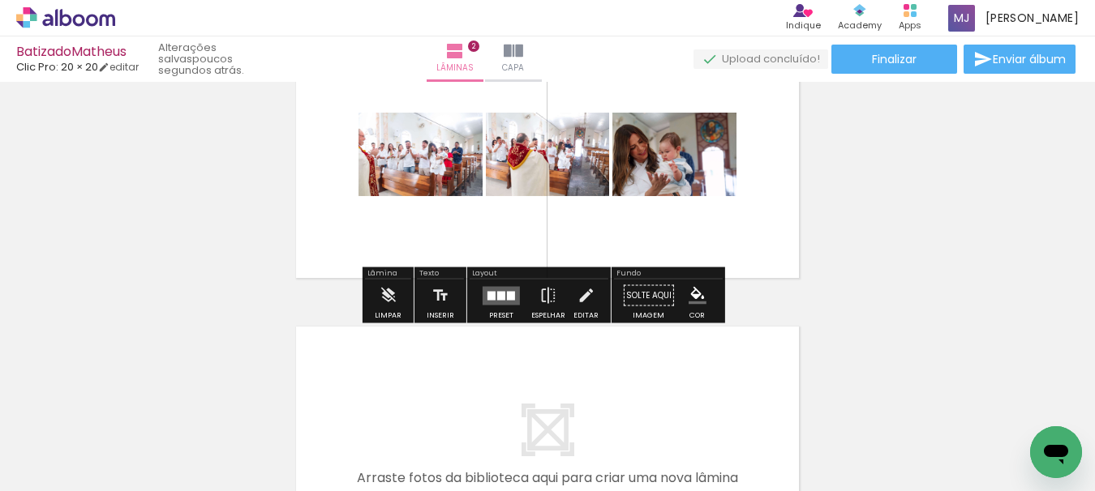
click at [502, 298] on quentale-layouter at bounding box center [500, 295] width 37 height 19
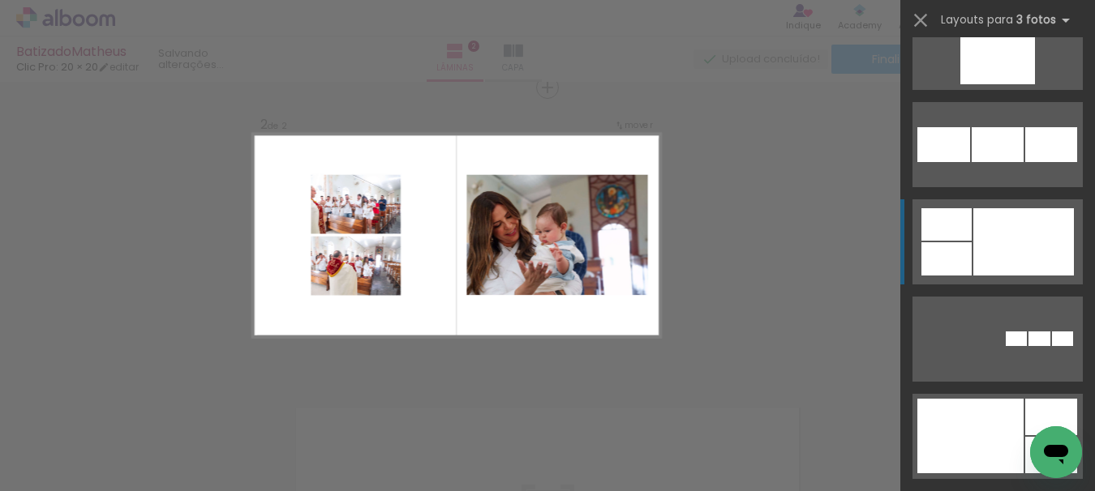
scroll to position [1865, 0]
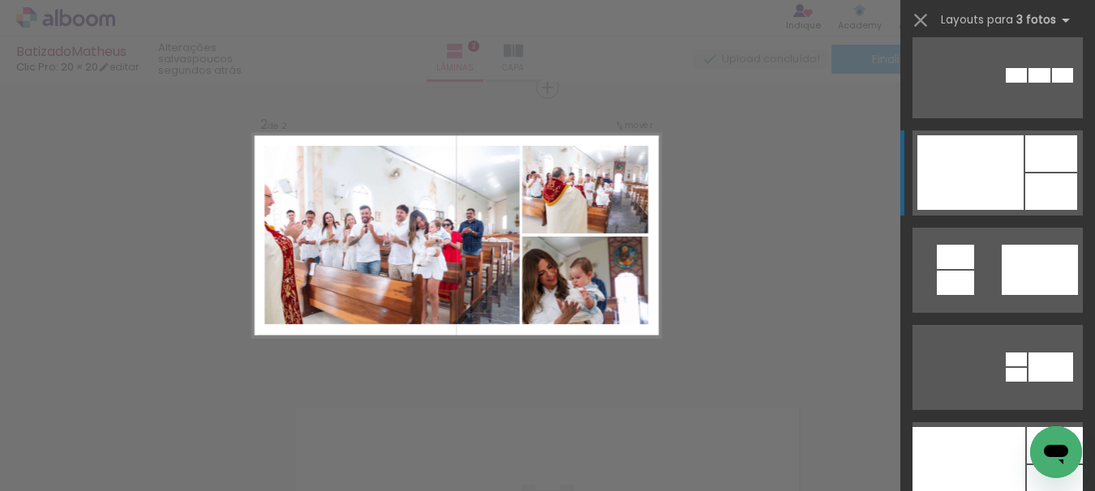
click at [1017, 427] on div at bounding box center [968, 464] width 113 height 75
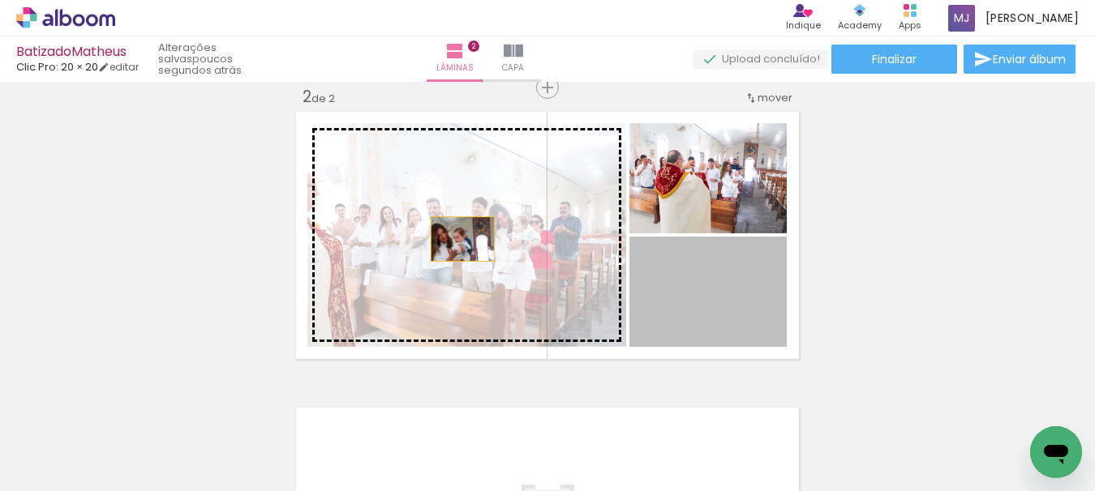
drag, startPoint x: 662, startPoint y: 317, endPoint x: 447, endPoint y: 233, distance: 231.6
click at [0, 0] on slot at bounding box center [0, 0] width 0 height 0
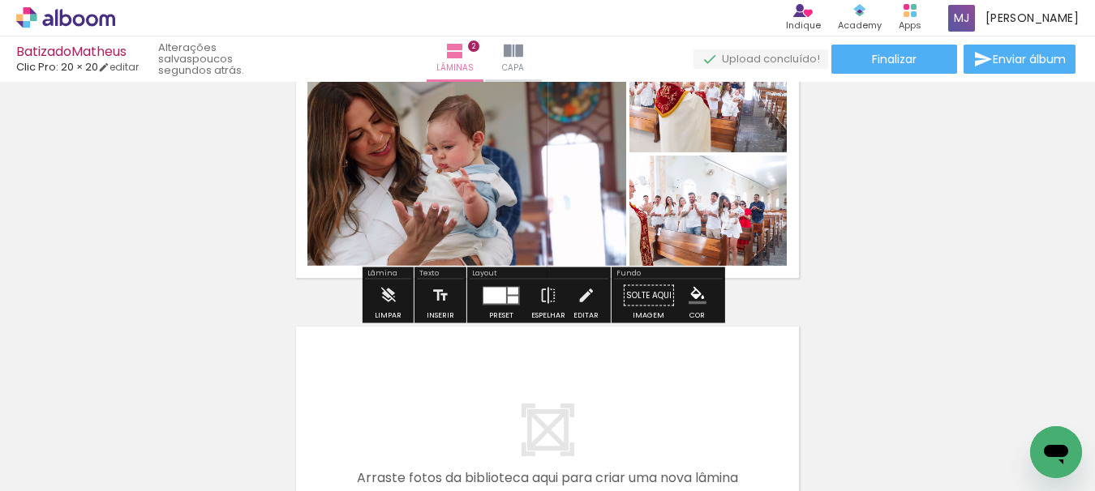
scroll to position [317, 0]
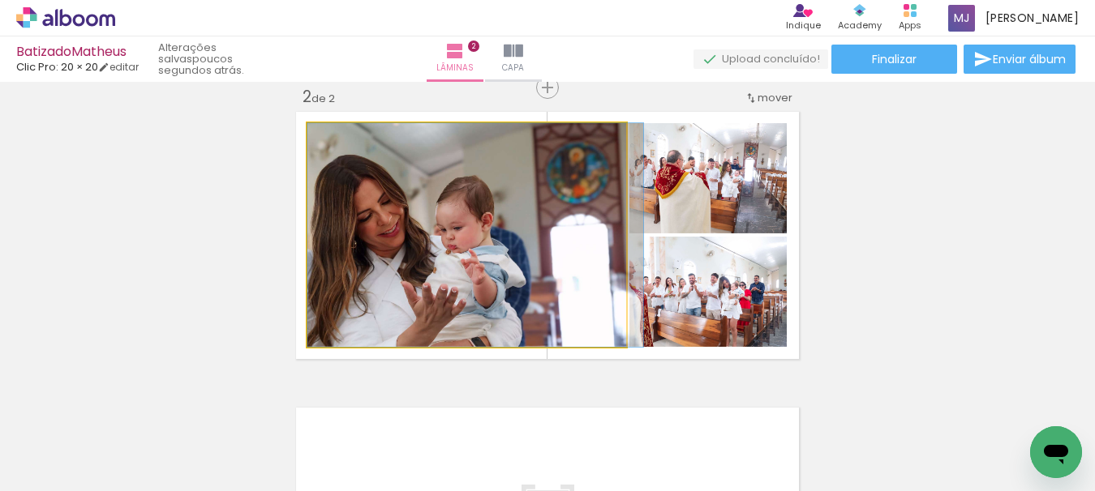
drag, startPoint x: 482, startPoint y: 247, endPoint x: 527, endPoint y: 247, distance: 44.6
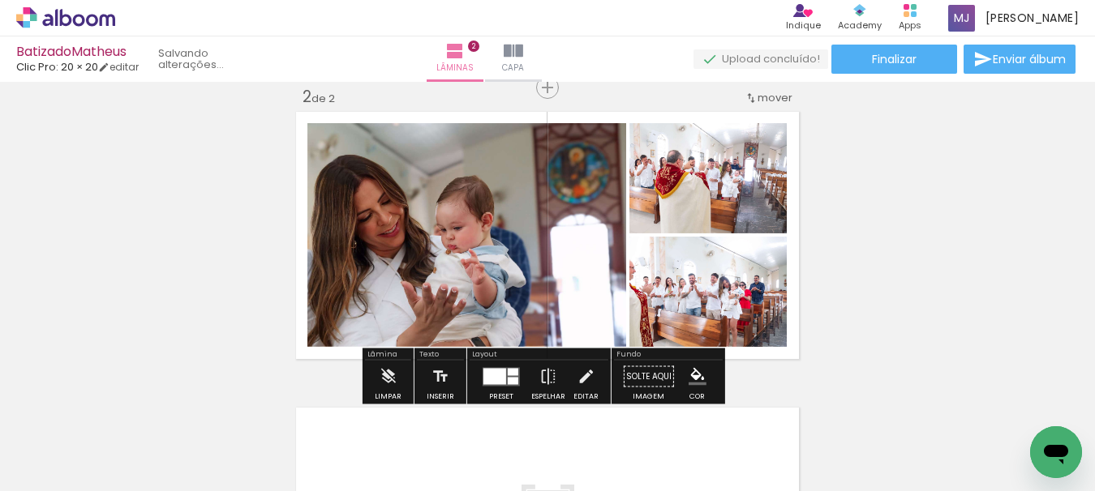
click at [945, 274] on div "Inserir lâmina 1 de 2 Inserir lâmina 2 de 2" at bounding box center [547, 215] width 1095 height 889
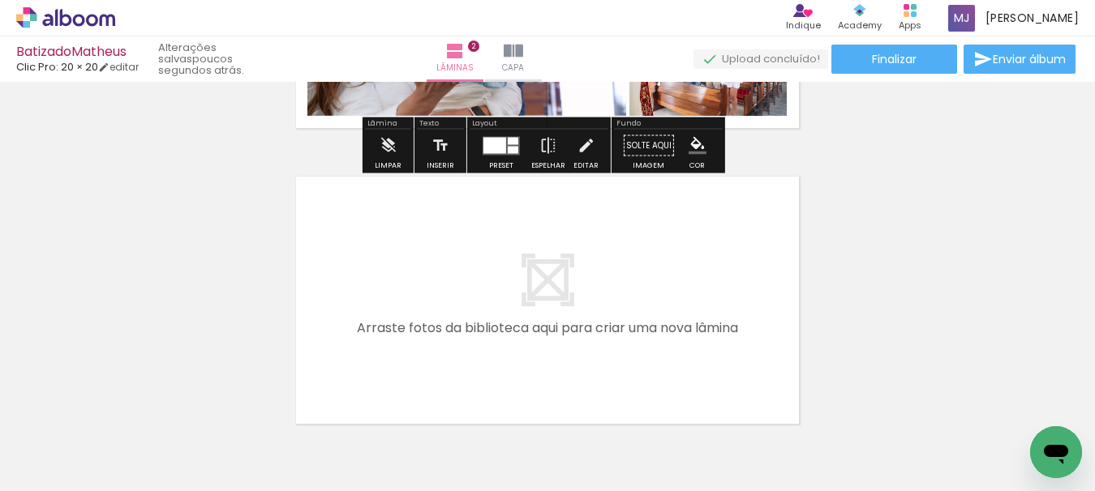
scroll to position [560, 0]
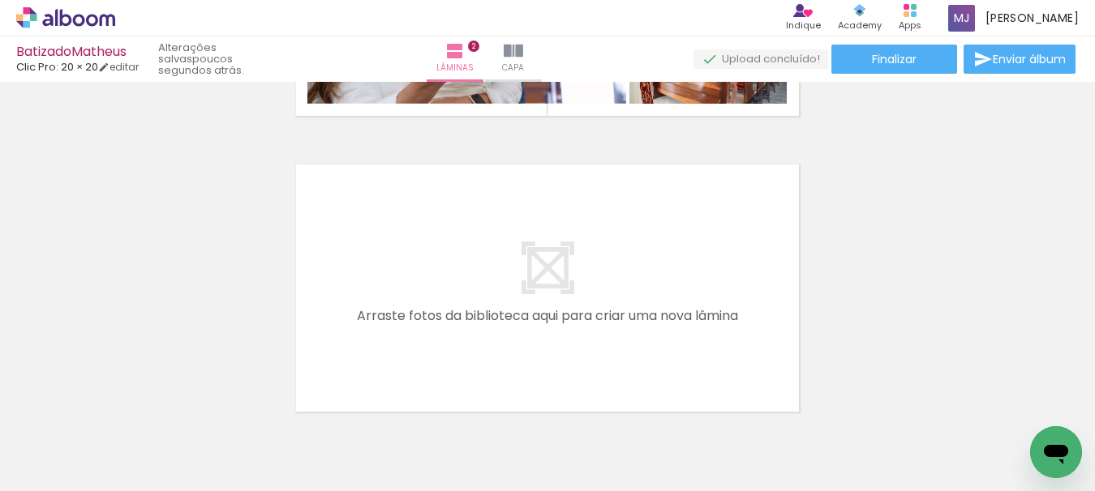
click at [127, 408] on iron-icon at bounding box center [118, 404] width 17 height 17
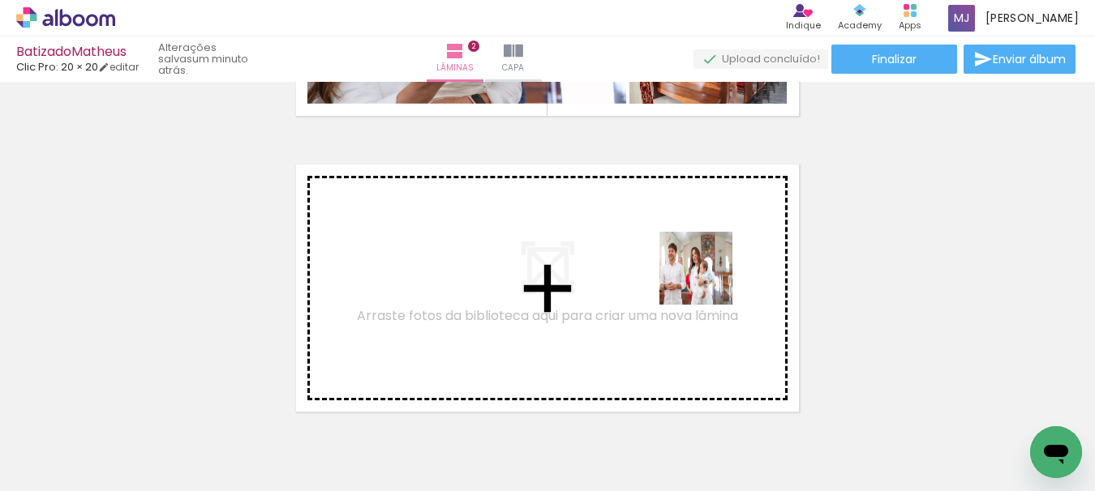
drag, startPoint x: 722, startPoint y: 439, endPoint x: 708, endPoint y: 275, distance: 165.2
click at [708, 275] on quentale-workspace at bounding box center [547, 245] width 1095 height 491
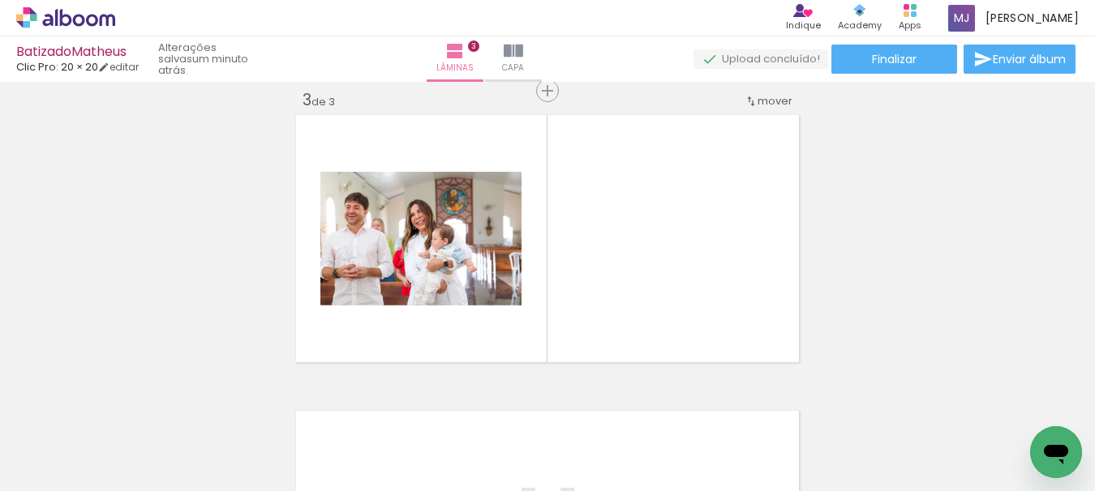
scroll to position [613, 0]
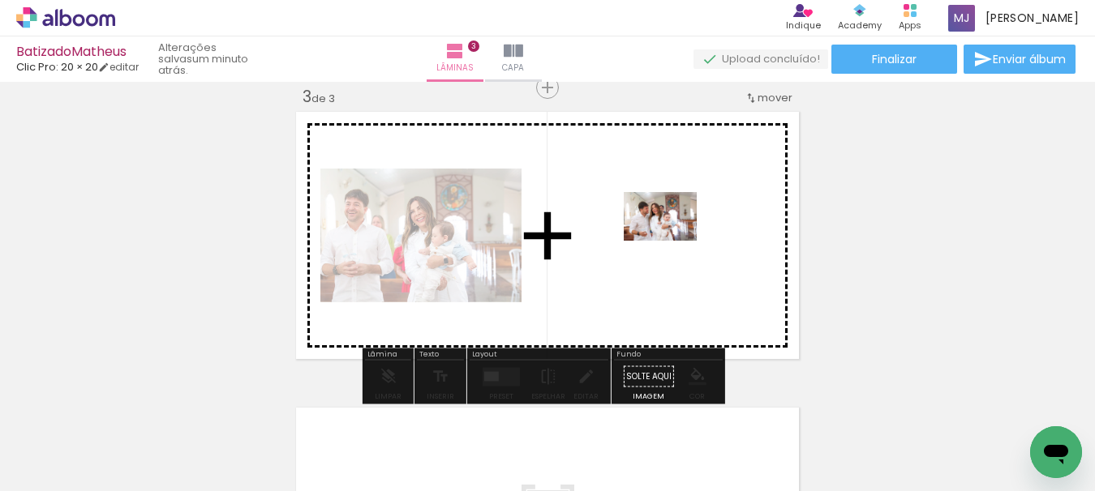
drag, startPoint x: 602, startPoint y: 443, endPoint x: 675, endPoint y: 228, distance: 226.9
click at [675, 228] on quentale-workspace at bounding box center [547, 245] width 1095 height 491
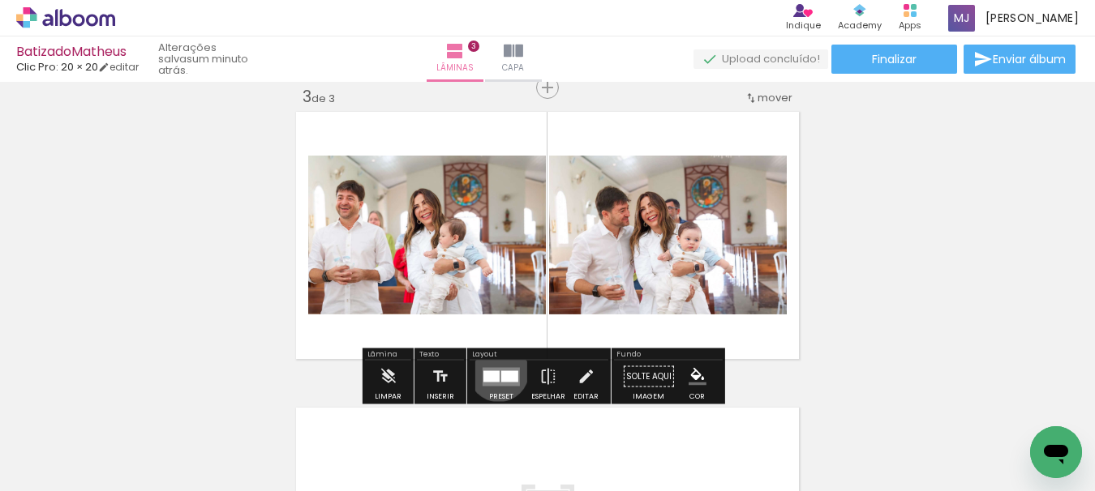
click at [495, 371] on div at bounding box center [491, 376] width 16 height 11
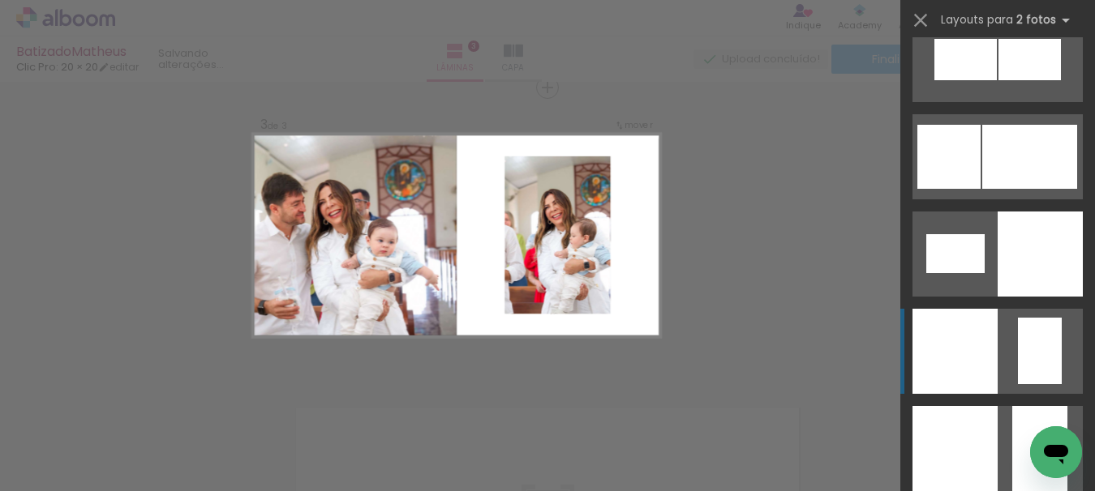
scroll to position [2108, 0]
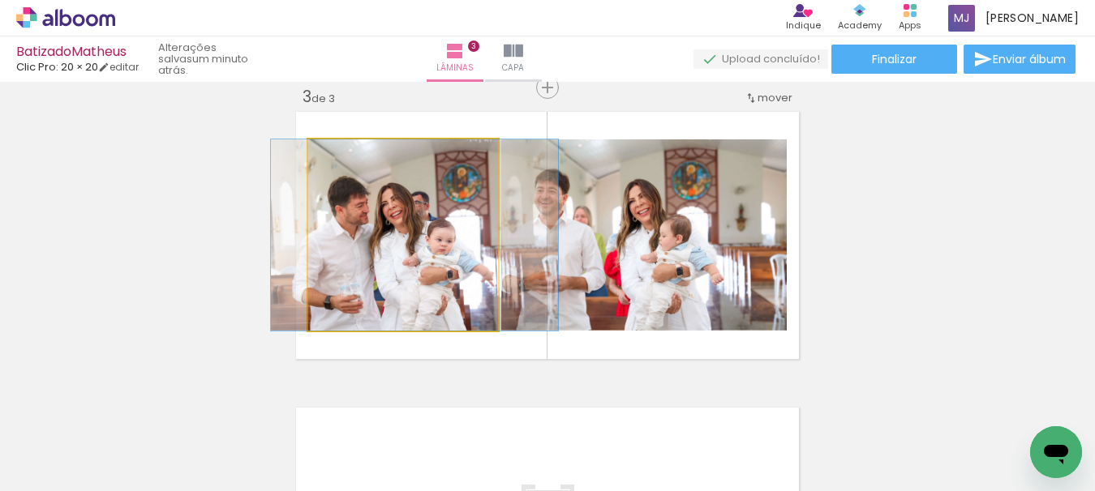
drag, startPoint x: 394, startPoint y: 238, endPoint x: 405, endPoint y: 233, distance: 12.3
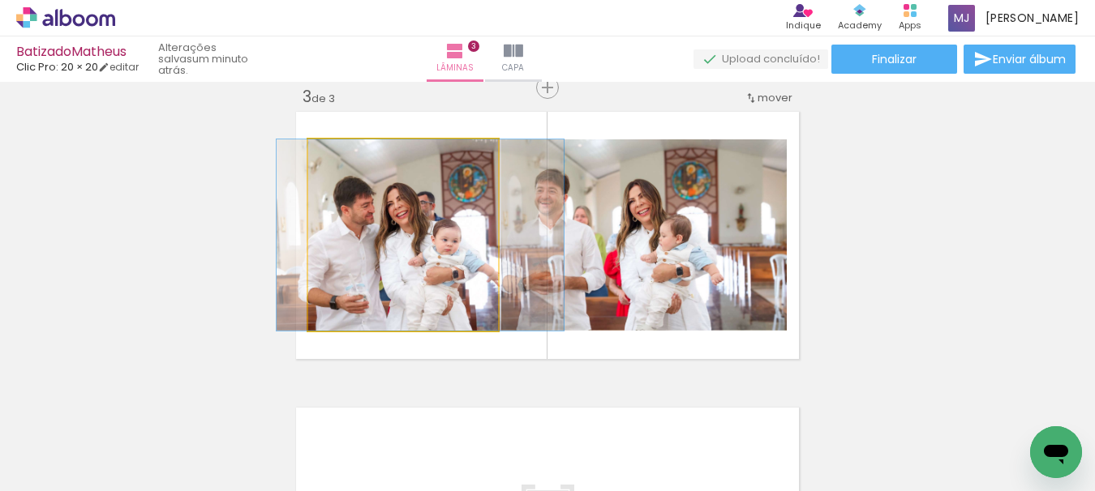
drag, startPoint x: 405, startPoint y: 233, endPoint x: 457, endPoint y: 238, distance: 52.2
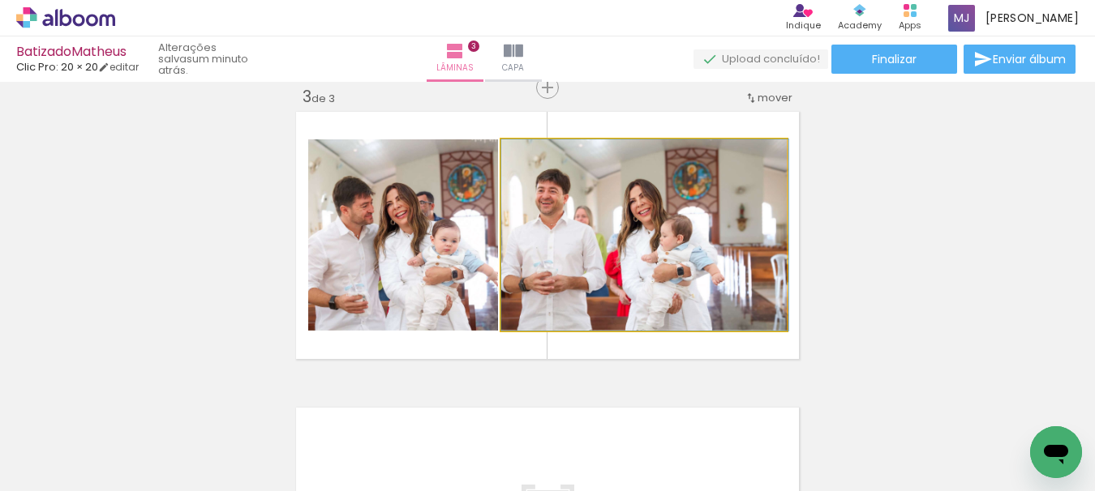
drag, startPoint x: 591, startPoint y: 229, endPoint x: 692, endPoint y: 218, distance: 102.0
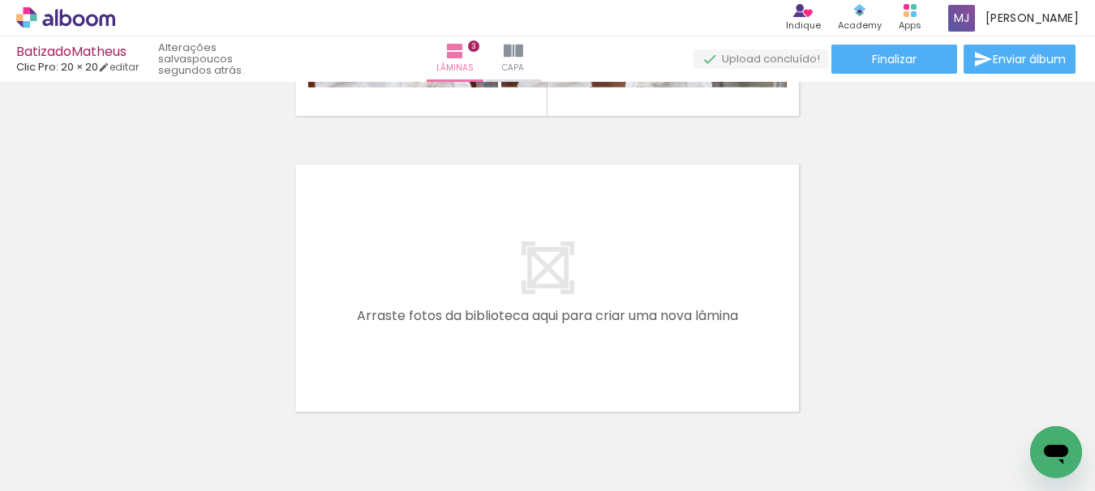
scroll to position [0, 2817]
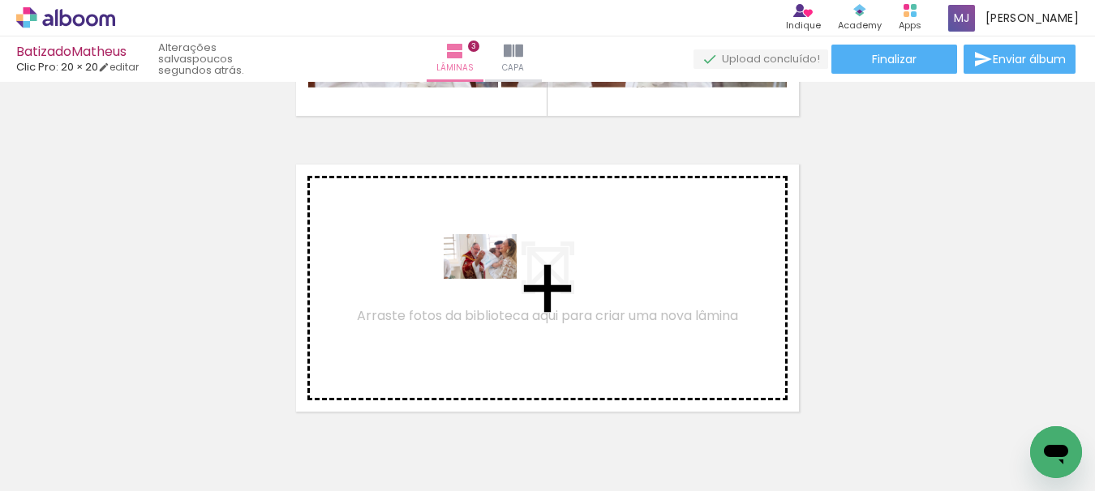
drag, startPoint x: 814, startPoint y: 439, endPoint x: 771, endPoint y: 412, distance: 51.1
click at [491, 283] on quentale-workspace at bounding box center [547, 245] width 1095 height 491
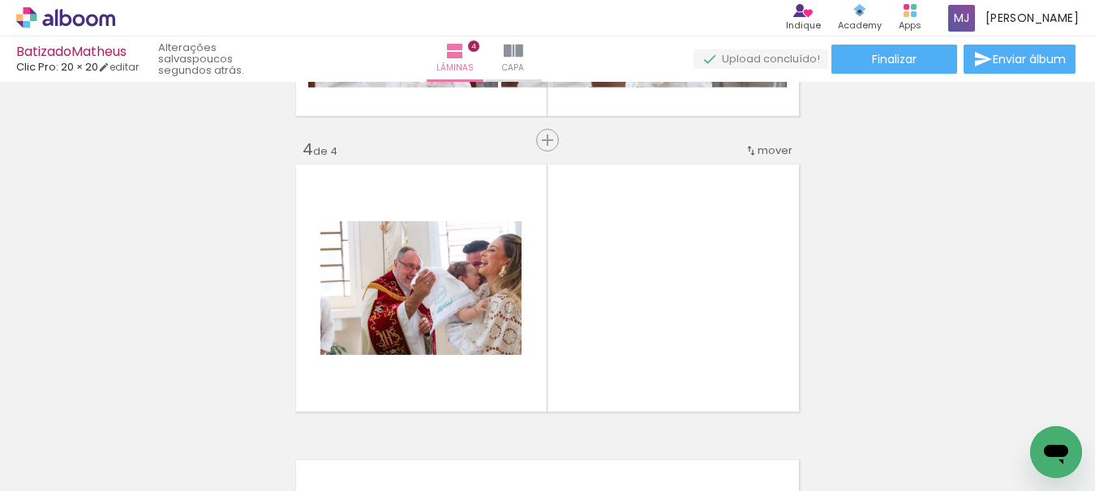
scroll to position [909, 0]
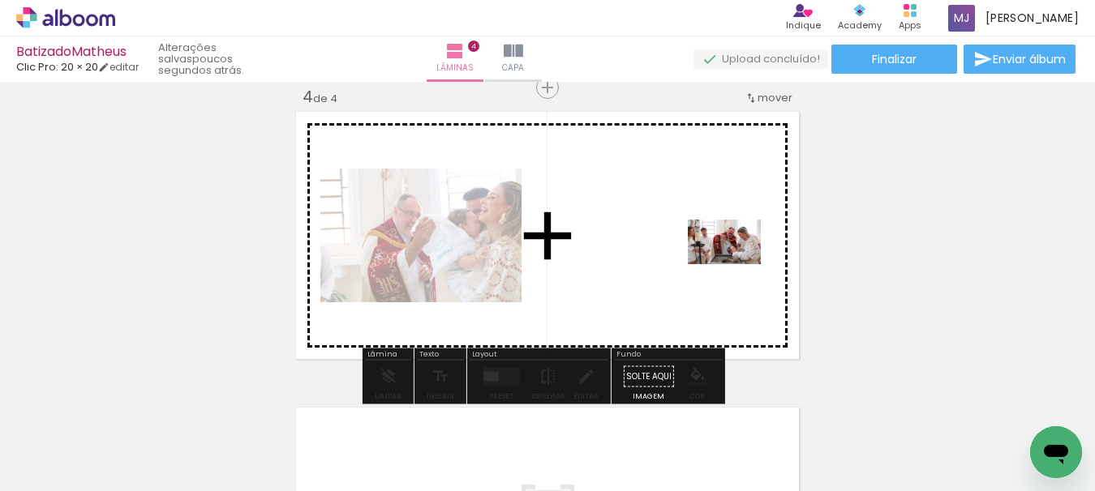
drag, startPoint x: 920, startPoint y: 441, endPoint x: 709, endPoint y: 255, distance: 281.5
click at [709, 255] on quentale-workspace at bounding box center [547, 245] width 1095 height 491
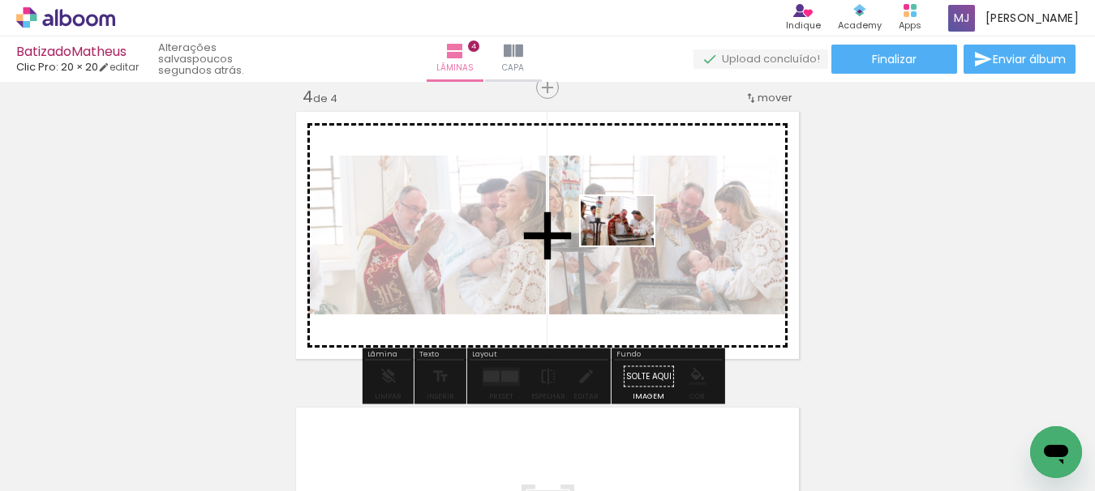
drag, startPoint x: 982, startPoint y: 438, endPoint x: 628, endPoint y: 245, distance: 402.8
click at [628, 245] on quentale-workspace at bounding box center [547, 245] width 1095 height 491
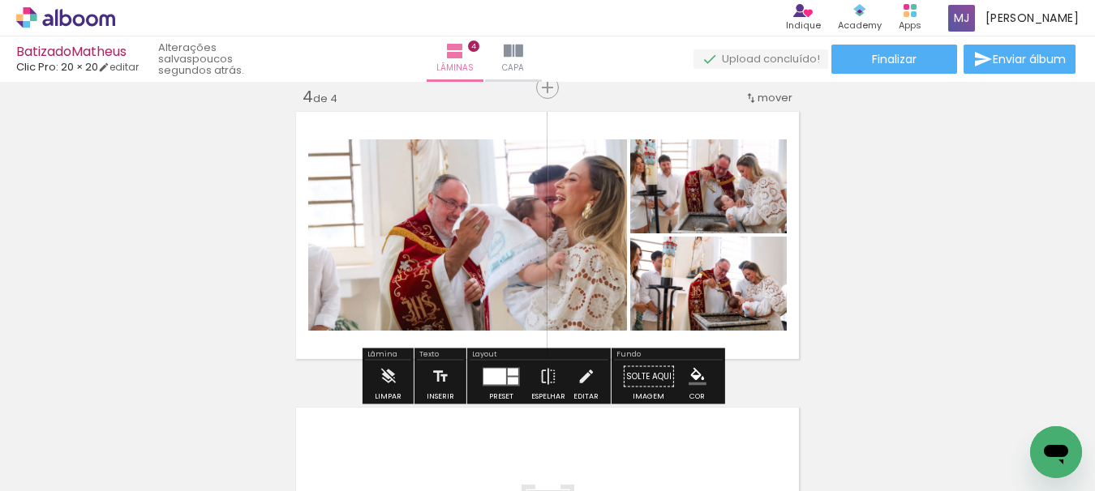
click at [508, 370] on div at bounding box center [513, 371] width 11 height 7
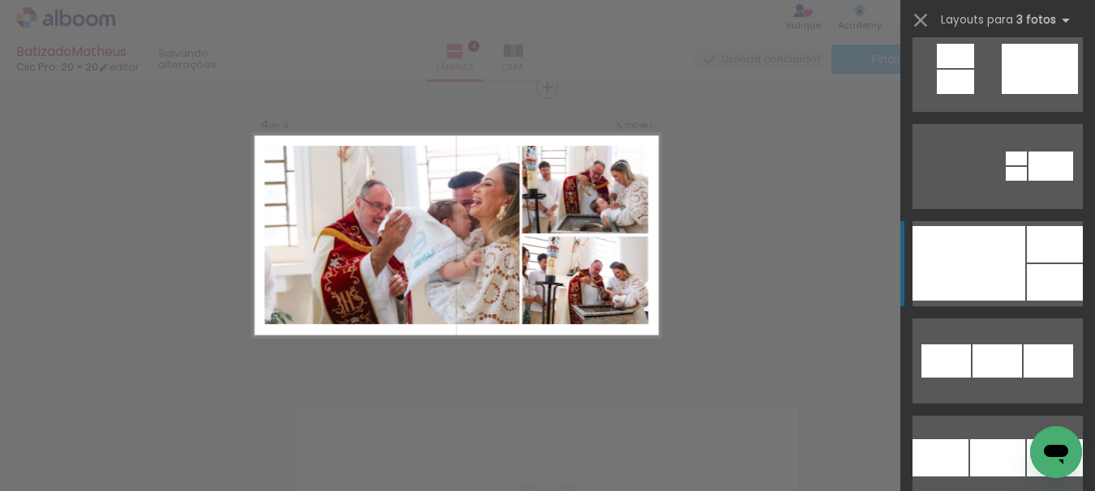
scroll to position [1946, 0]
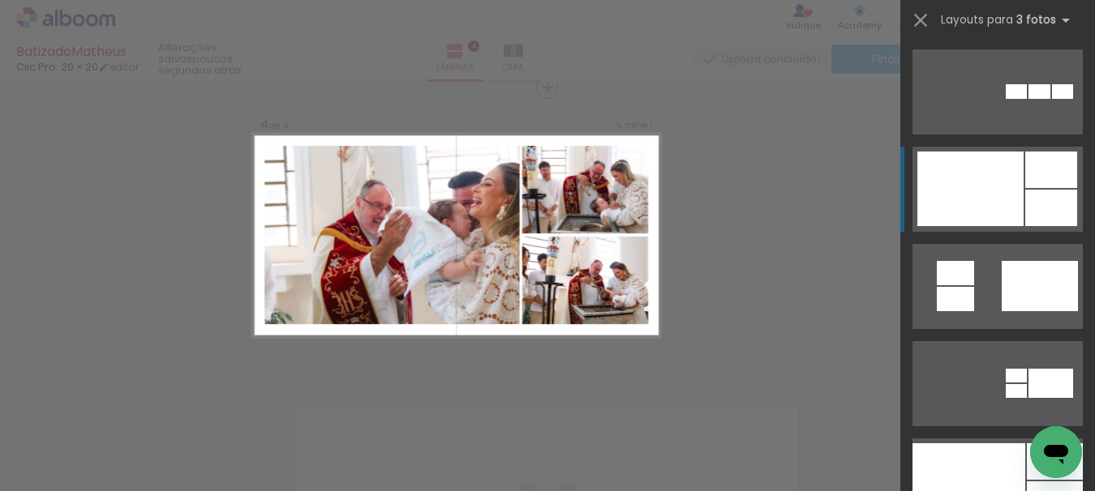
click at [1005, 444] on div at bounding box center [968, 481] width 113 height 75
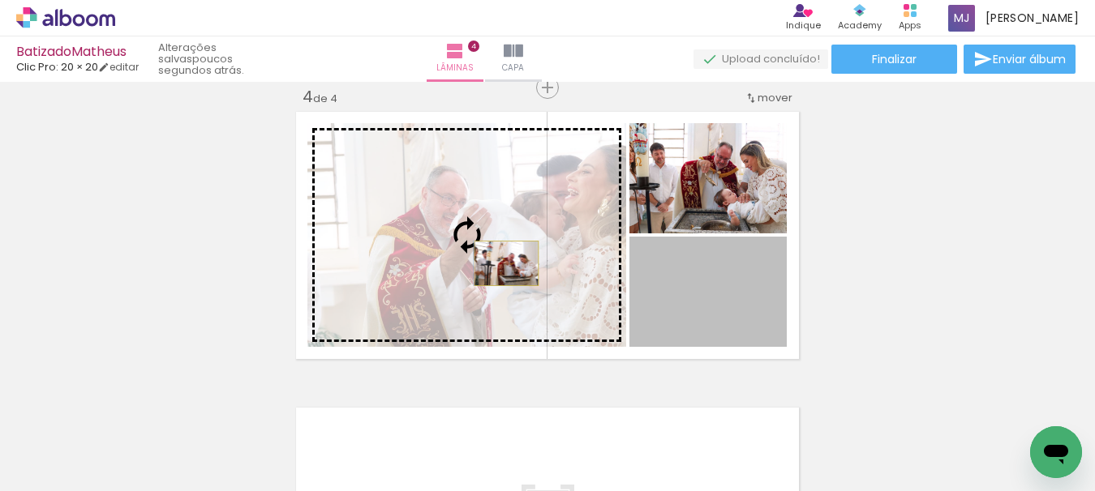
drag, startPoint x: 734, startPoint y: 315, endPoint x: 500, endPoint y: 264, distance: 239.0
click at [0, 0] on slot at bounding box center [0, 0] width 0 height 0
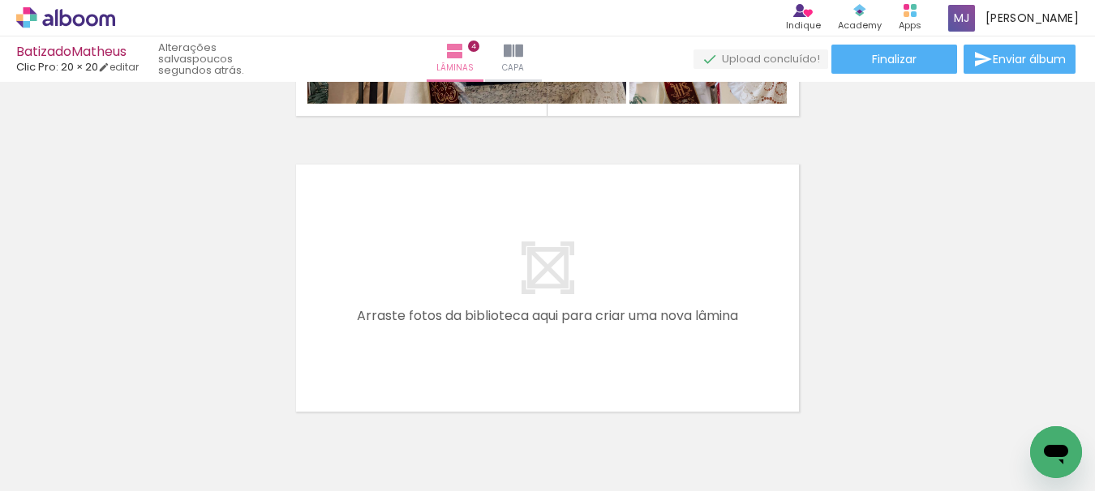
scroll to position [0, 3251]
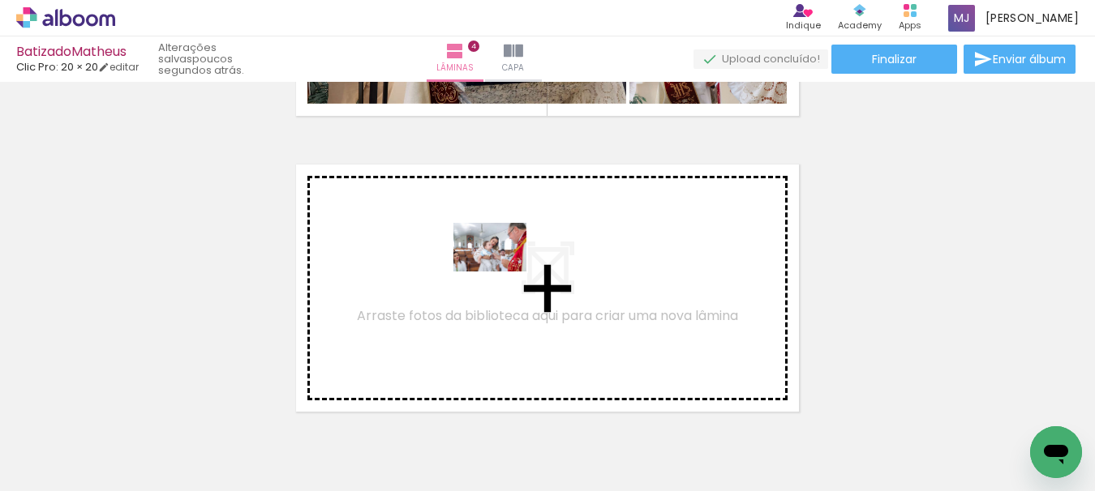
drag, startPoint x: 656, startPoint y: 440, endPoint x: 502, endPoint y: 272, distance: 228.4
click at [502, 272] on quentale-workspace at bounding box center [547, 245] width 1095 height 491
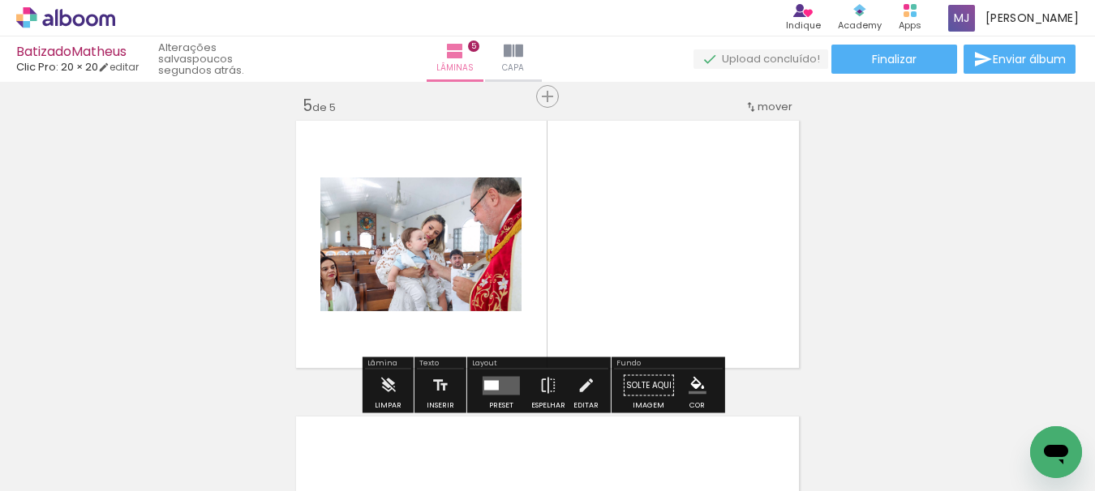
scroll to position [1205, 0]
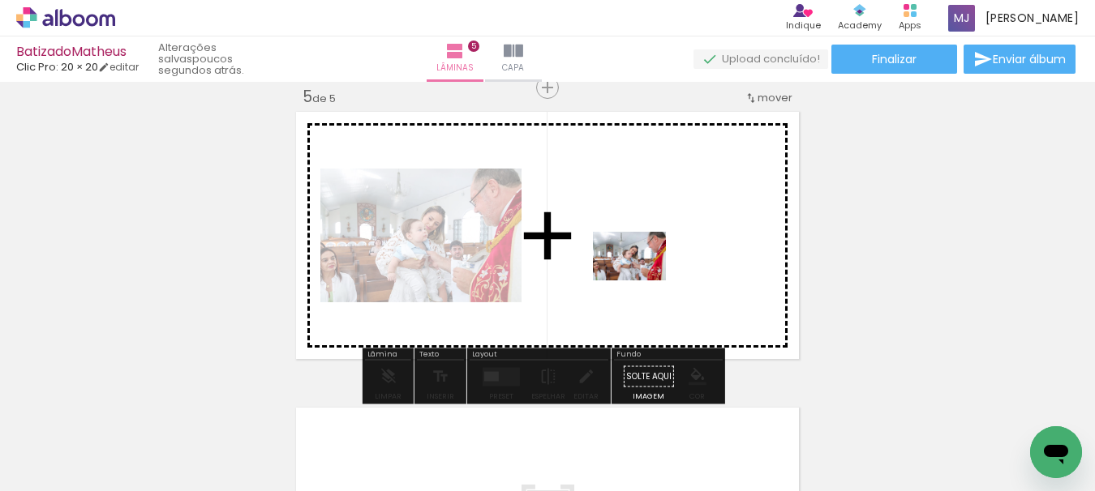
drag, startPoint x: 747, startPoint y: 450, endPoint x: 641, endPoint y: 281, distance: 199.6
click at [641, 281] on quentale-workspace at bounding box center [547, 245] width 1095 height 491
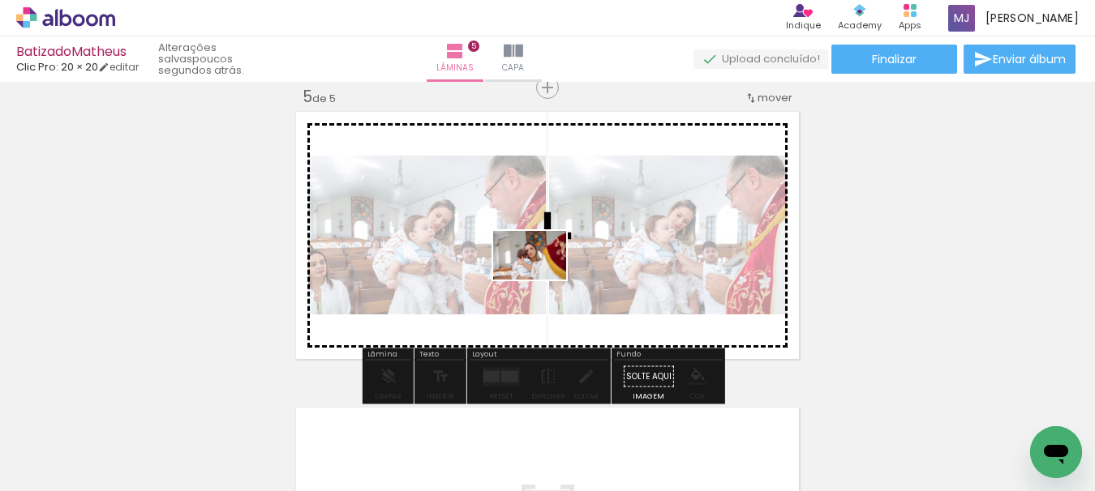
drag, startPoint x: 845, startPoint y: 457, endPoint x: 504, endPoint y: 268, distance: 390.5
click at [504, 268] on quentale-workspace at bounding box center [547, 245] width 1095 height 491
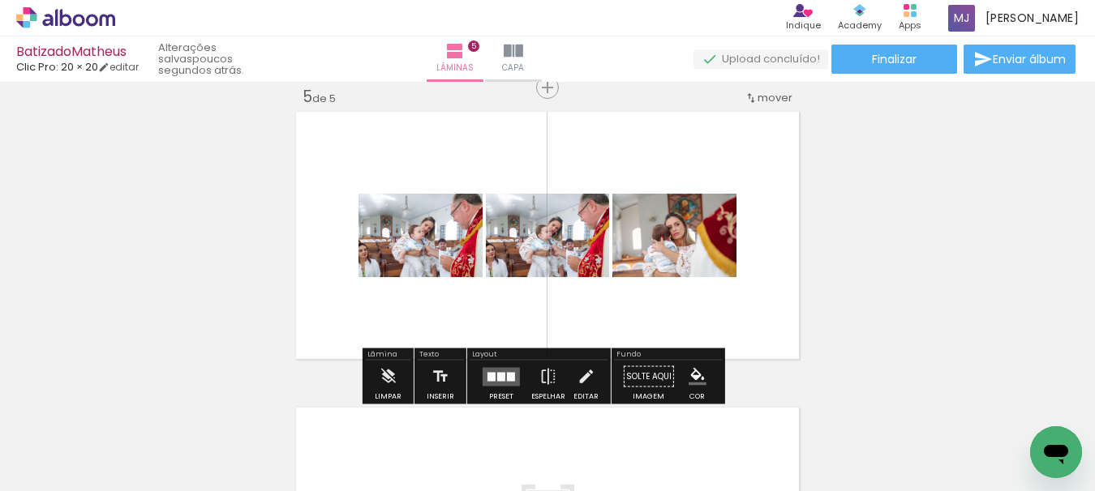
click at [507, 375] on div at bounding box center [511, 376] width 8 height 9
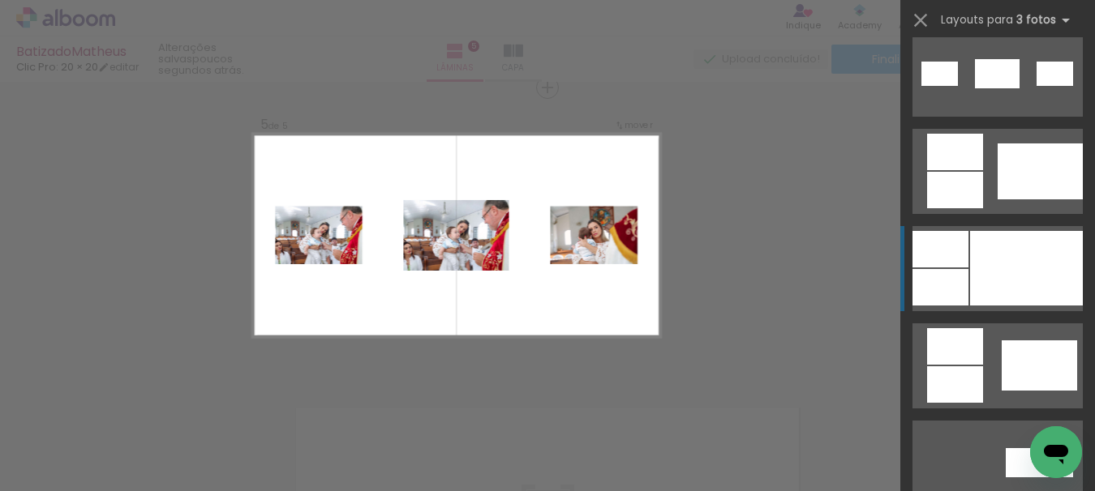
scroll to position [1135, 0]
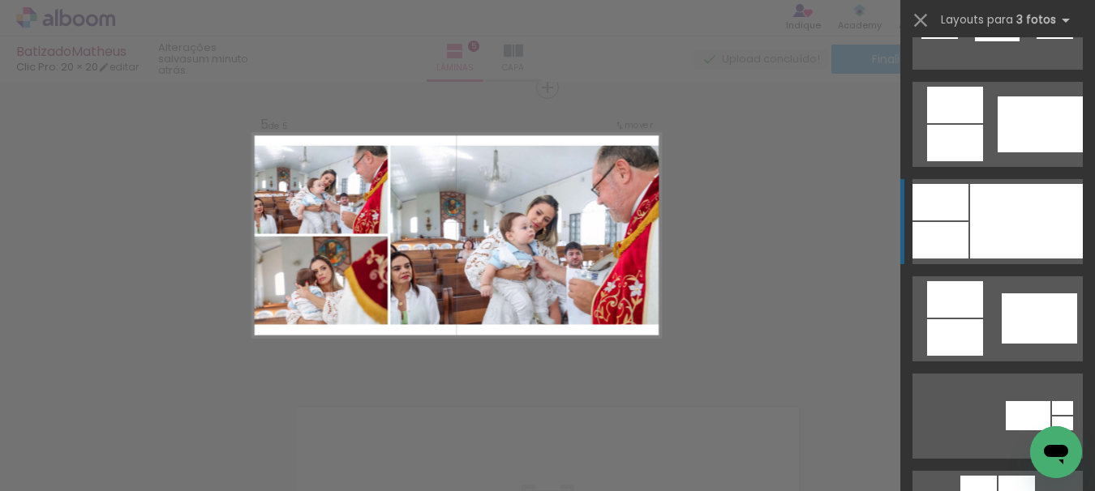
click at [1027, 232] on div at bounding box center [1026, 221] width 113 height 75
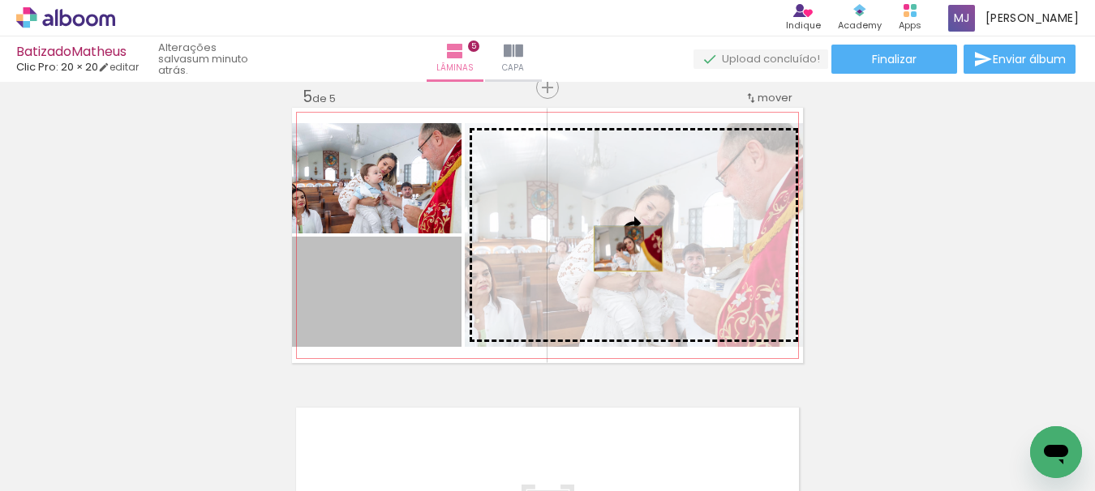
drag, startPoint x: 426, startPoint y: 296, endPoint x: 622, endPoint y: 249, distance: 201.8
click at [0, 0] on slot at bounding box center [0, 0] width 0 height 0
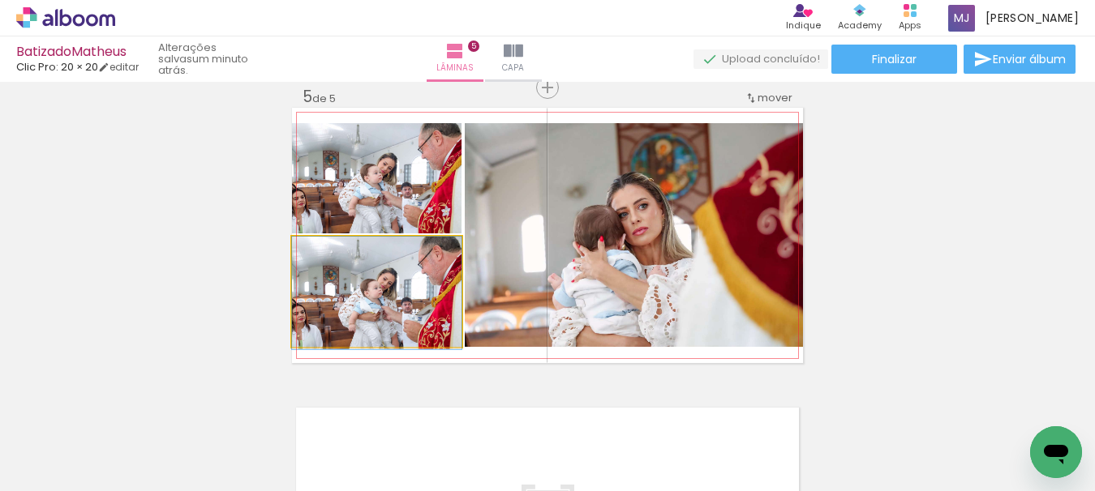
drag, startPoint x: 379, startPoint y: 304, endPoint x: 364, endPoint y: 323, distance: 23.7
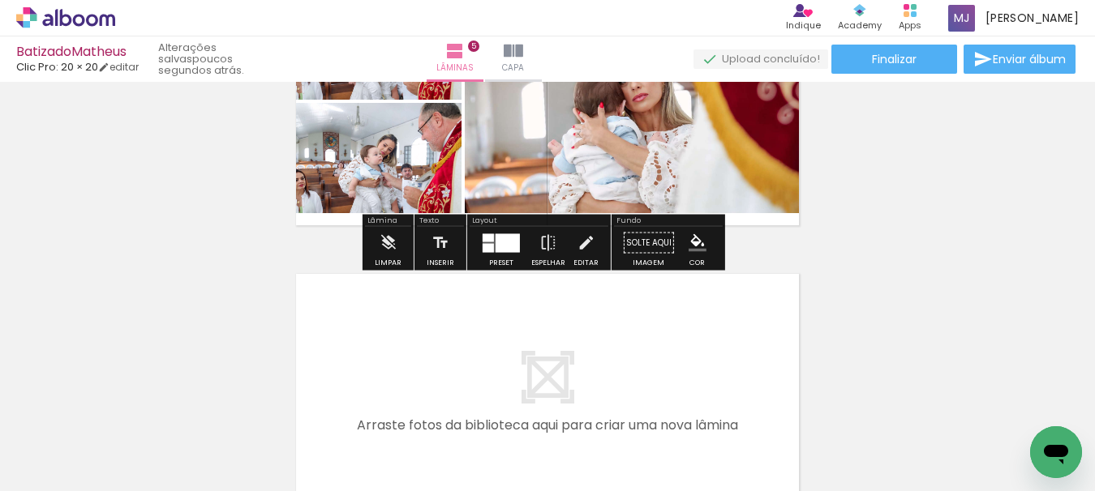
scroll to position [1448, 0]
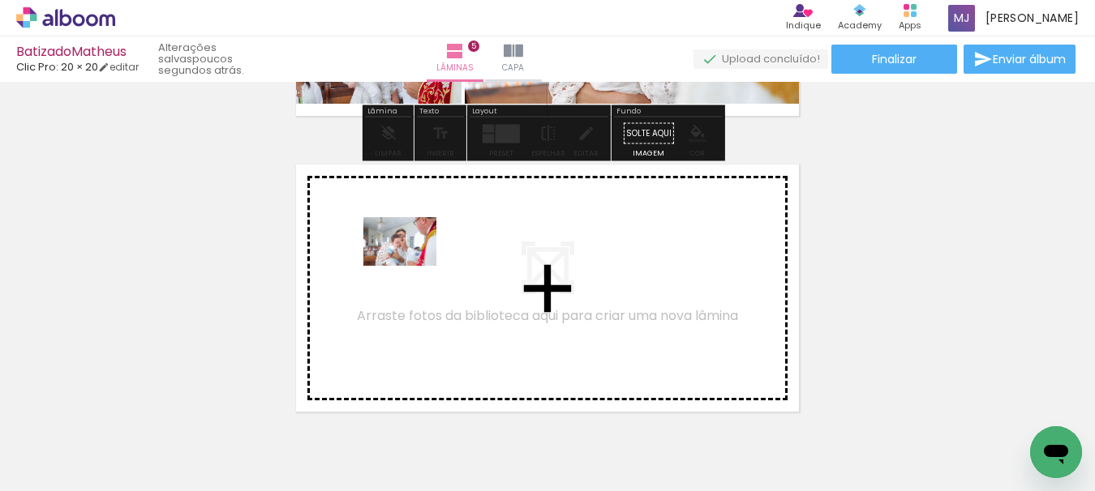
drag, startPoint x: 278, startPoint y: 448, endPoint x: 412, endPoint y: 266, distance: 225.6
click at [412, 266] on quentale-workspace at bounding box center [547, 245] width 1095 height 491
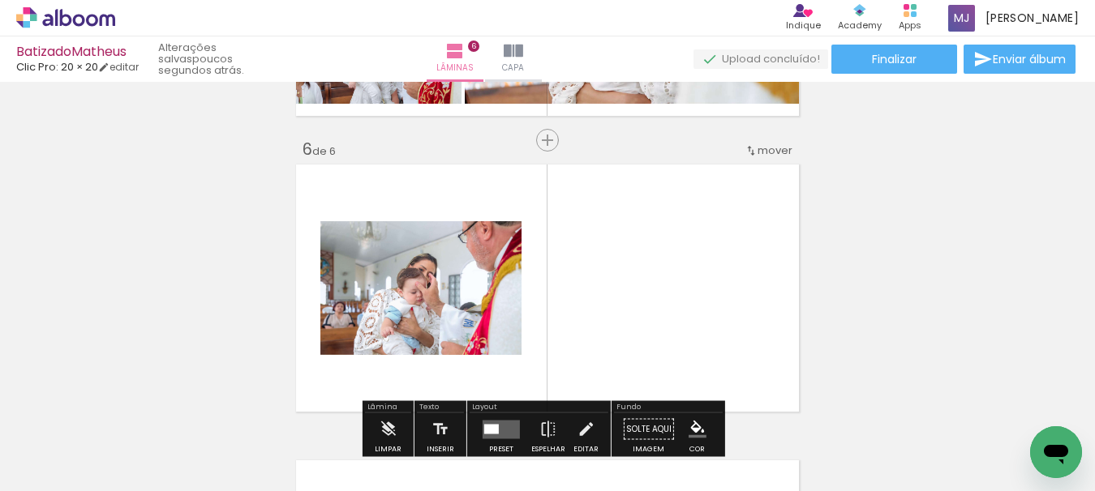
scroll to position [1501, 0]
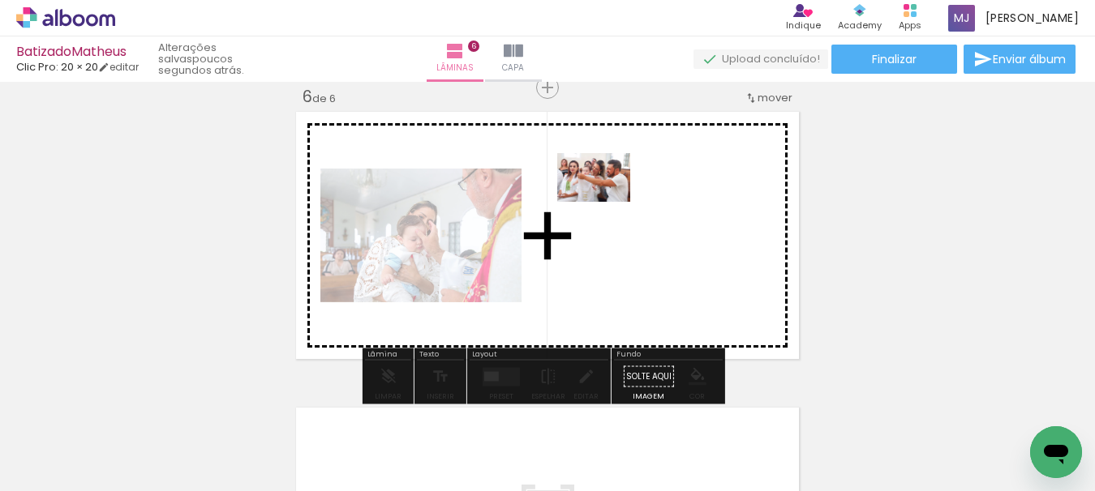
drag, startPoint x: 171, startPoint y: 430, endPoint x: 607, endPoint y: 201, distance: 492.5
click at [607, 201] on quentale-workspace at bounding box center [547, 245] width 1095 height 491
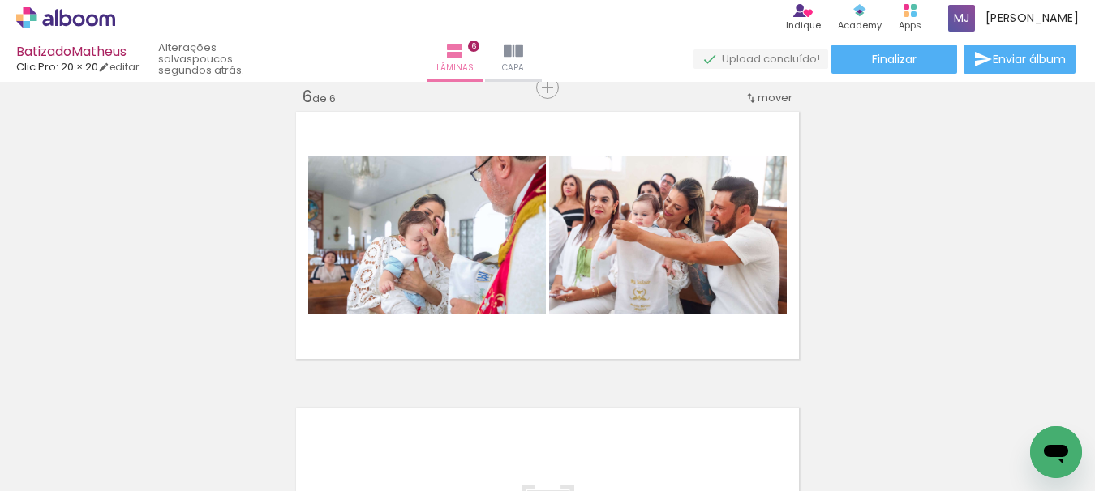
scroll to position [0, 2813]
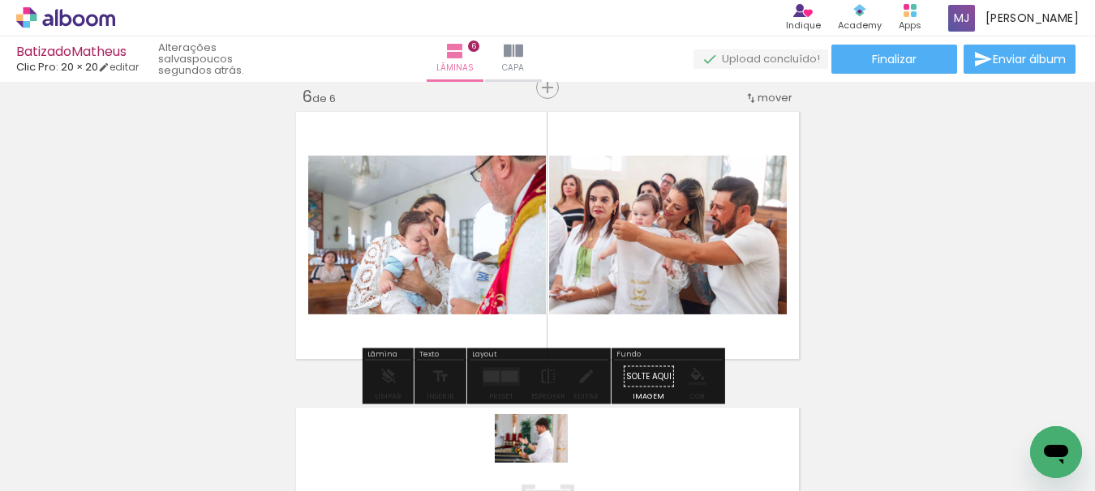
drag, startPoint x: 517, startPoint y: 446, endPoint x: 543, endPoint y: 463, distance: 31.0
click at [543, 463] on div at bounding box center [528, 436] width 80 height 54
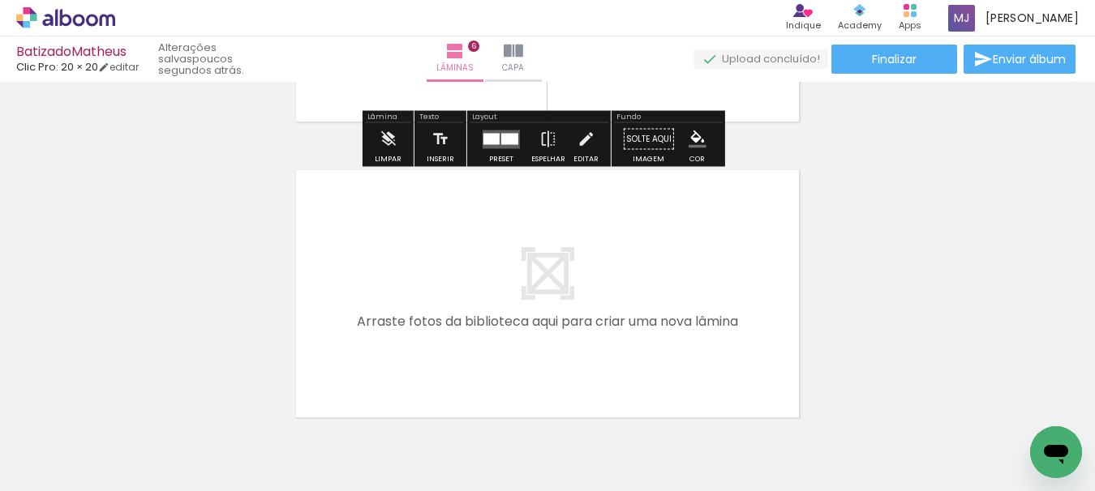
scroll to position [1744, 0]
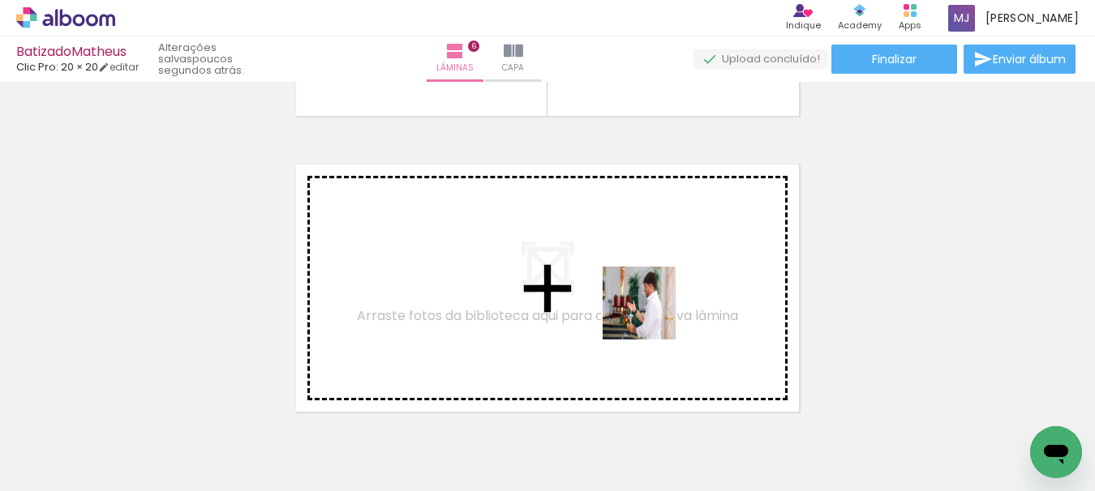
drag, startPoint x: 530, startPoint y: 431, endPoint x: 506, endPoint y: 404, distance: 36.8
click at [658, 297] on quentale-workspace at bounding box center [547, 245] width 1095 height 491
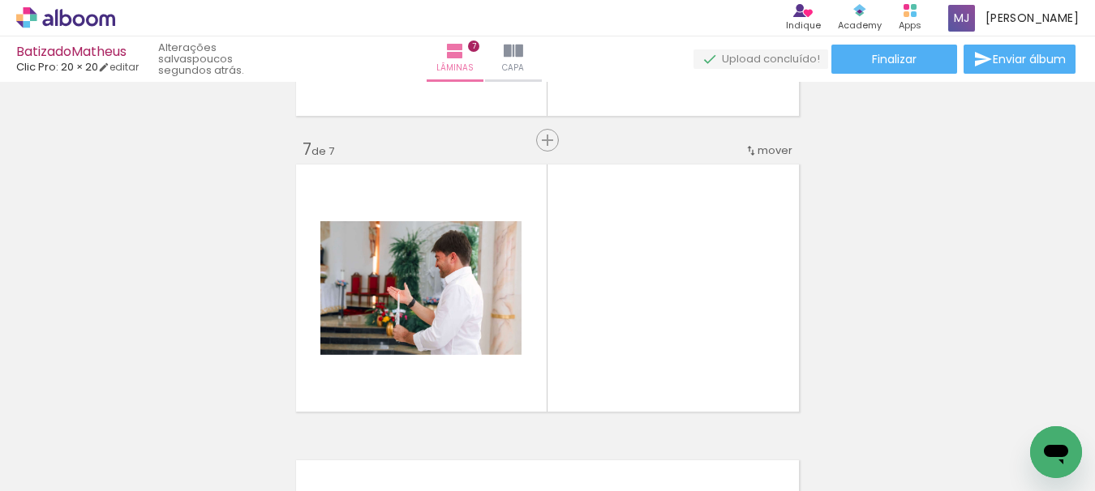
scroll to position [1797, 0]
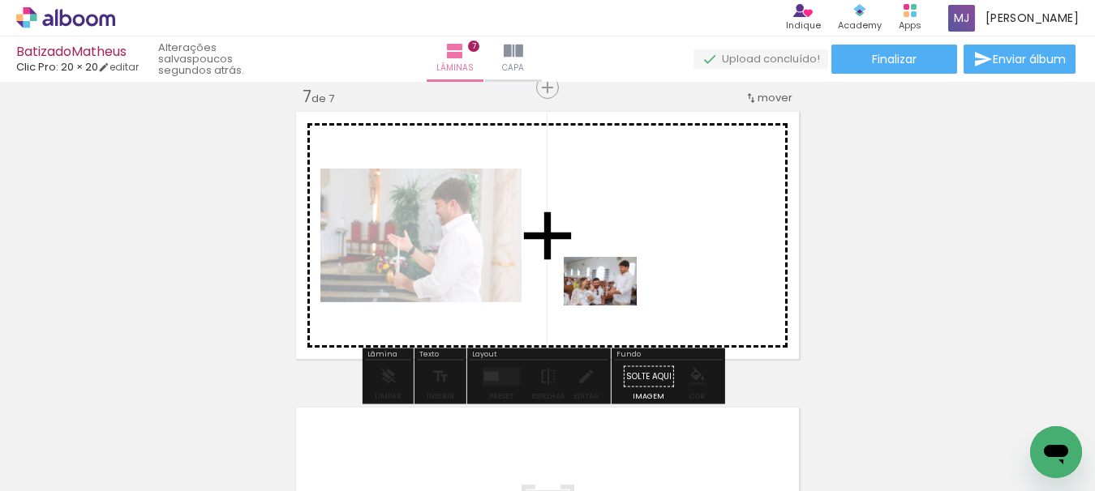
drag, startPoint x: 428, startPoint y: 453, endPoint x: 628, endPoint y: 296, distance: 254.0
click at [628, 296] on quentale-workspace at bounding box center [547, 245] width 1095 height 491
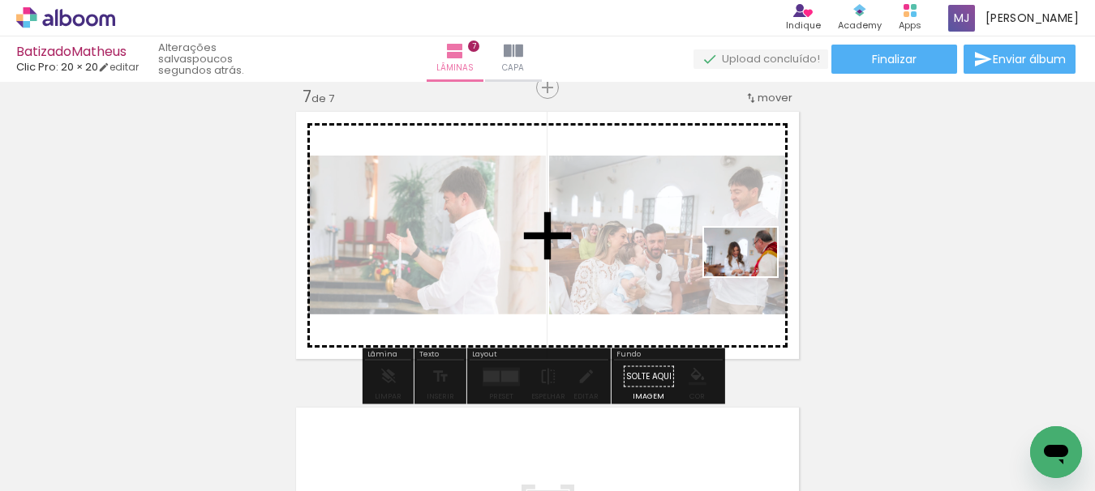
drag, startPoint x: 354, startPoint y: 441, endPoint x: 752, endPoint y: 276, distance: 430.8
click at [752, 276] on quentale-workspace at bounding box center [547, 245] width 1095 height 491
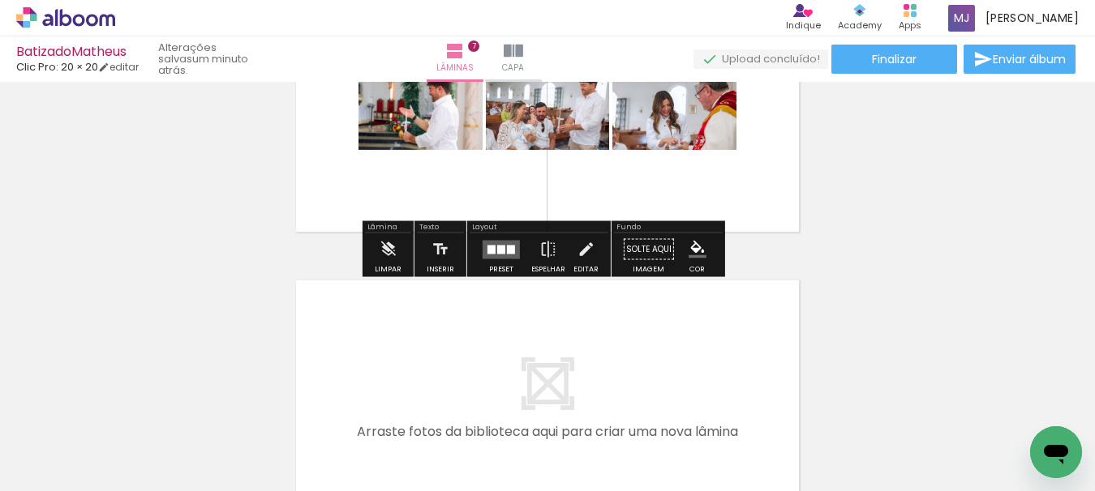
scroll to position [1959, 0]
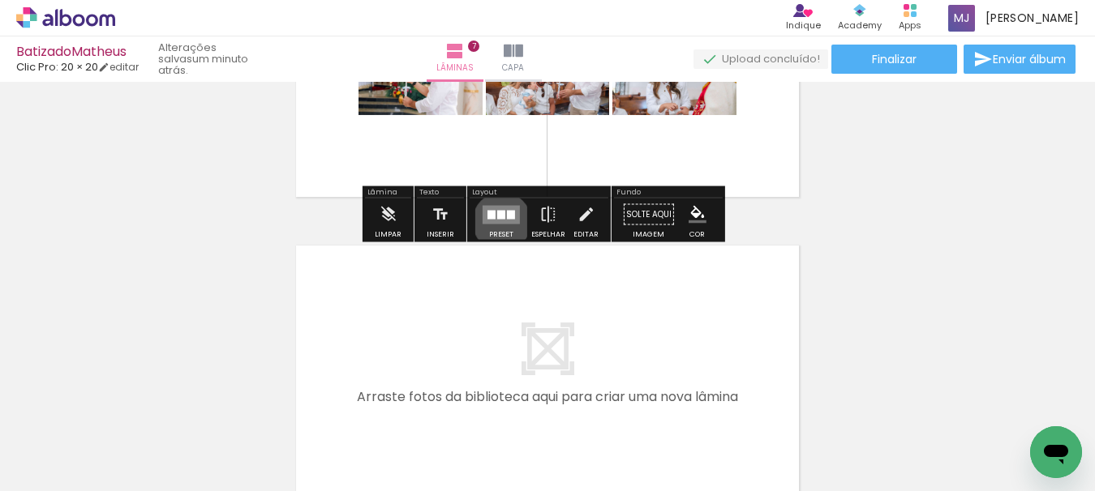
click at [498, 221] on quentale-layouter at bounding box center [500, 214] width 37 height 19
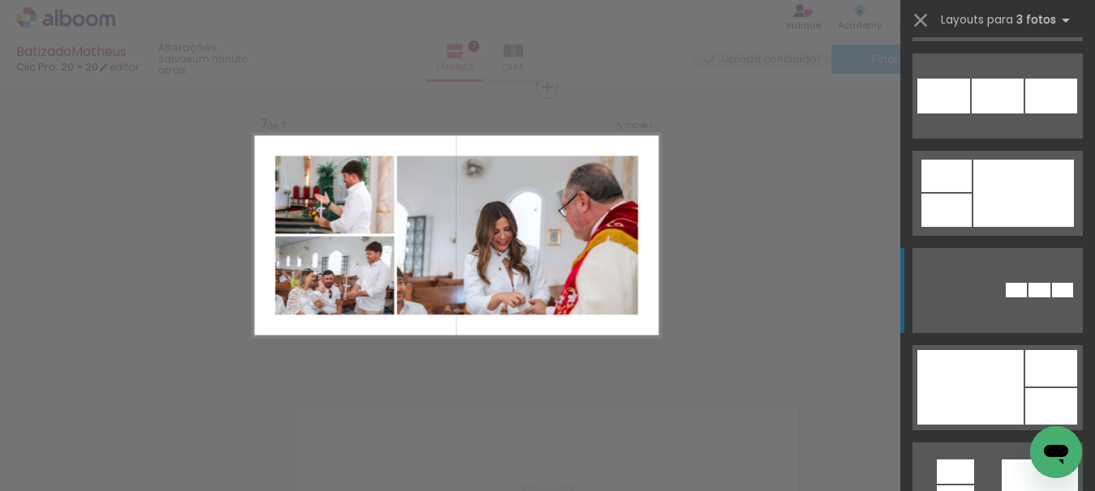
scroll to position [1946, 0]
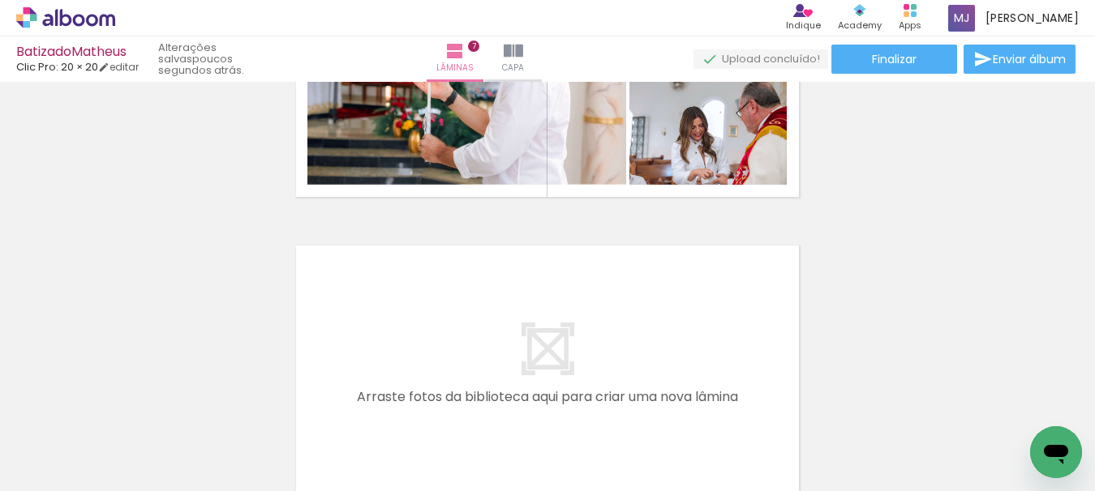
scroll to position [0, 2407]
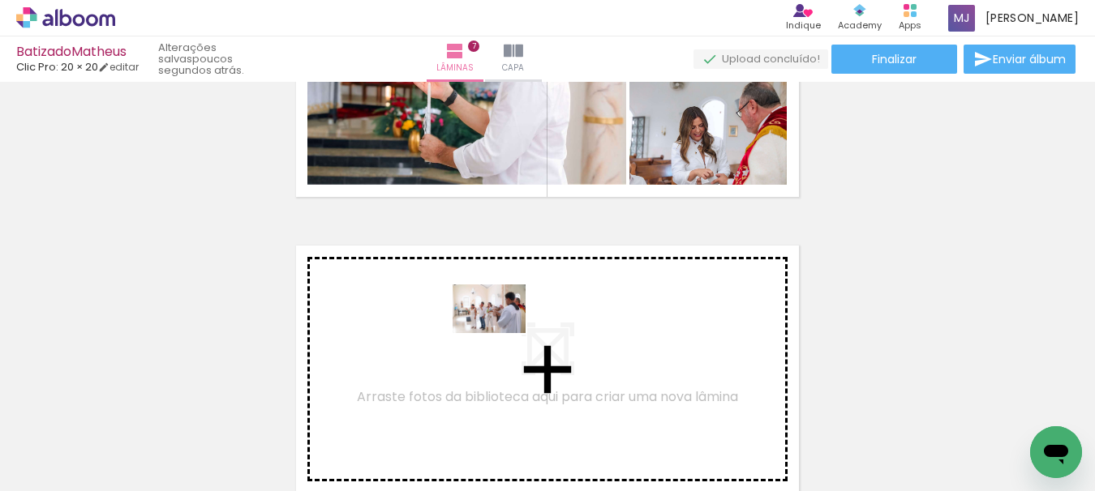
drag, startPoint x: 599, startPoint y: 442, endPoint x: 615, endPoint y: 434, distance: 17.4
click at [500, 333] on quentale-workspace at bounding box center [547, 245] width 1095 height 491
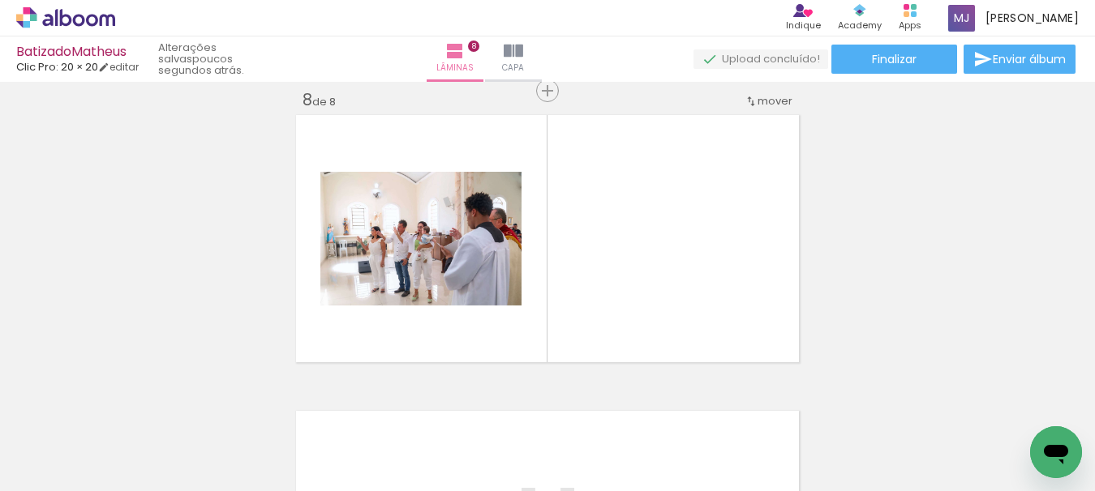
scroll to position [2093, 0]
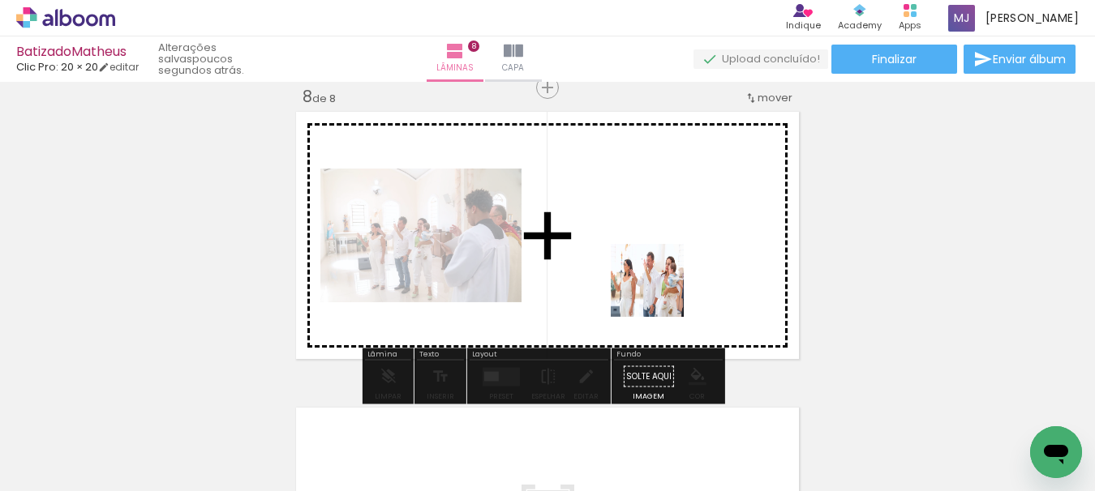
drag, startPoint x: 661, startPoint y: 448, endPoint x: 663, endPoint y: 212, distance: 235.1
click at [663, 212] on quentale-workspace at bounding box center [547, 245] width 1095 height 491
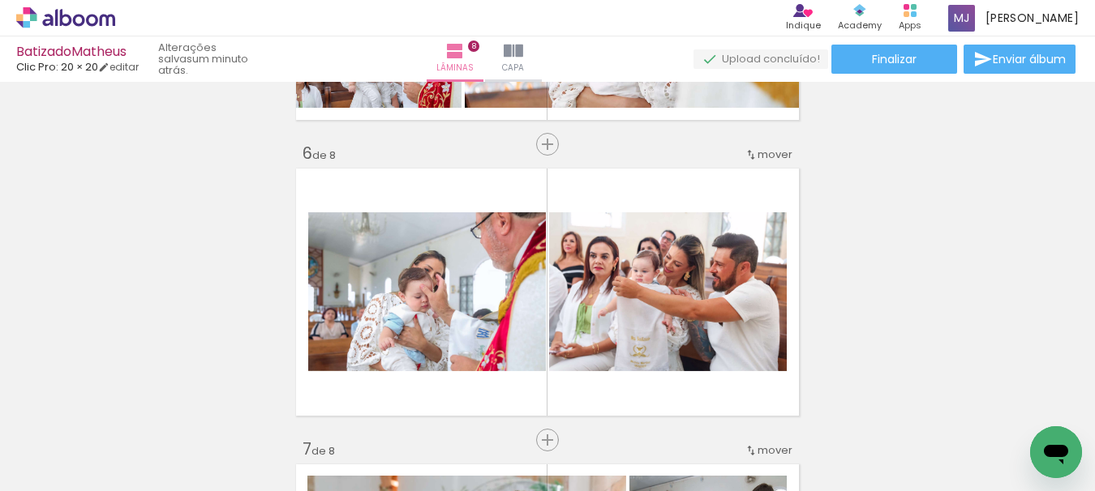
scroll to position [0, 3259]
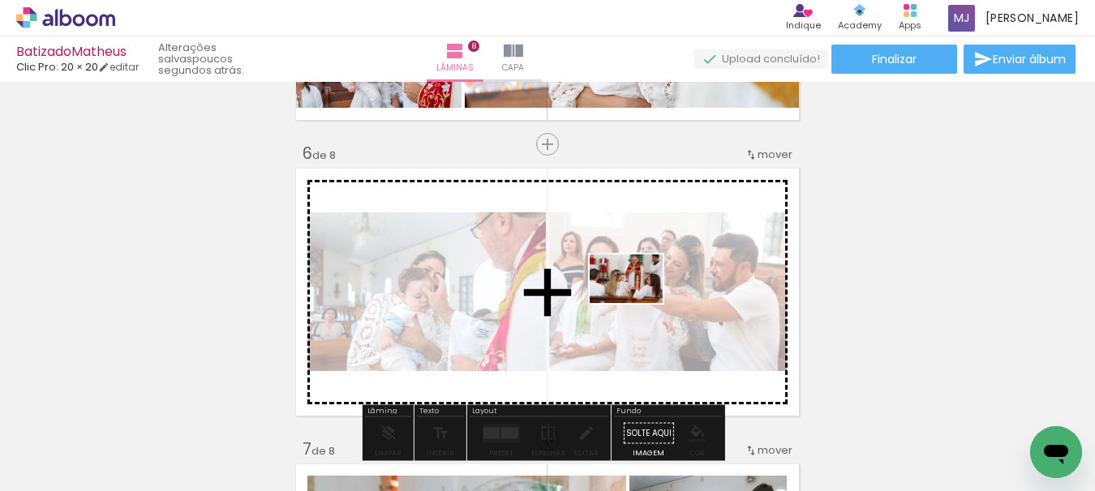
drag, startPoint x: 920, startPoint y: 448, endPoint x: 638, endPoint y: 303, distance: 317.3
click at [638, 303] on quentale-workspace at bounding box center [547, 245] width 1095 height 491
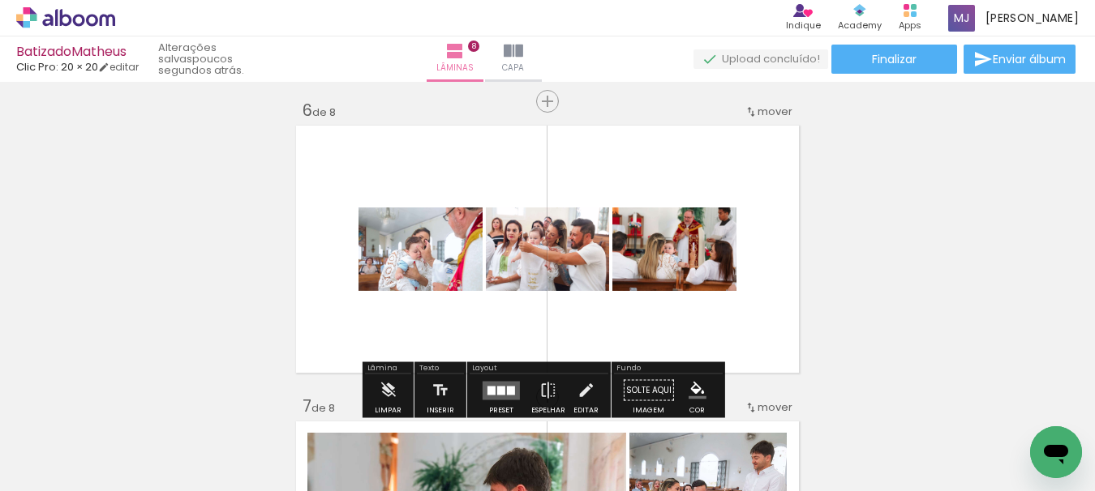
scroll to position [1525, 0]
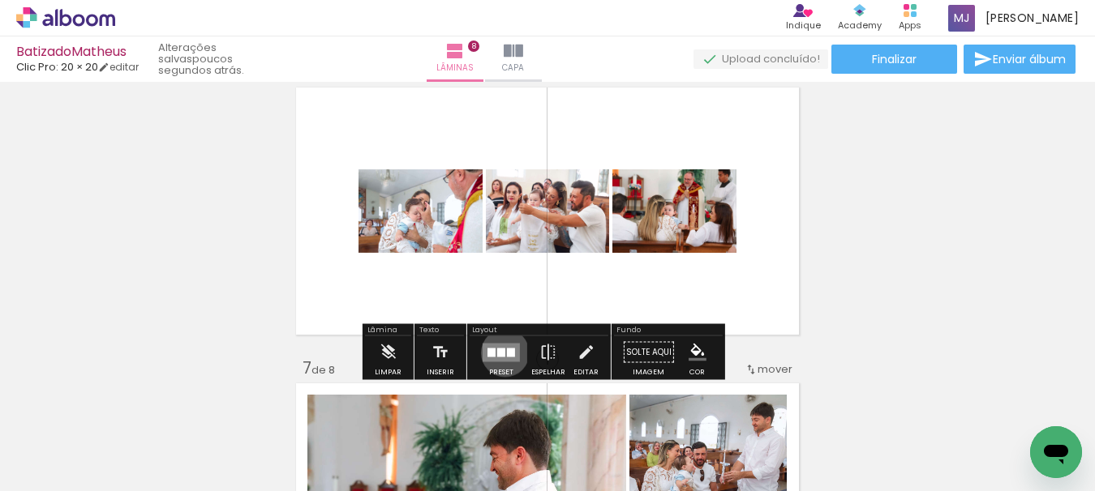
click at [501, 353] on div at bounding box center [501, 352] width 8 height 9
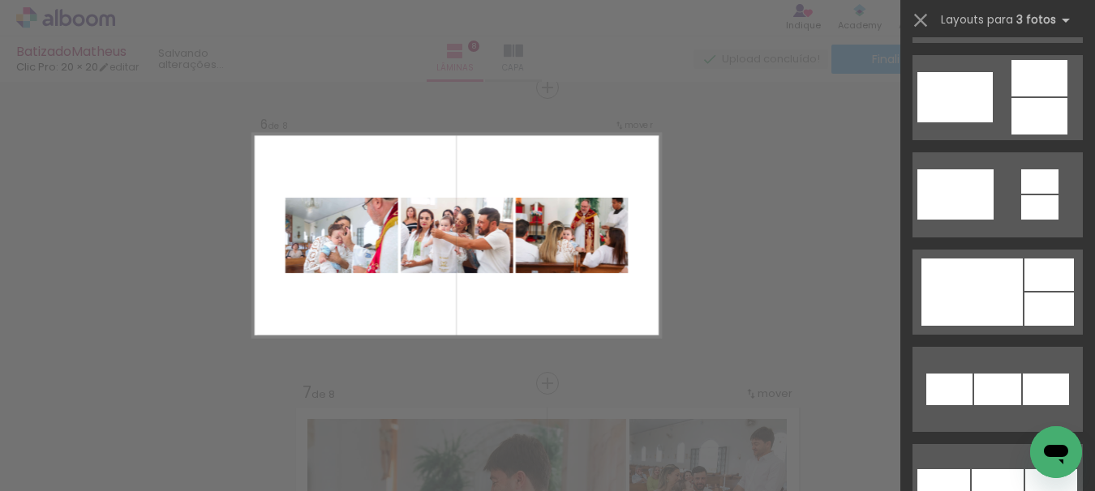
scroll to position [730, 0]
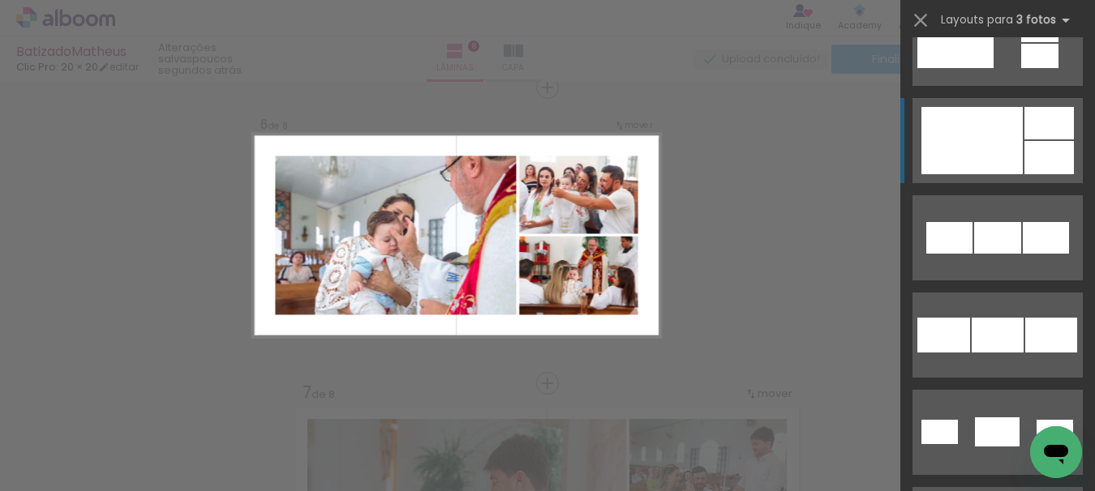
click at [1023, 318] on div at bounding box center [997, 335] width 52 height 35
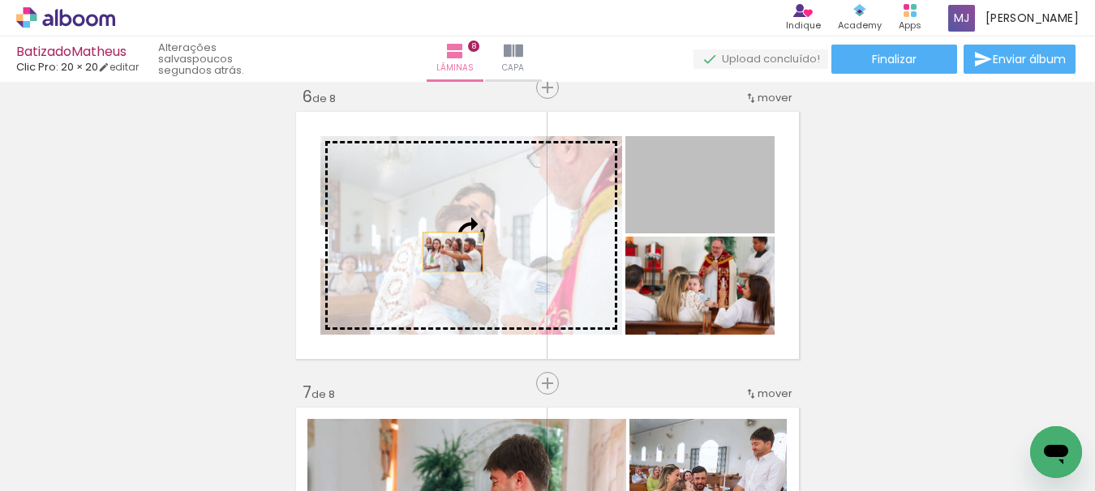
drag, startPoint x: 724, startPoint y: 211, endPoint x: 435, endPoint y: 254, distance: 291.8
click at [0, 0] on slot at bounding box center [0, 0] width 0 height 0
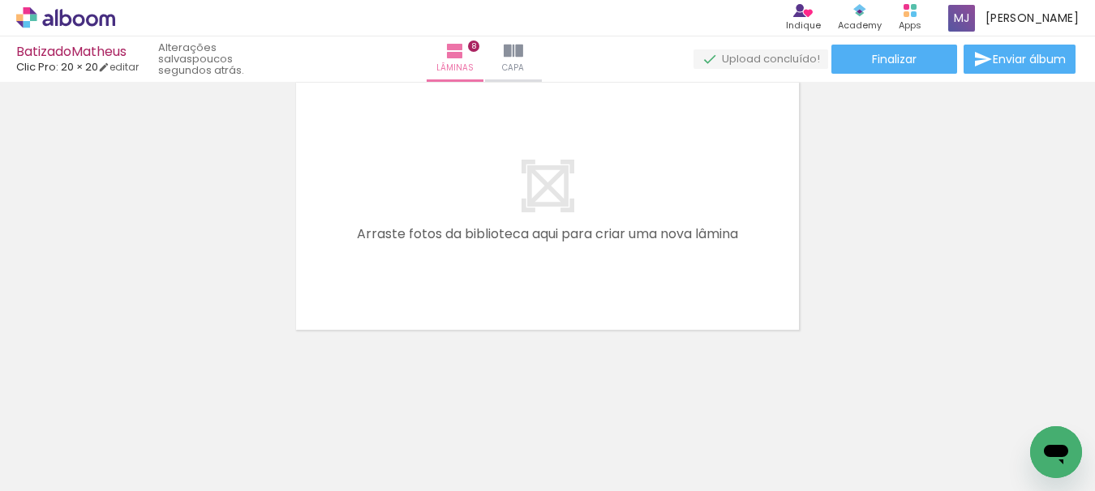
scroll to position [2419, 0]
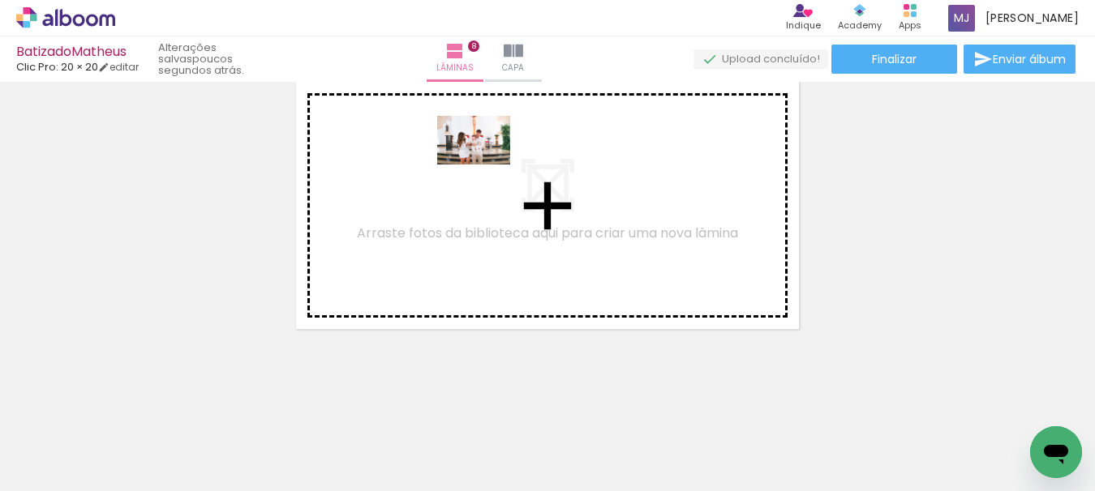
drag, startPoint x: 869, startPoint y: 445, endPoint x: 486, endPoint y: 165, distance: 475.2
click at [486, 165] on quentale-workspace at bounding box center [547, 245] width 1095 height 491
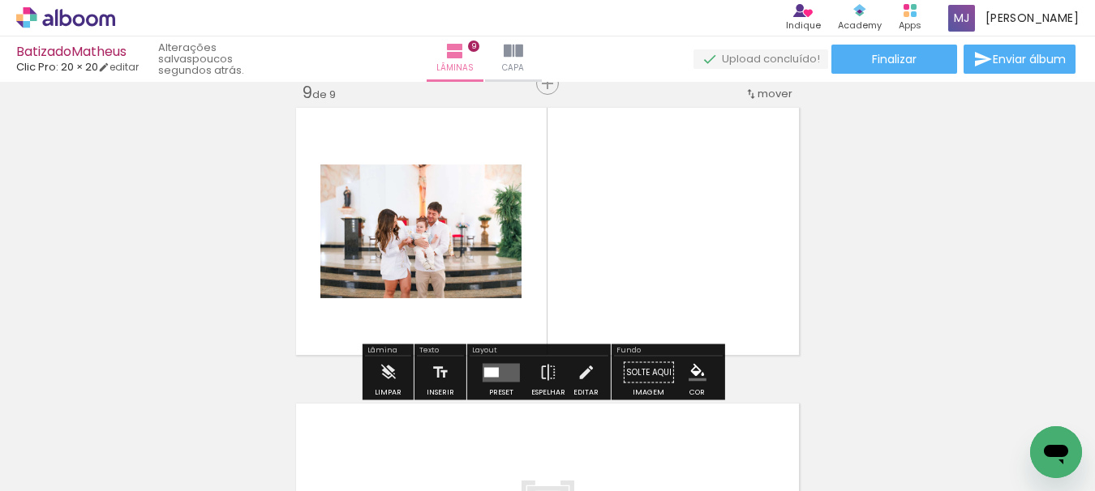
scroll to position [2389, 0]
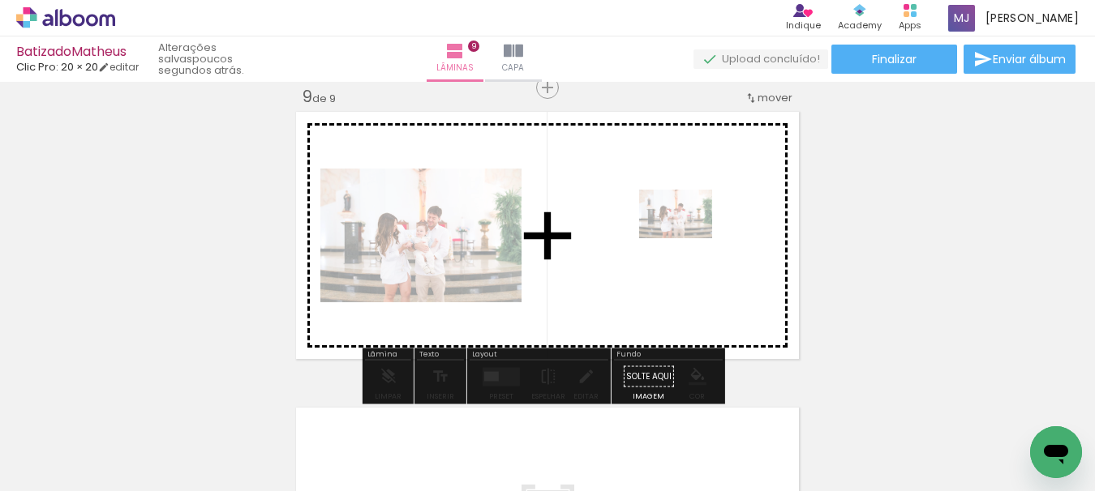
drag, startPoint x: 859, startPoint y: 447, endPoint x: 687, endPoint y: 237, distance: 271.9
click at [687, 237] on quentale-workspace at bounding box center [547, 245] width 1095 height 491
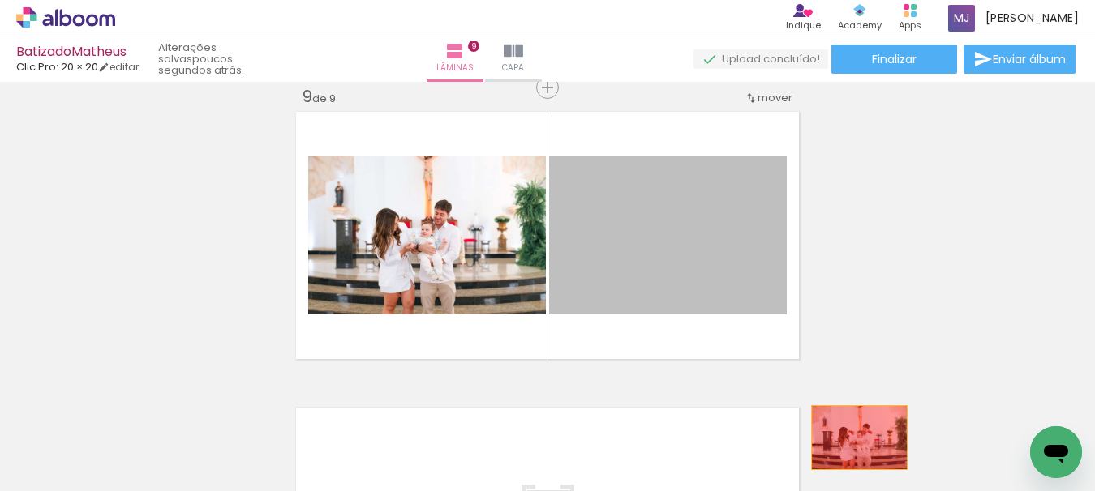
drag, startPoint x: 680, startPoint y: 235, endPoint x: 853, endPoint y: 438, distance: 266.3
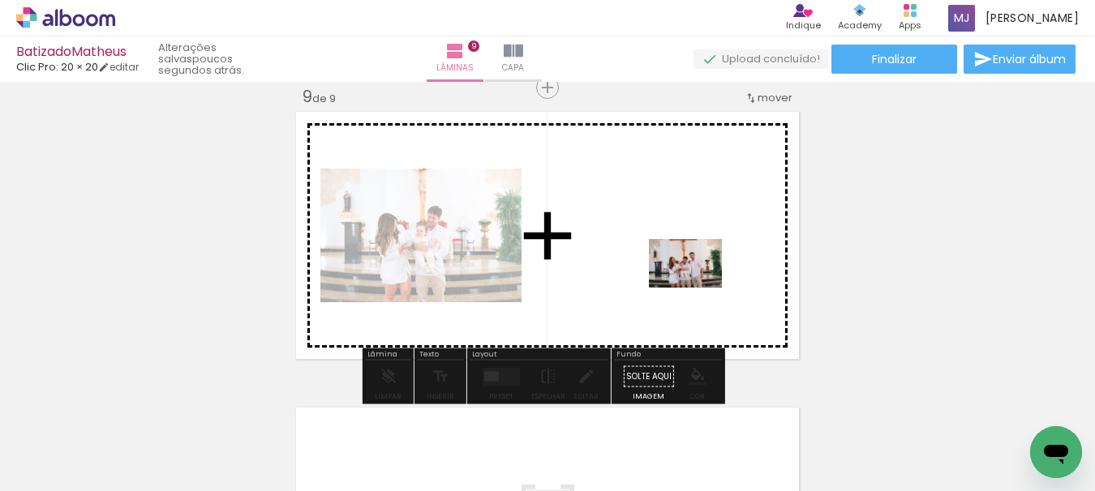
drag, startPoint x: 763, startPoint y: 450, endPoint x: 697, endPoint y: 287, distance: 175.7
click at [697, 287] on quentale-workspace at bounding box center [547, 245] width 1095 height 491
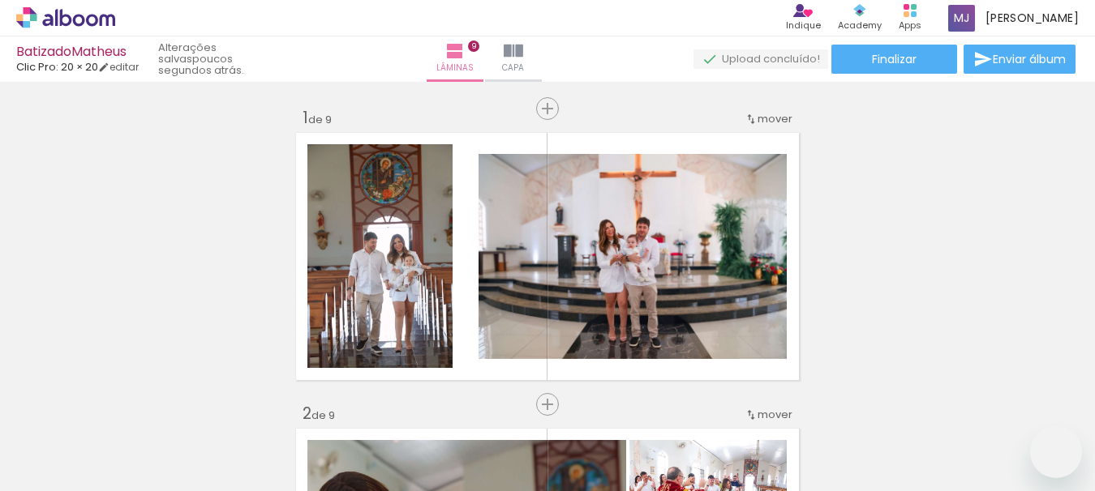
drag, startPoint x: 764, startPoint y: 439, endPoint x: 694, endPoint y: 339, distance: 121.7
click at [702, 333] on quentale-workspace at bounding box center [547, 245] width 1095 height 491
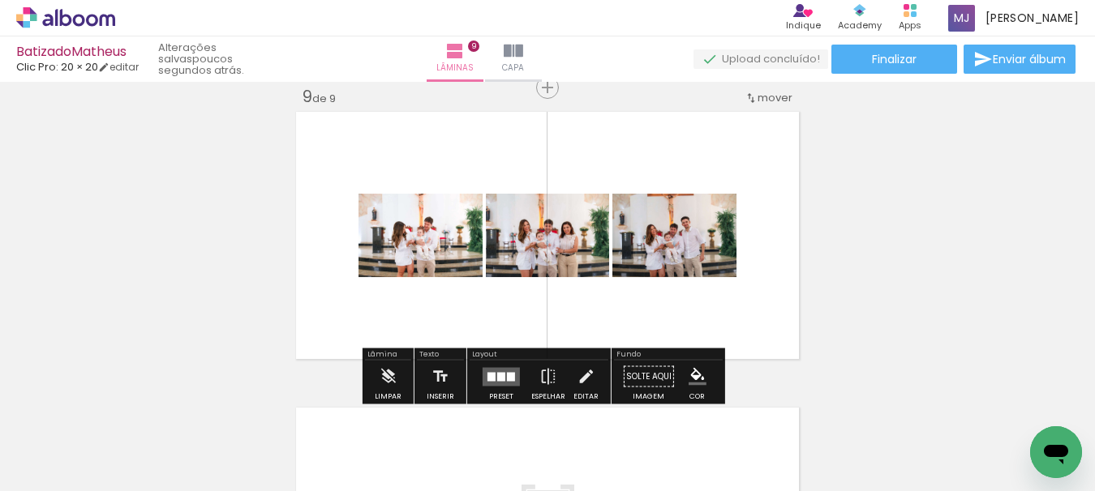
scroll to position [0, 3856]
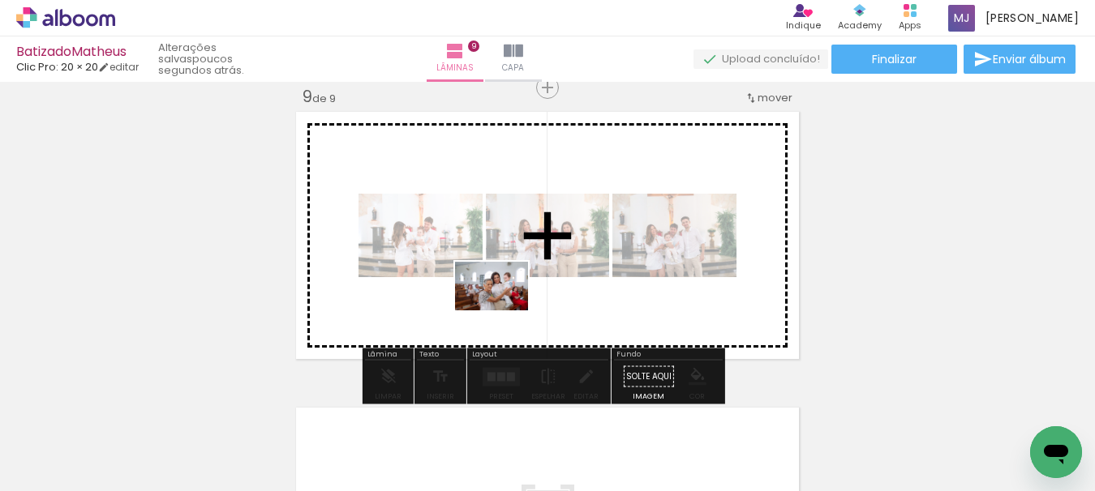
drag, startPoint x: 408, startPoint y: 450, endPoint x: 504, endPoint y: 310, distance: 169.8
click at [504, 310] on quentale-workspace at bounding box center [547, 245] width 1095 height 491
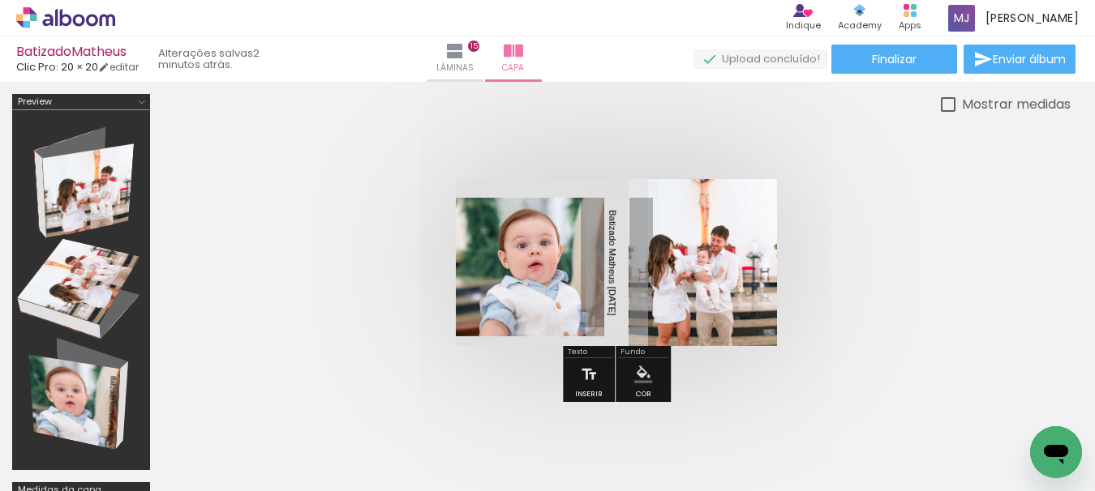
scroll to position [0, 3856]
click at [914, 62] on paper-button "Finalizar" at bounding box center [894, 59] width 126 height 29
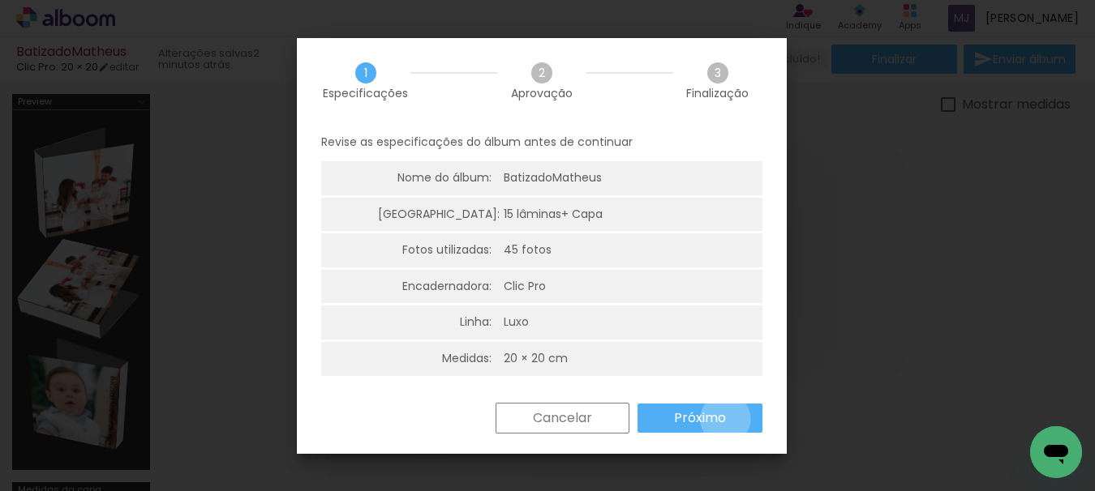
click at [0, 0] on slot "Próximo" at bounding box center [0, 0] width 0 height 0
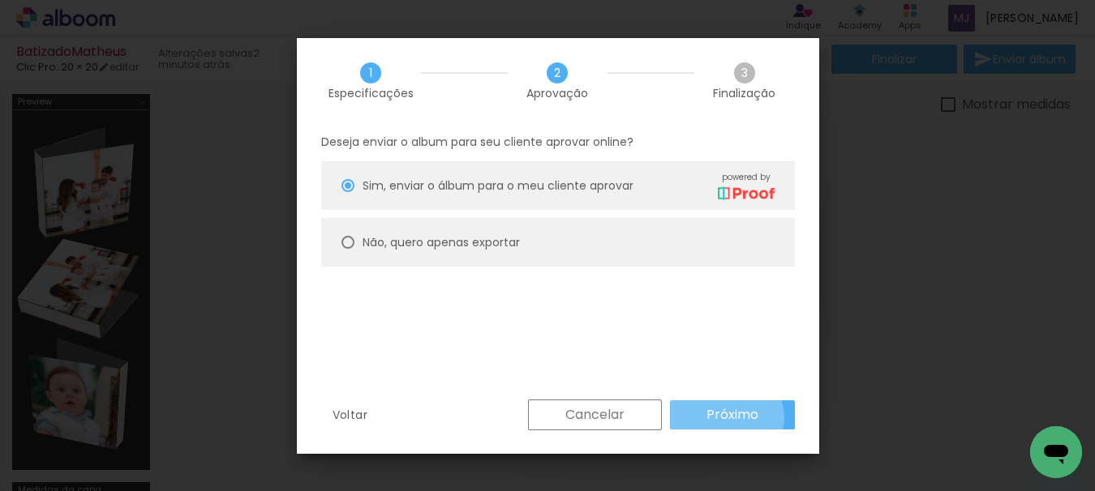
click at [0, 0] on slot "Próximo" at bounding box center [0, 0] width 0 height 0
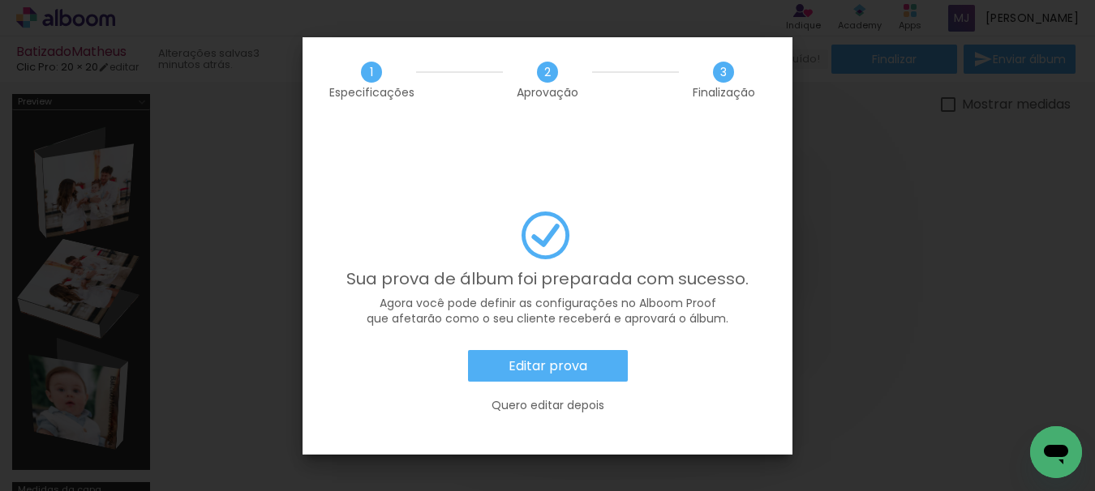
click at [0, 0] on slot "Editar prova" at bounding box center [0, 0] width 0 height 0
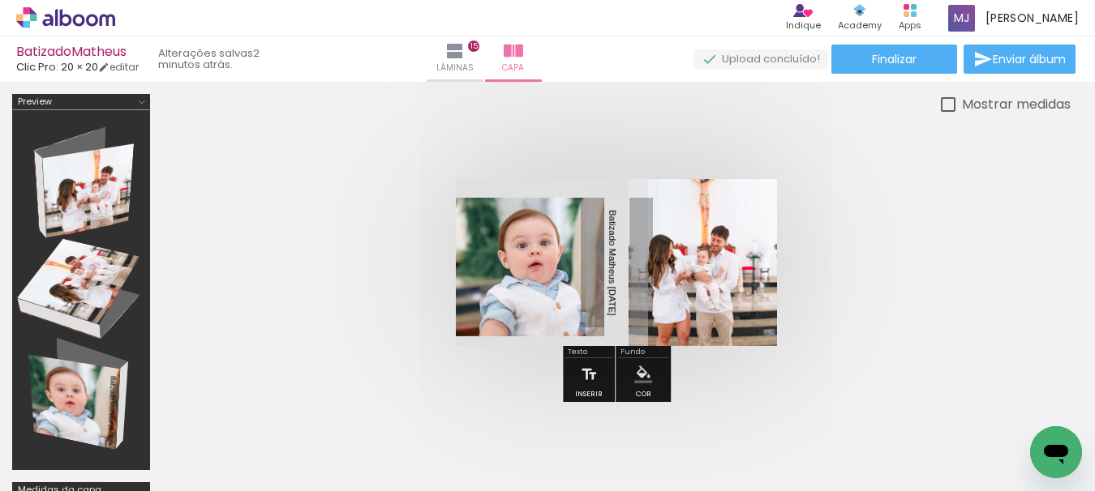
scroll to position [0, 3856]
